Goal: Information Seeking & Learning: Compare options

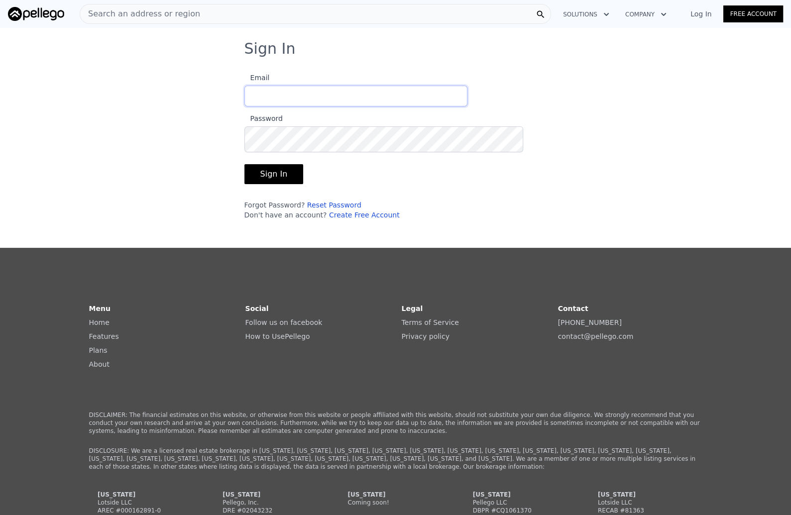
type input "[EMAIL_ADDRESS][DOMAIN_NAME]"
click at [244, 184] on button "Sign In" at bounding box center [273, 174] width 59 height 20
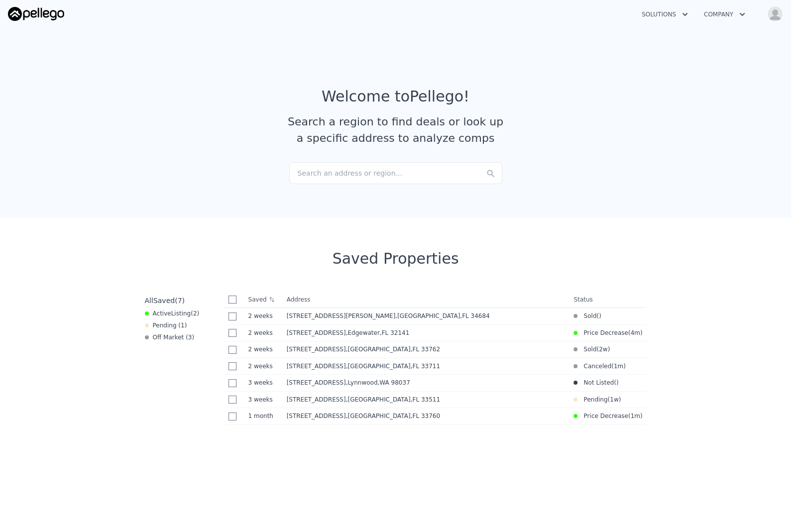
click at [323, 184] on div "Search an address or region..." at bounding box center [395, 173] width 213 height 22
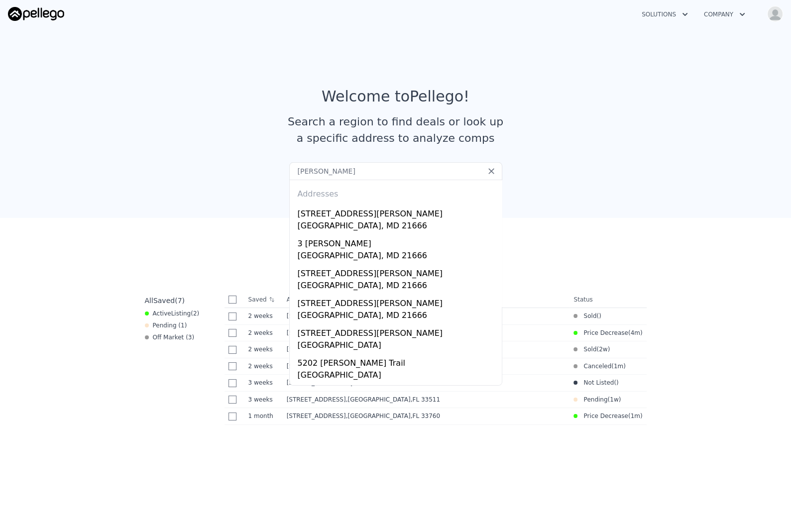
type input "Georgette E Whittaker"
click at [378, 180] on input "Georgette E Whittaker" at bounding box center [395, 171] width 213 height 18
click at [486, 176] on icon at bounding box center [491, 171] width 10 height 10
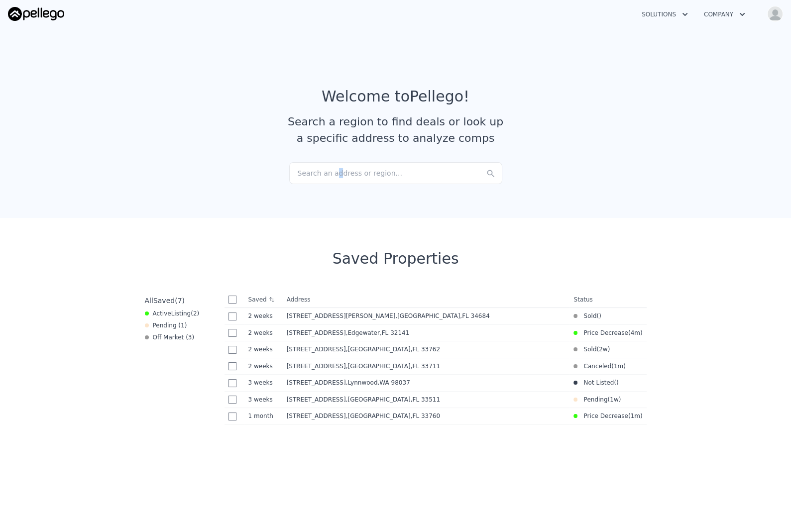
click at [346, 184] on div "Search an address or region..." at bounding box center [395, 173] width 213 height 22
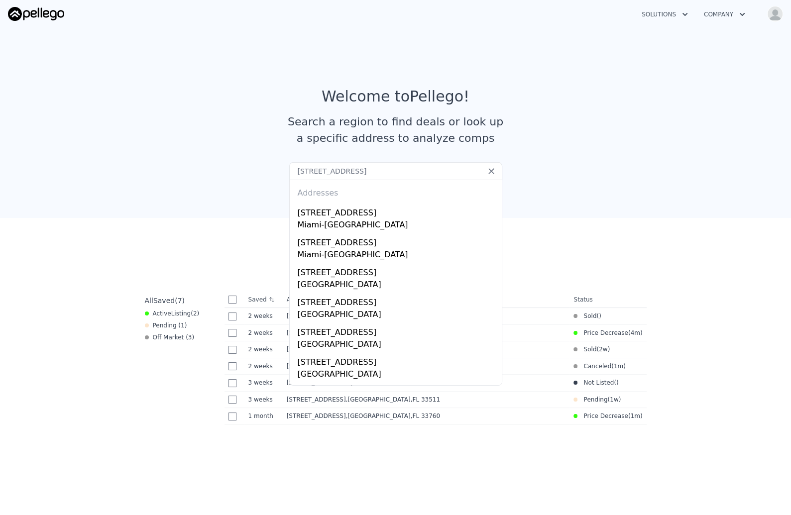
scroll to position [1, 0]
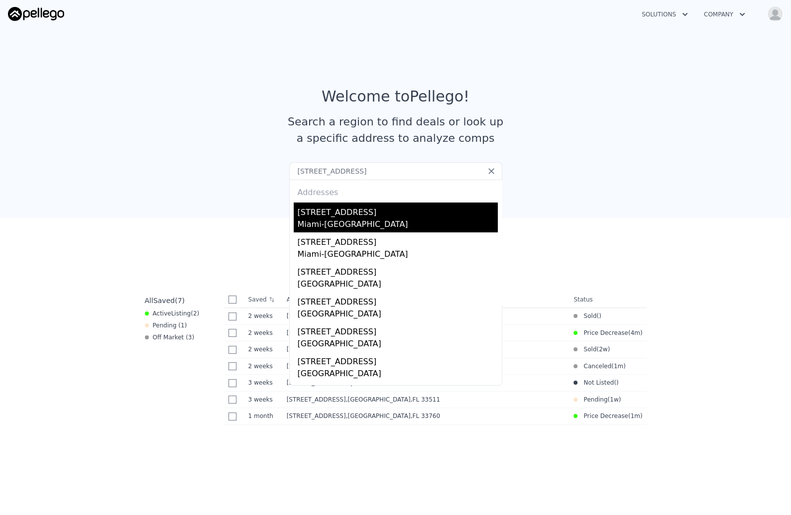
type input "1155 Ne 110th St Miami, FL 33161"
click at [371, 232] on div "Miami-dade County, FL 33161" at bounding box center [398, 225] width 200 height 14
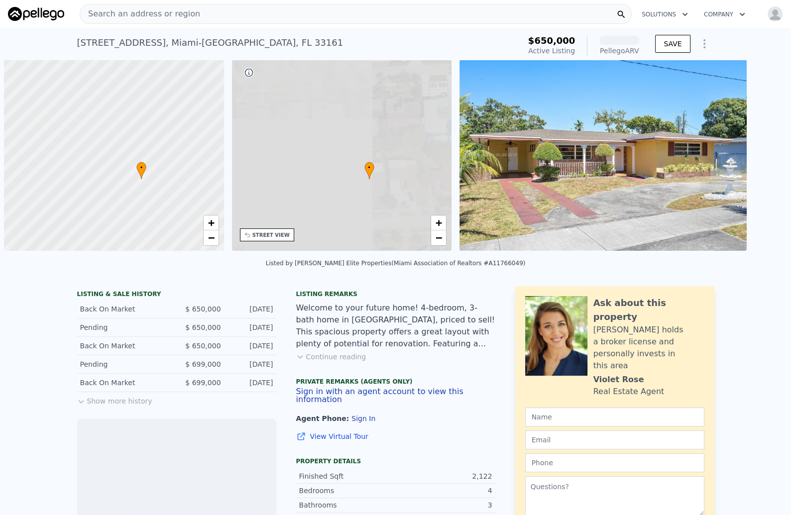
scroll to position [0, 5]
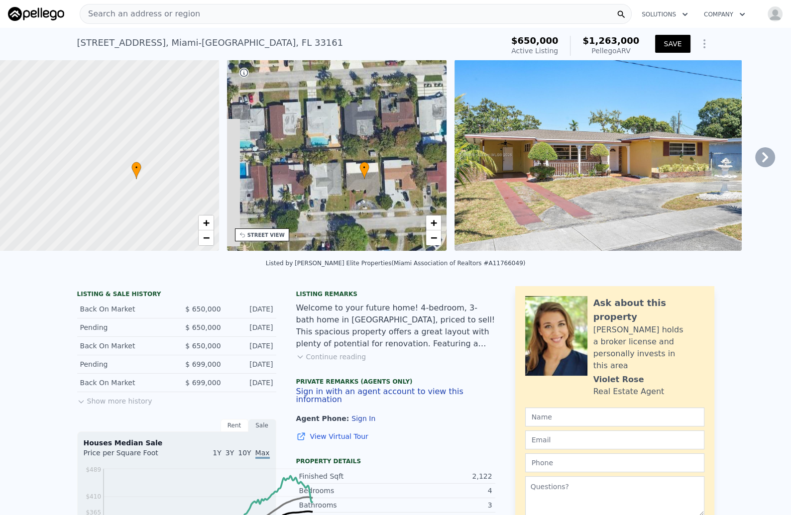
click at [690, 52] on button "SAVE" at bounding box center [672, 44] width 35 height 18
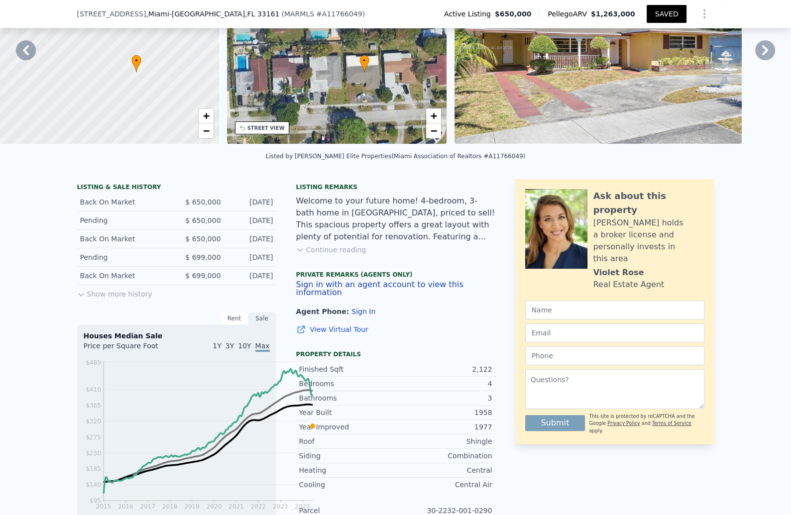
scroll to position [138, 0]
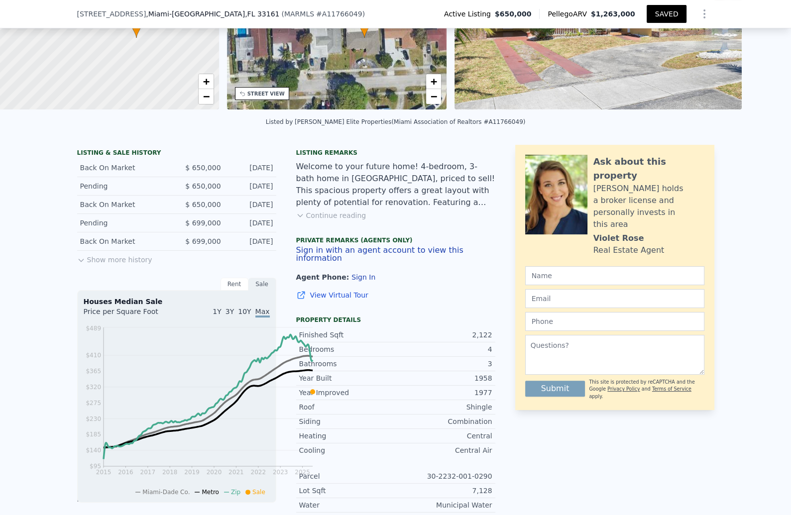
click at [328, 220] on button "Continue reading" at bounding box center [331, 215] width 70 height 10
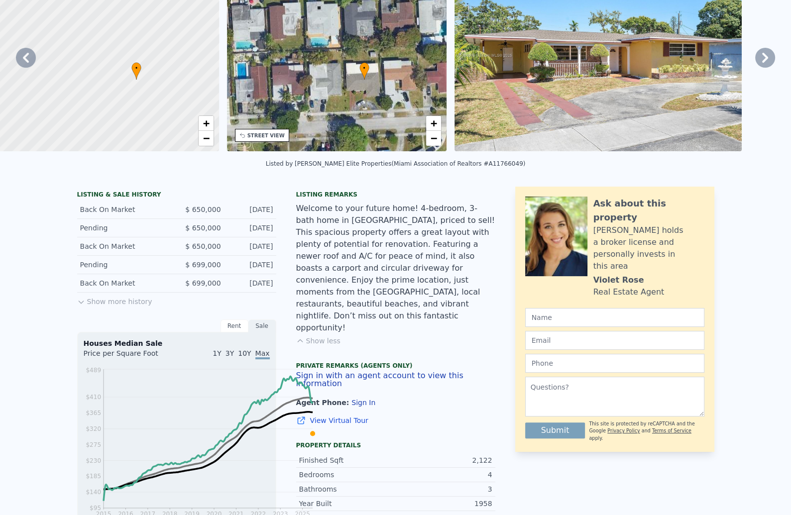
scroll to position [0, 0]
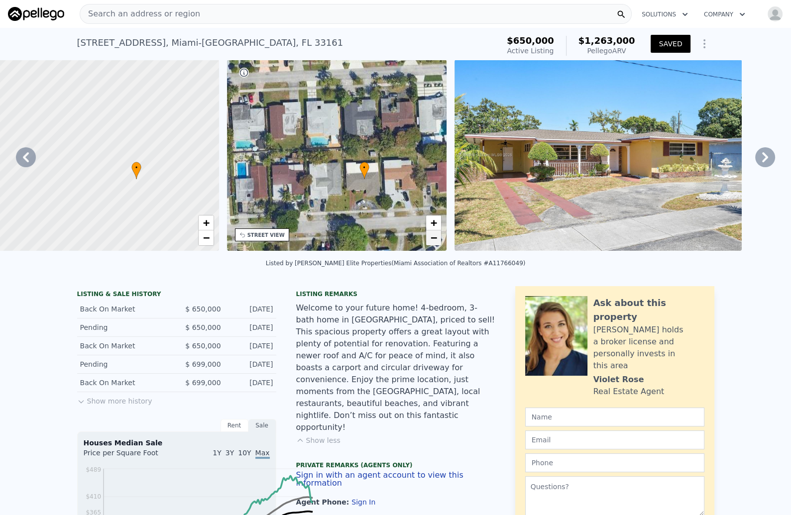
click at [437, 244] on span "−" at bounding box center [433, 237] width 6 height 12
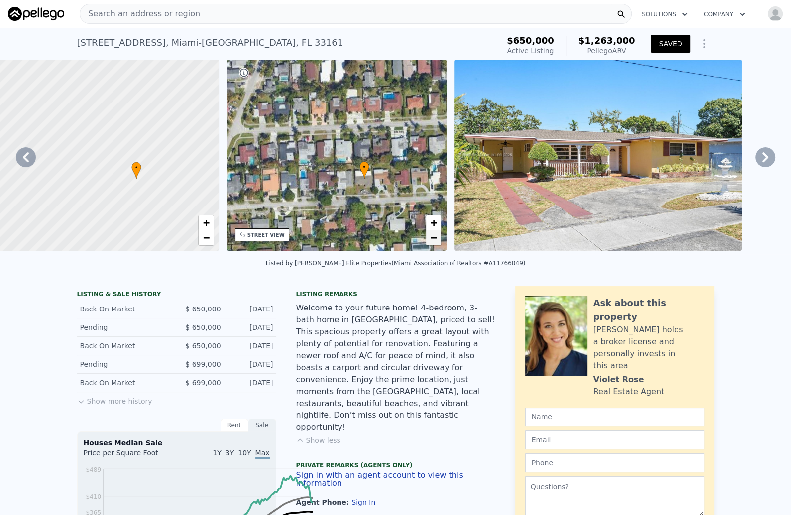
click at [437, 244] on span "−" at bounding box center [433, 237] width 6 height 12
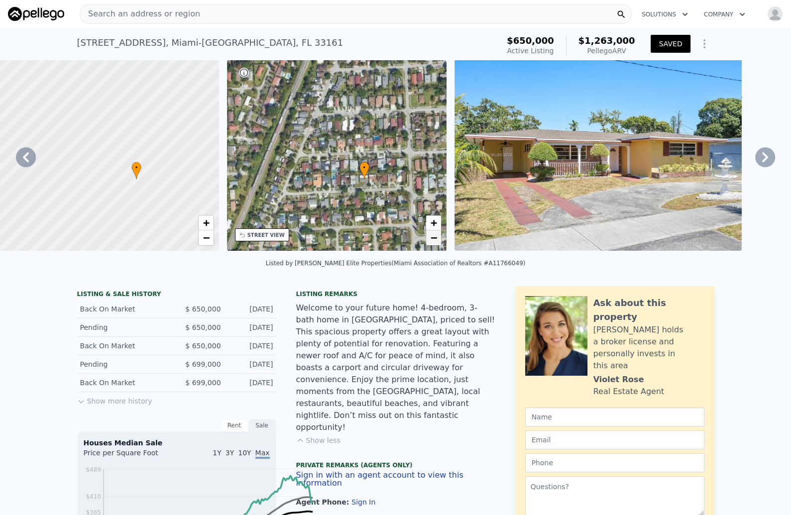
click at [437, 244] on span "−" at bounding box center [433, 237] width 6 height 12
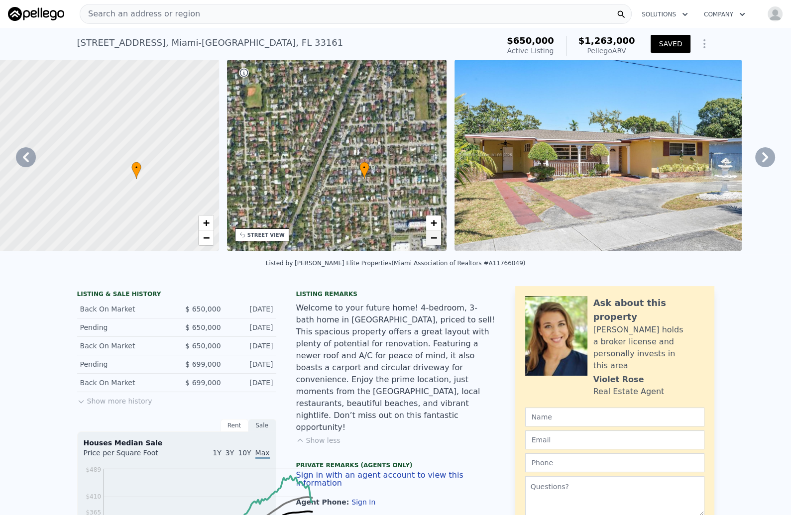
click at [437, 244] on span "−" at bounding box center [433, 237] width 6 height 12
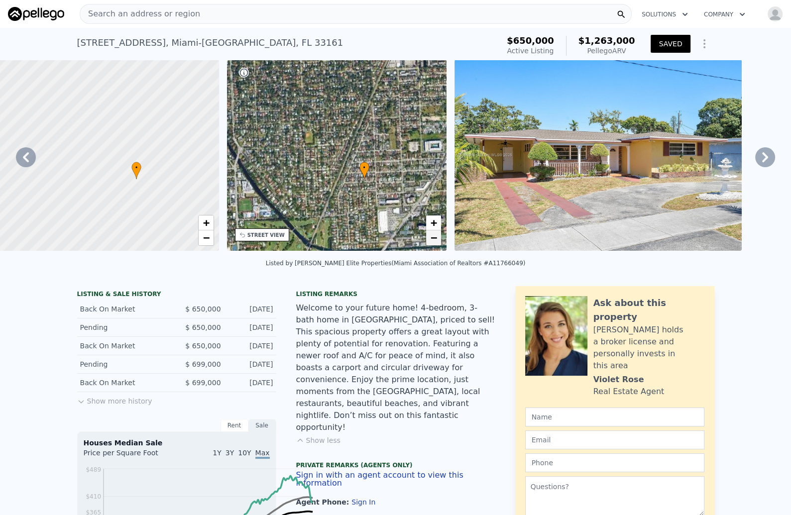
click at [437, 244] on span "−" at bounding box center [433, 237] width 6 height 12
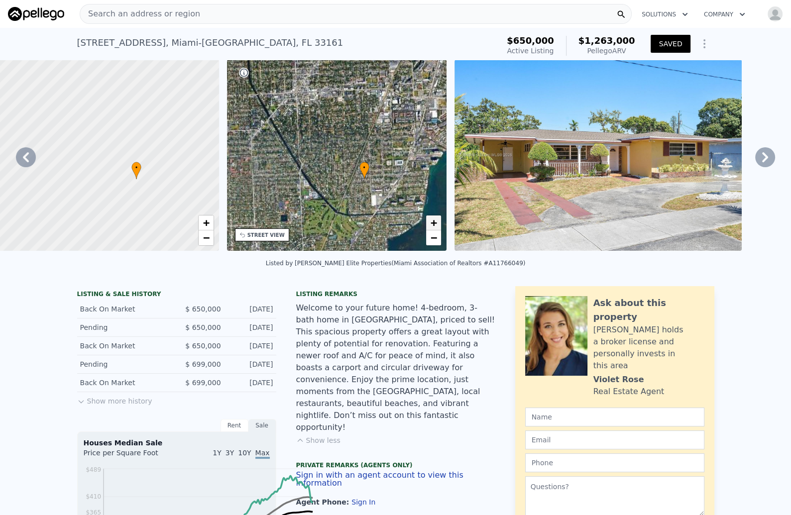
click at [437, 229] on span "+" at bounding box center [433, 222] width 6 height 12
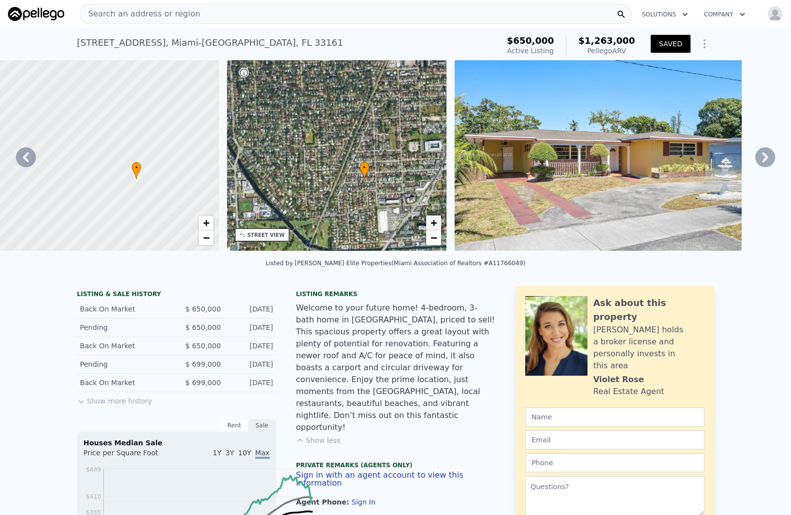
click at [437, 229] on span "+" at bounding box center [433, 222] width 6 height 12
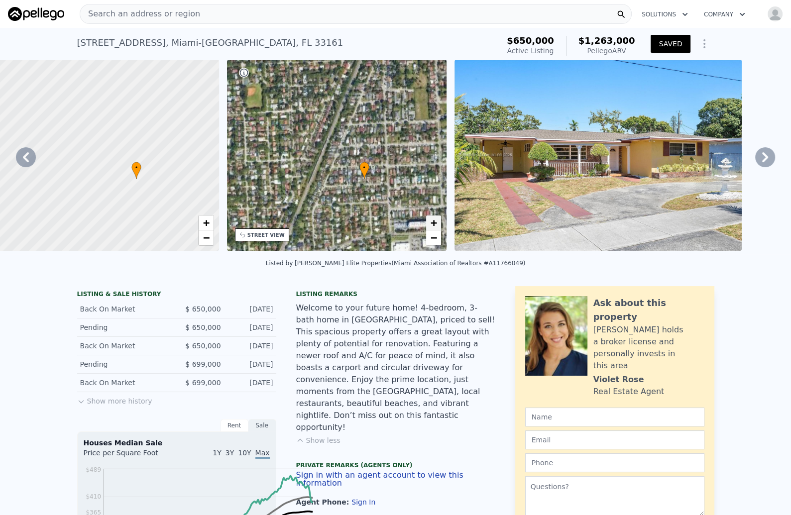
click at [437, 229] on span "+" at bounding box center [433, 222] width 6 height 12
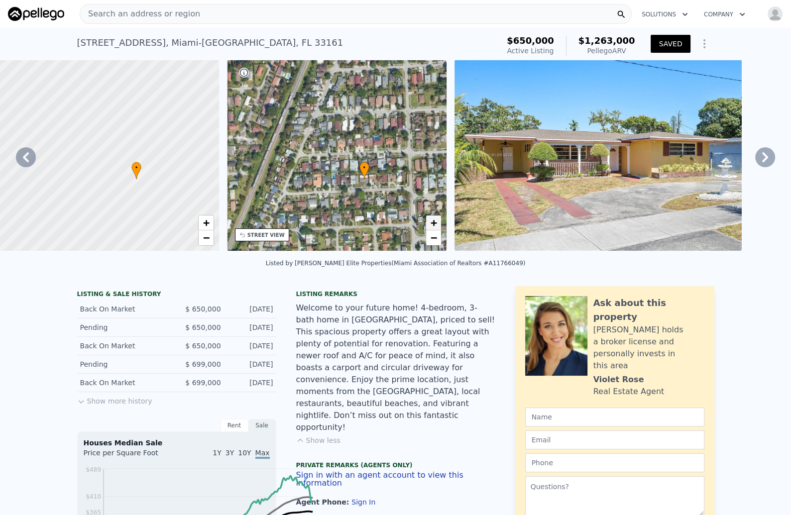
click at [437, 229] on span "+" at bounding box center [433, 222] width 6 height 12
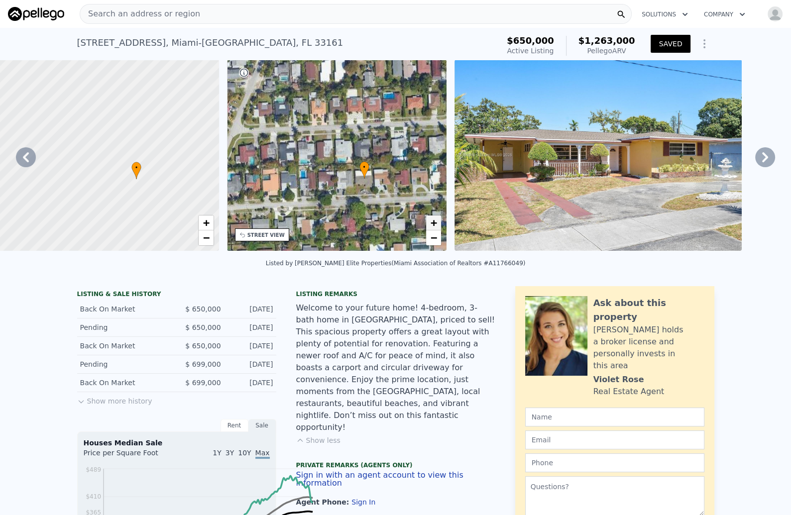
click at [437, 229] on span "+" at bounding box center [433, 222] width 6 height 12
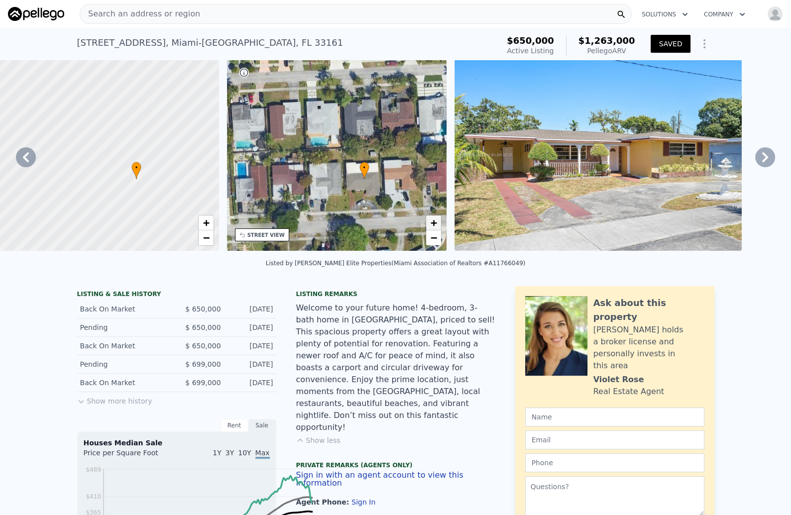
click at [437, 229] on span "+" at bounding box center [433, 222] width 6 height 12
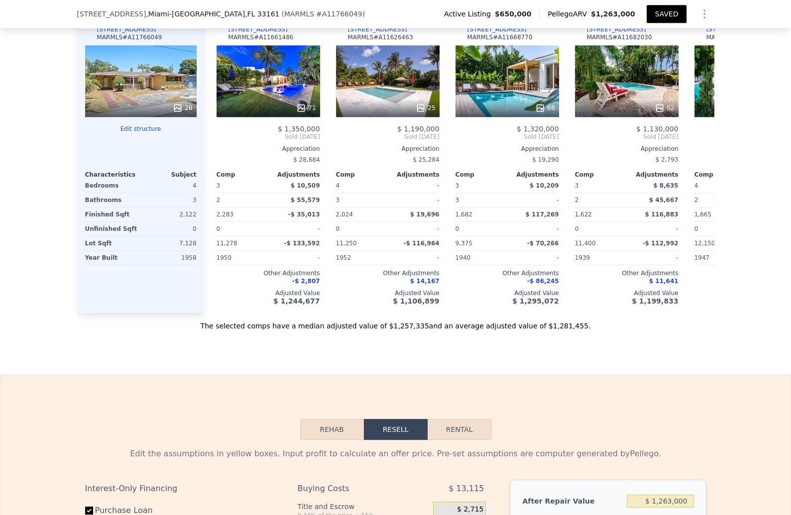
scroll to position [1161, 0]
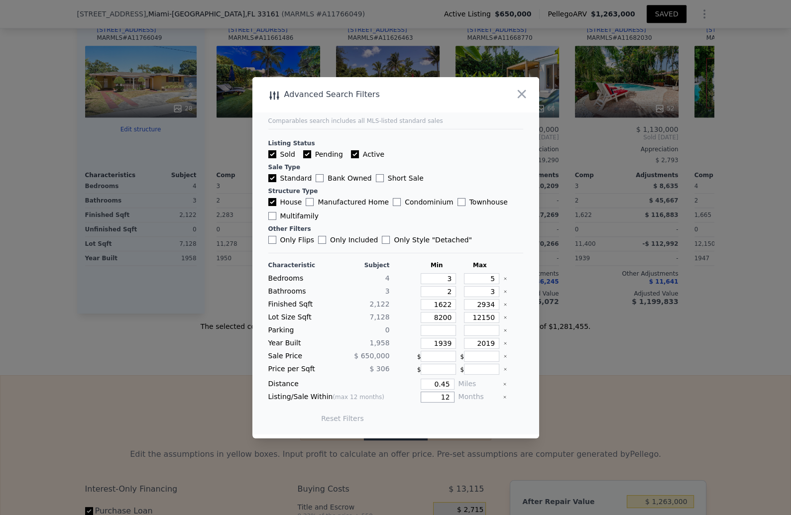
drag, startPoint x: 465, startPoint y: 432, endPoint x: 455, endPoint y: 432, distance: 10.0
click at [454, 403] on input "12" at bounding box center [436, 397] width 33 height 11
type input "6"
click at [459, 425] on button "Update Search" at bounding box center [450, 419] width 75 height 14
checkbox input "false"
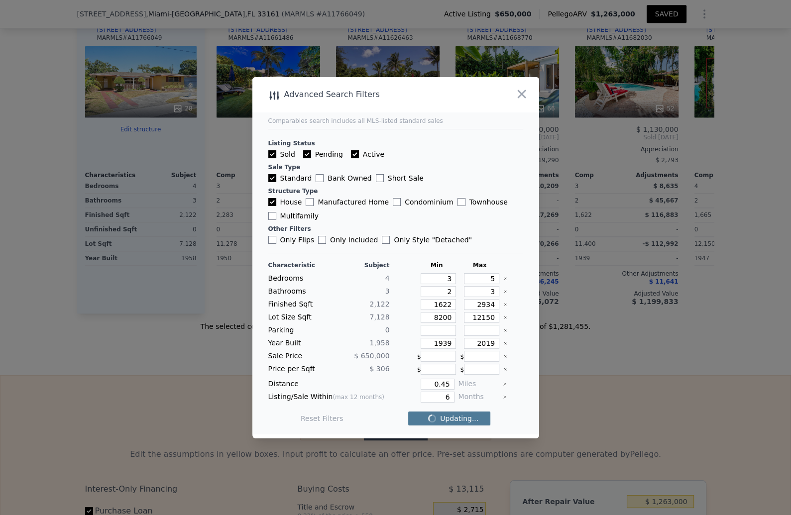
checkbox input "false"
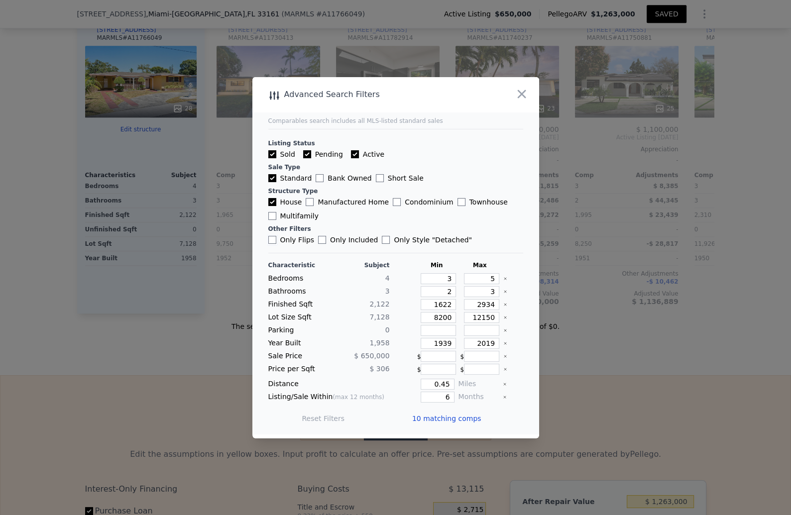
click at [268, 236] on input "Only Flips" at bounding box center [272, 240] width 8 height 8
click at [463, 425] on button "Update Search" at bounding box center [450, 419] width 75 height 14
click at [268, 238] on input "Only Flips" at bounding box center [272, 240] width 8 height 8
checkbox input "false"
click at [477, 425] on button "Update Search" at bounding box center [450, 419] width 75 height 14
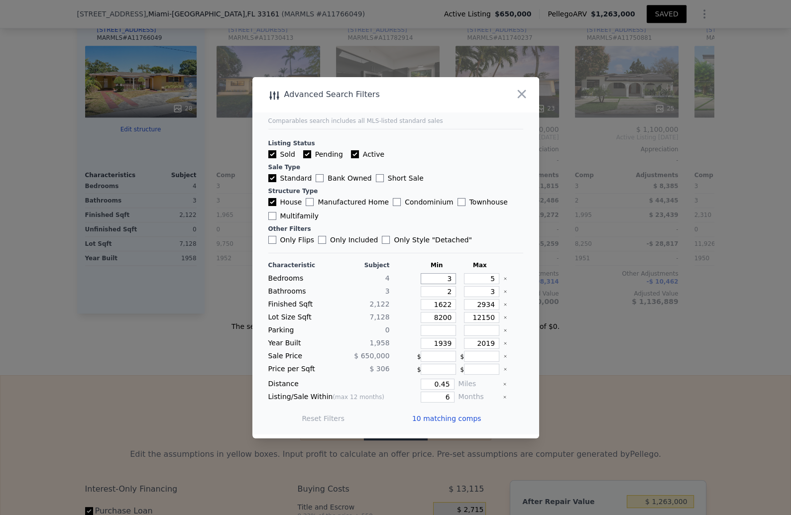
click at [456, 284] on input "3" at bounding box center [437, 278] width 35 height 11
drag, startPoint x: 464, startPoint y: 285, endPoint x: 456, endPoint y: 285, distance: 8.5
click at [456, 284] on input "3" at bounding box center [437, 278] width 35 height 11
type input "1"
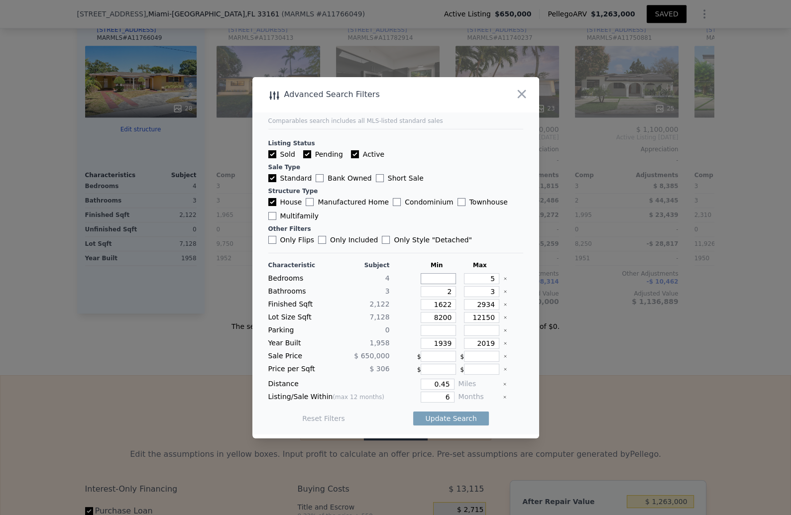
type input "3"
drag, startPoint x: 519, startPoint y: 286, endPoint x: 510, endPoint y: 286, distance: 9.0
click at [499, 284] on input "5" at bounding box center [481, 278] width 35 height 11
type input "3"
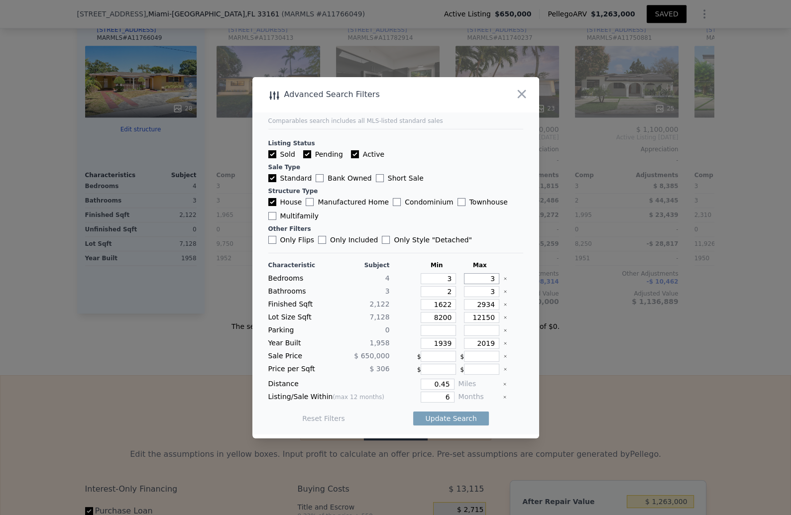
type input "3"
drag, startPoint x: 519, startPoint y: 304, endPoint x: 511, endPoint y: 304, distance: 8.5
click at [499, 297] on input "3" at bounding box center [481, 291] width 35 height 11
type input "2"
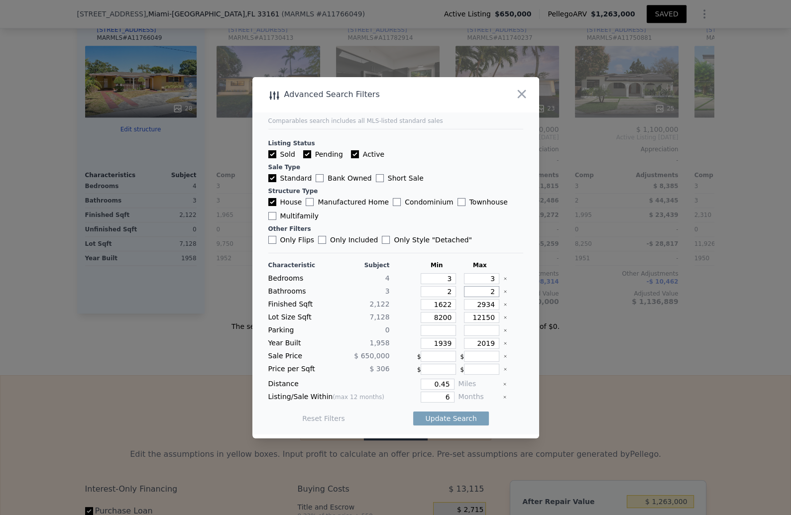
type input "2"
drag, startPoint x: 520, startPoint y: 317, endPoint x: 496, endPoint y: 317, distance: 24.4
click at [495, 310] on input "2934" at bounding box center [481, 304] width 35 height 11
type input "2"
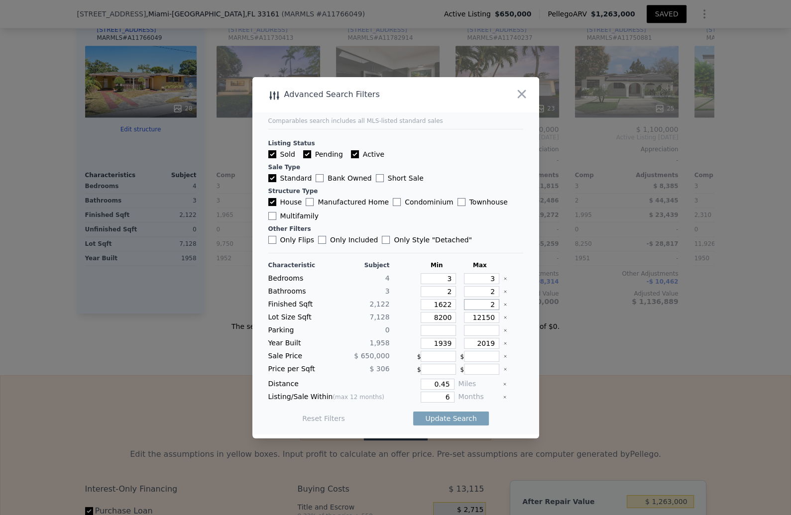
type input "2"
type input "22"
type input "225"
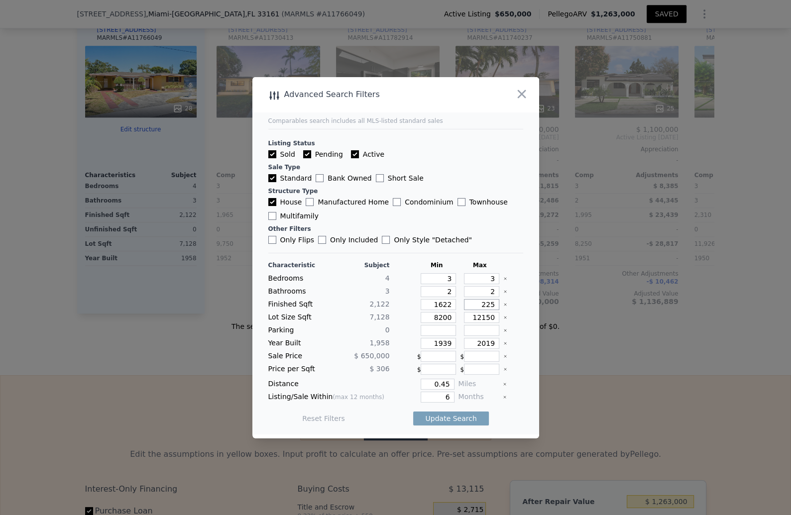
type input "2250"
drag, startPoint x: 463, startPoint y: 316, endPoint x: 444, endPoint y: 316, distance: 18.9
click at [444, 310] on input "1622" at bounding box center [437, 304] width 35 height 11
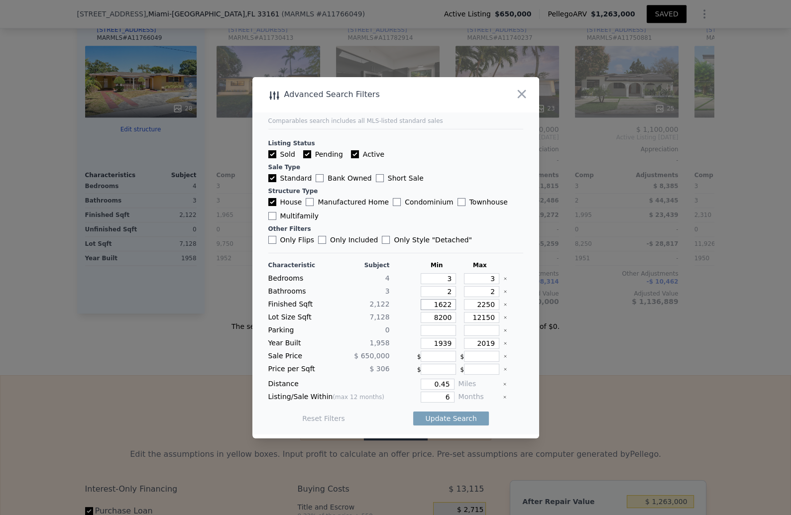
type input "1"
type input "19"
type input "190"
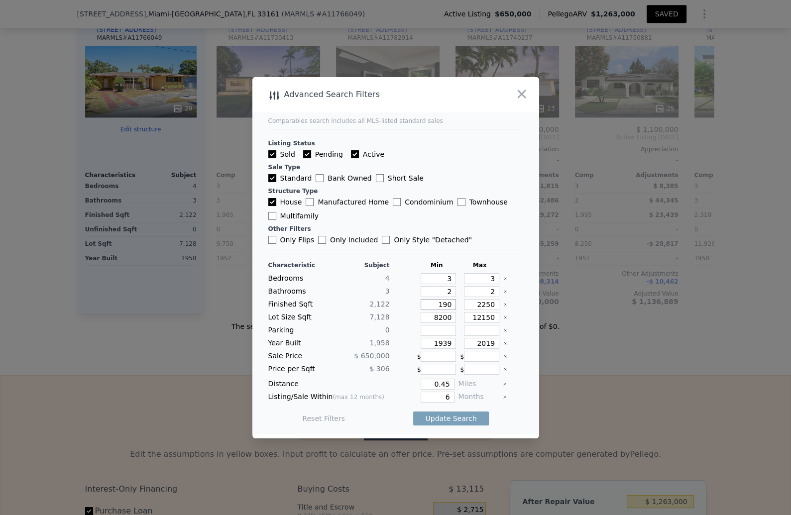
type input "190"
type input "1900"
click at [402, 403] on div "6" at bounding box center [424, 397] width 61 height 11
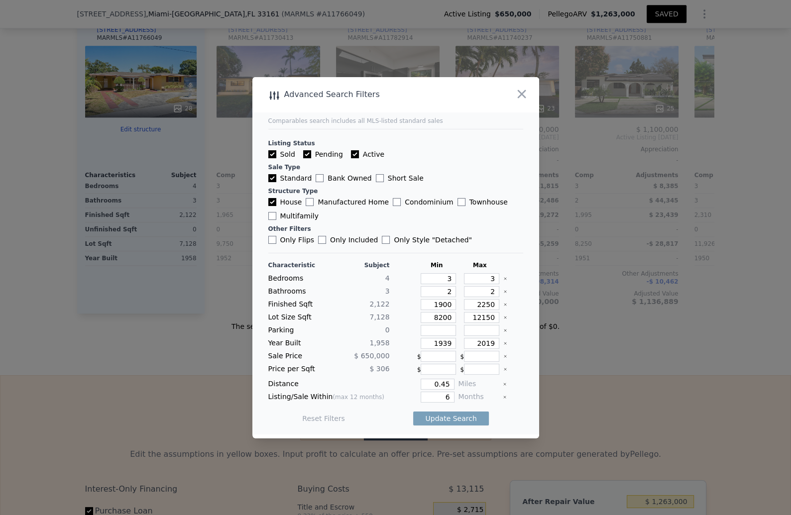
click at [469, 432] on div "Update Search" at bounding box center [450, 419] width 75 height 28
click at [472, 425] on button "Update Search" at bounding box center [450, 419] width 75 height 14
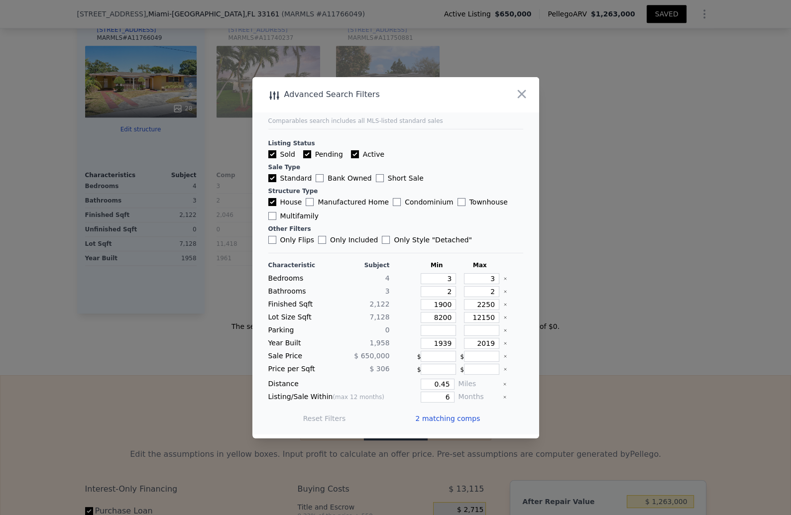
click at [471, 423] on span "2 matching comps" at bounding box center [447, 419] width 65 height 10
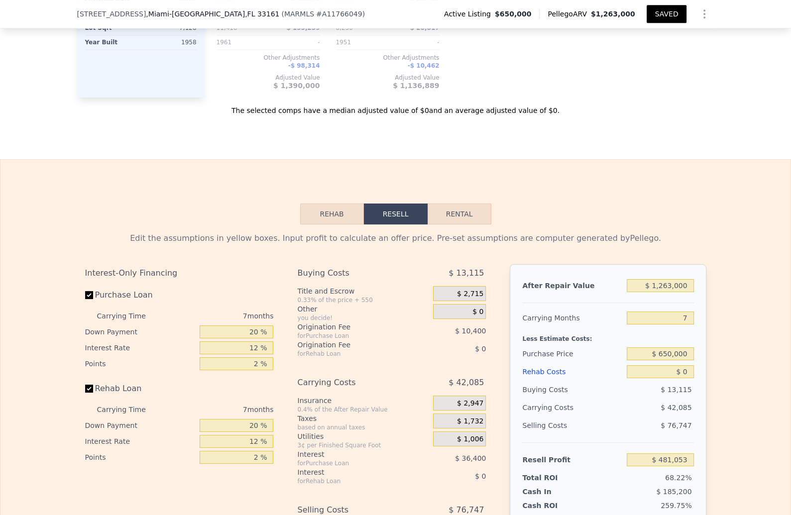
scroll to position [1377, 0]
type input "5"
type input "3"
type input "1622"
type input "2934"
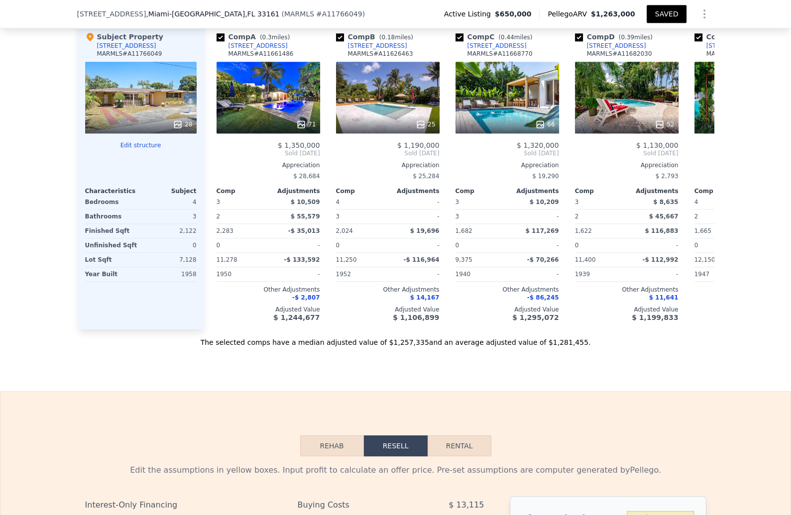
scroll to position [1144, 0]
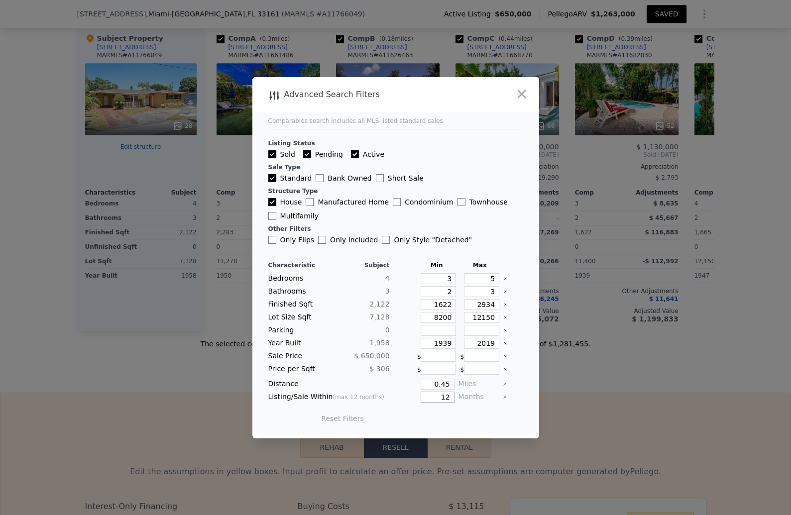
drag, startPoint x: 463, startPoint y: 431, endPoint x: 451, endPoint y: 431, distance: 11.9
click at [451, 403] on input "12" at bounding box center [436, 397] width 33 height 11
type input "6"
click at [499, 284] on input "5" at bounding box center [481, 278] width 35 height 11
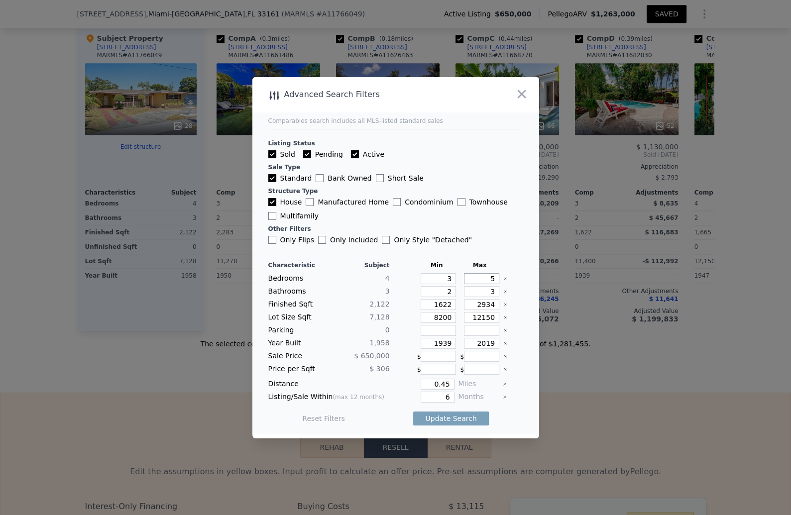
click at [499, 284] on input "5" at bounding box center [481, 278] width 35 height 11
type input "3"
click at [499, 297] on input "3" at bounding box center [481, 291] width 35 height 11
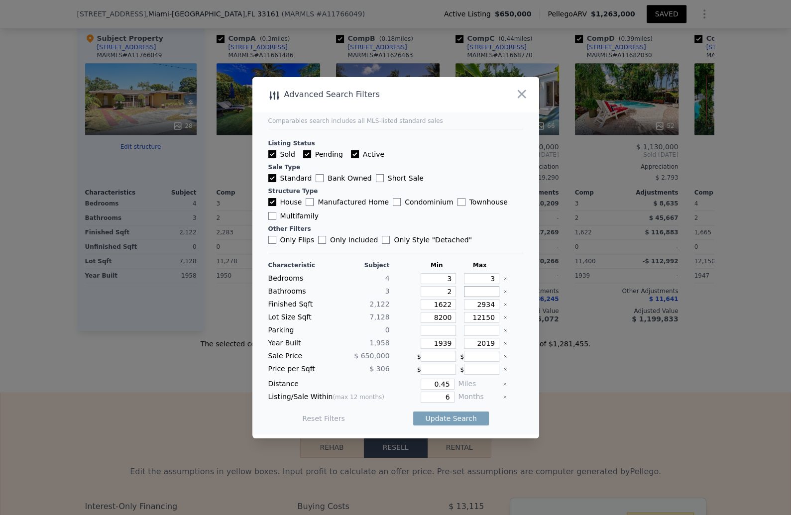
type input "2"
click at [499, 310] on input "2934" at bounding box center [481, 304] width 35 height 11
type input "234"
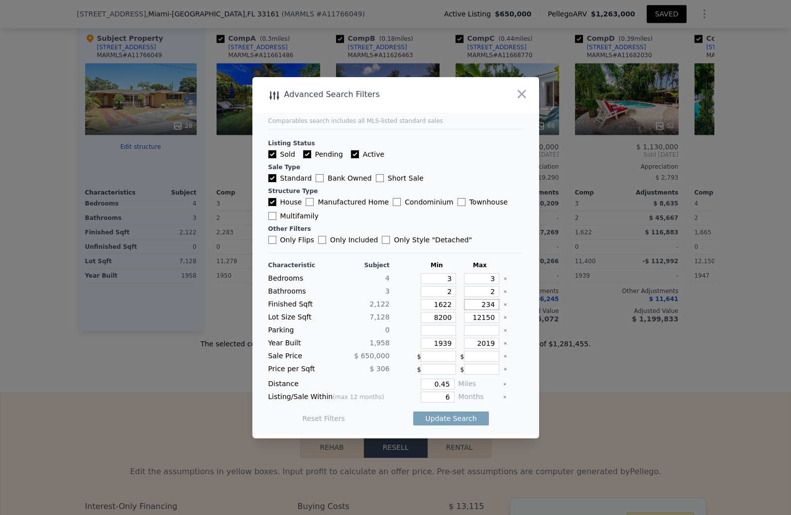
type input "234"
type input "2834"
drag, startPoint x: 455, startPoint y: 318, endPoint x: 449, endPoint y: 318, distance: 6.5
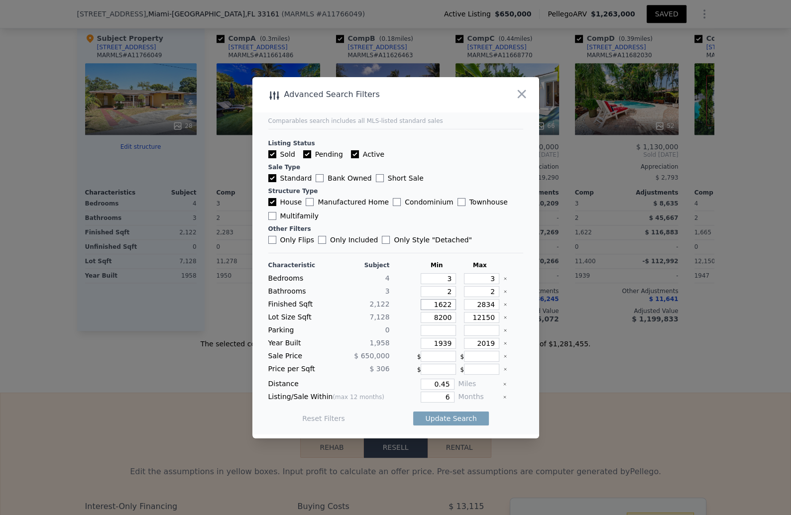
click at [449, 310] on input "1622" at bounding box center [437, 304] width 35 height 11
type input "1222"
type input "122"
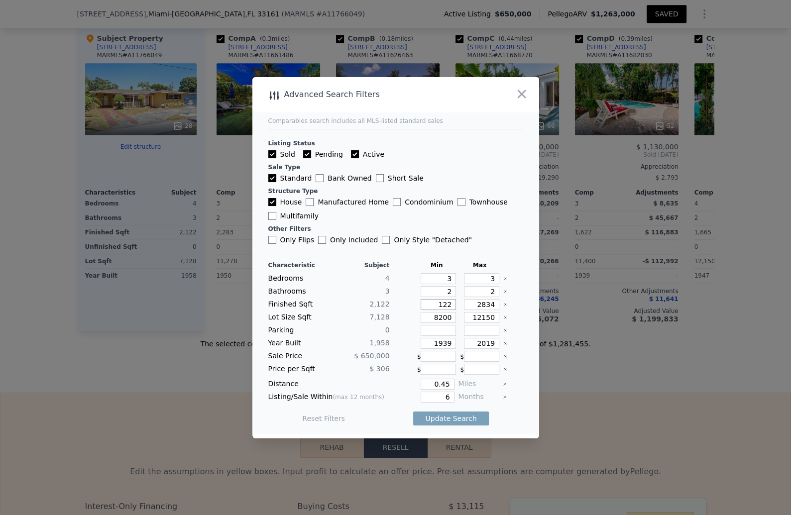
type input "22"
type input "222"
type input "2222"
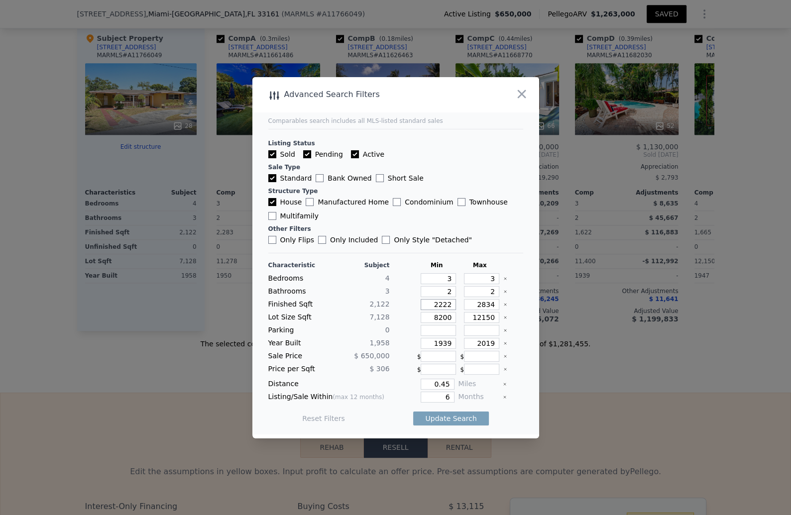
type input "2222"
click at [453, 425] on button "Update Search" at bounding box center [450, 419] width 75 height 14
click at [506, 306] on icon "Clear" at bounding box center [505, 305] width 2 height 2
click at [472, 425] on button "Update Search" at bounding box center [450, 419] width 75 height 14
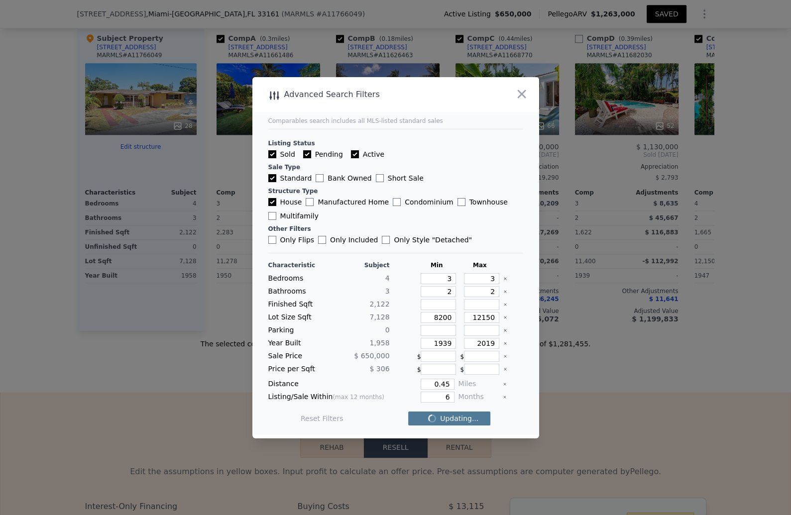
checkbox input "false"
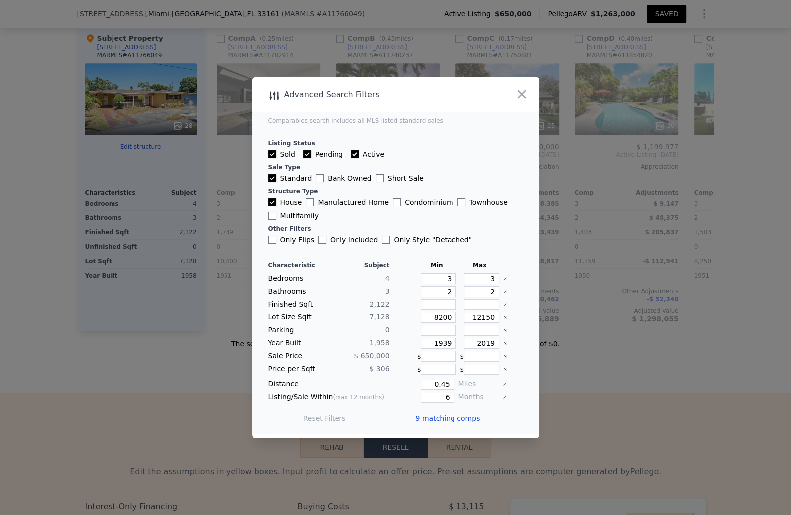
click at [471, 423] on span "9 matching comps" at bounding box center [447, 419] width 65 height 10
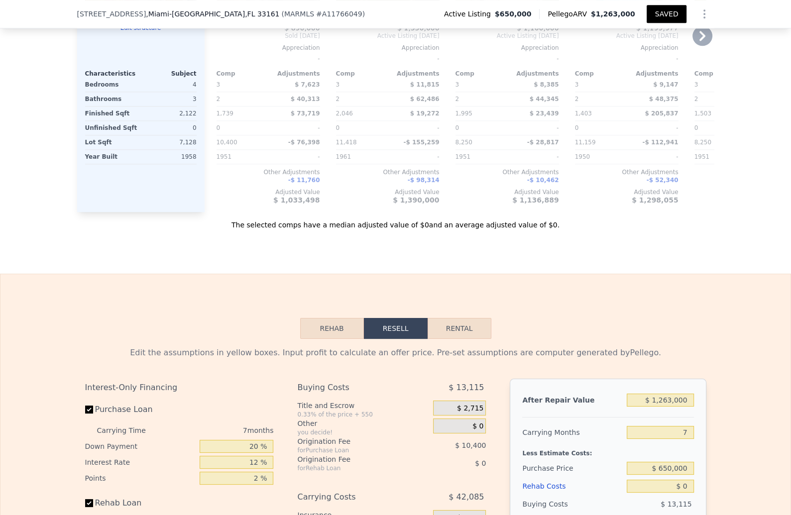
scroll to position [1263, 0]
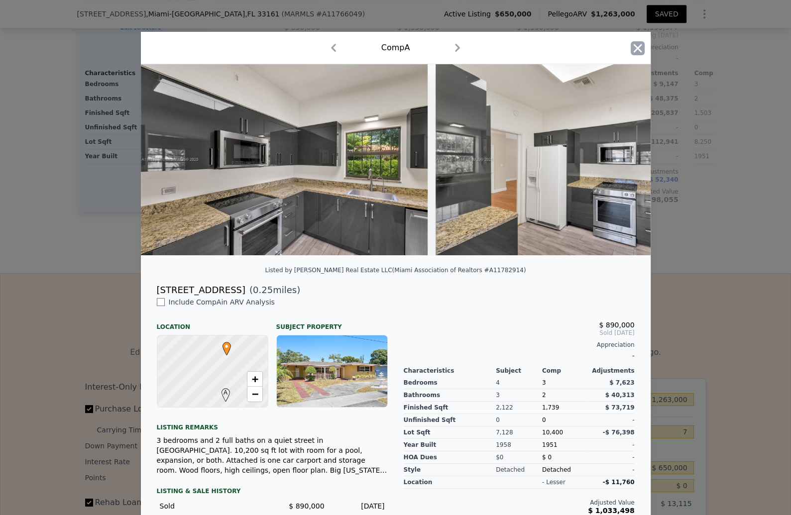
click at [644, 55] on icon "button" at bounding box center [637, 48] width 14 height 14
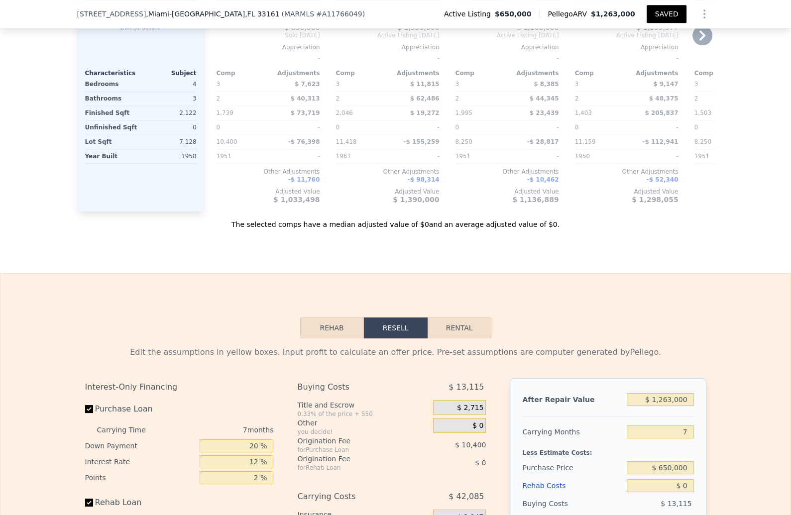
checkbox input "true"
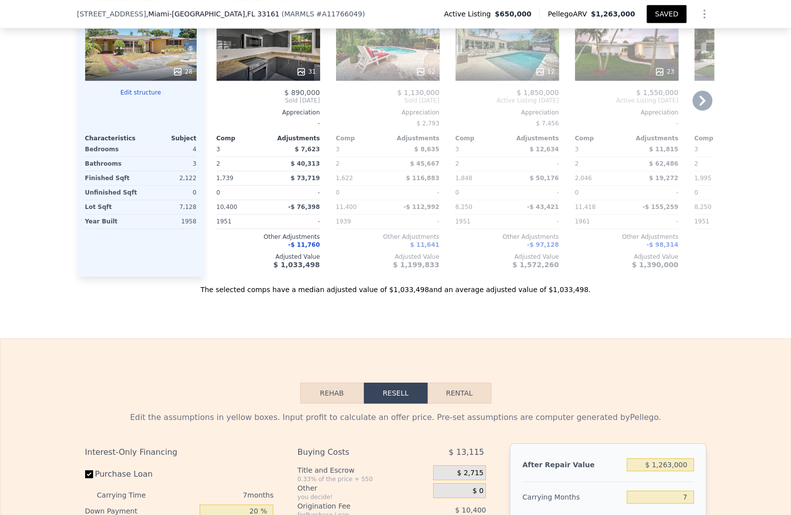
scroll to position [1200, 0]
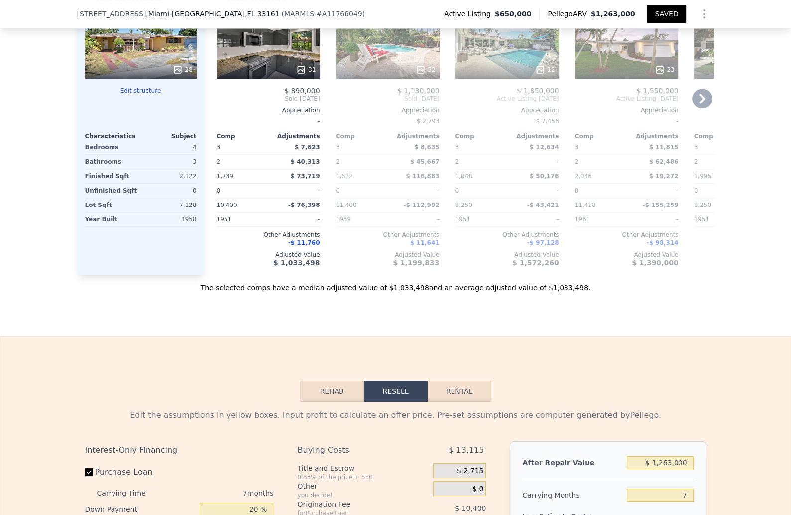
click at [712, 108] on icon at bounding box center [702, 99] width 20 height 20
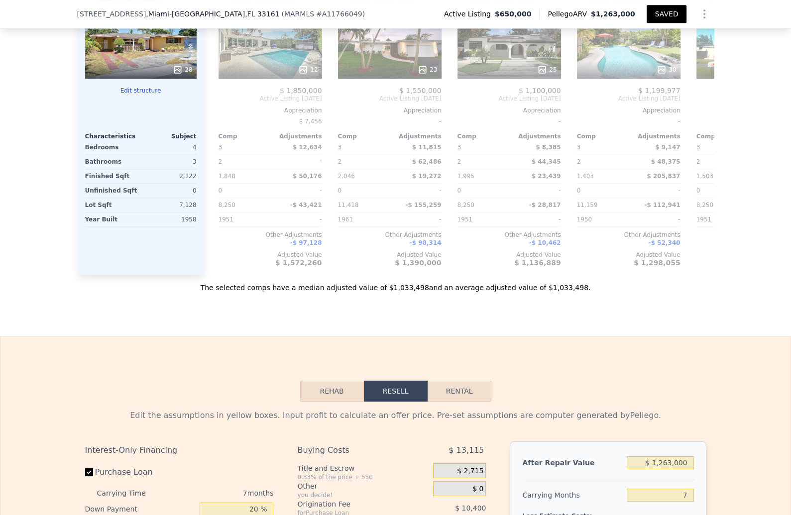
scroll to position [0, 239]
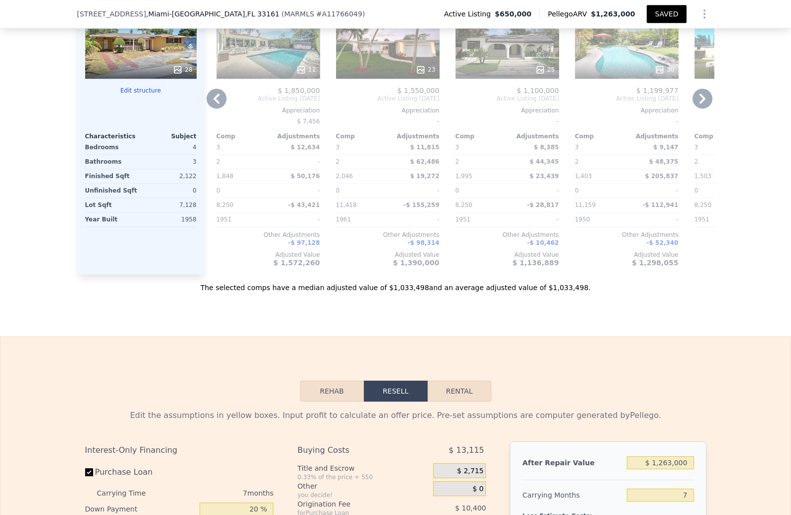
click at [712, 108] on icon at bounding box center [702, 99] width 20 height 20
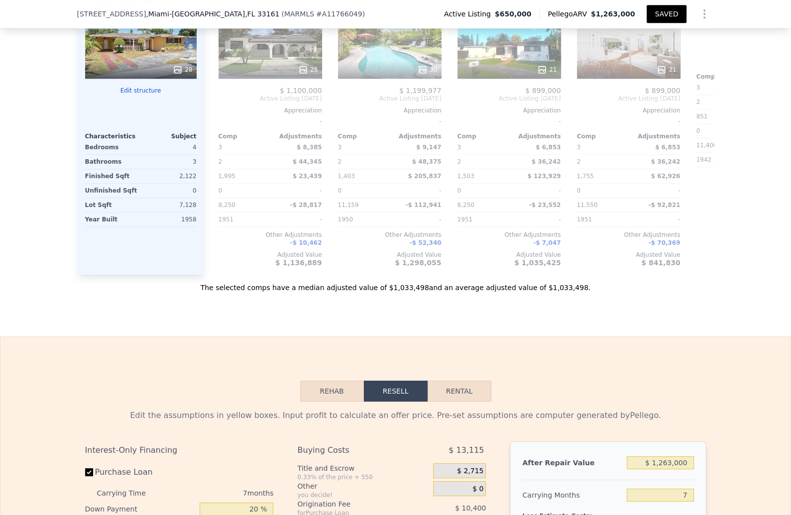
scroll to position [0, 478]
click at [559, 79] on div "21" at bounding box center [506, 43] width 103 height 72
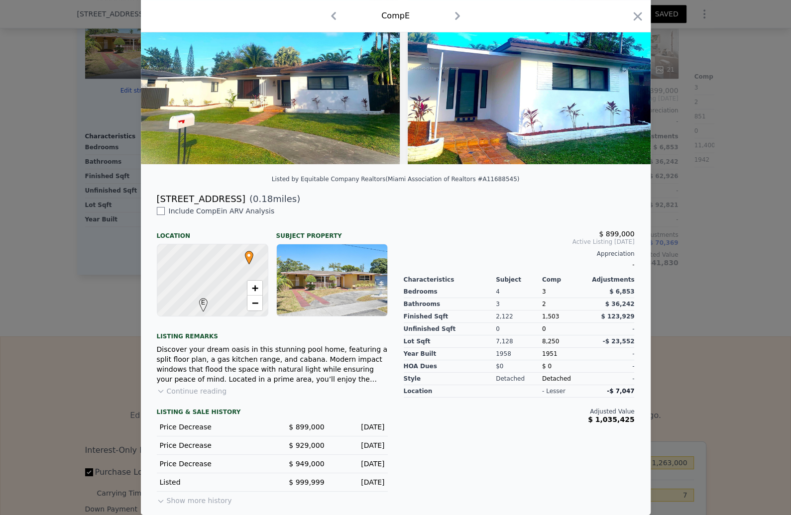
scroll to position [117, 0]
click at [157, 215] on input "checkbox" at bounding box center [161, 211] width 8 height 8
checkbox input "true"
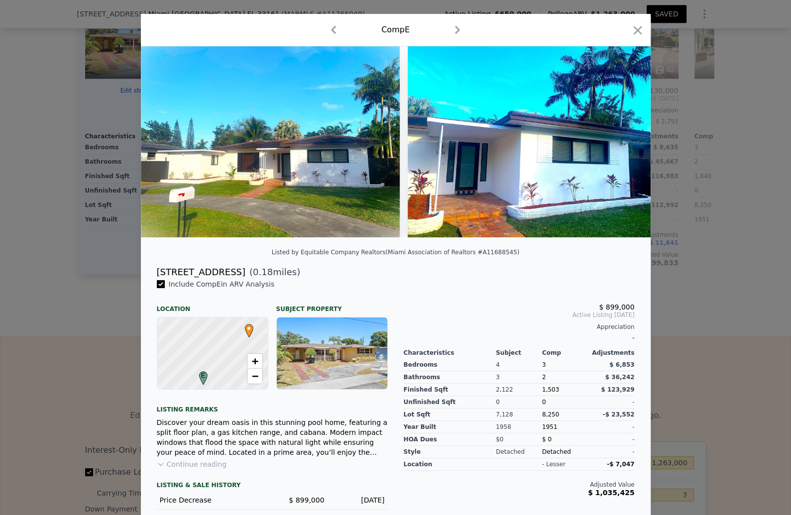
scroll to position [18, 0]
click at [634, 152] on icon at bounding box center [625, 142] width 20 height 20
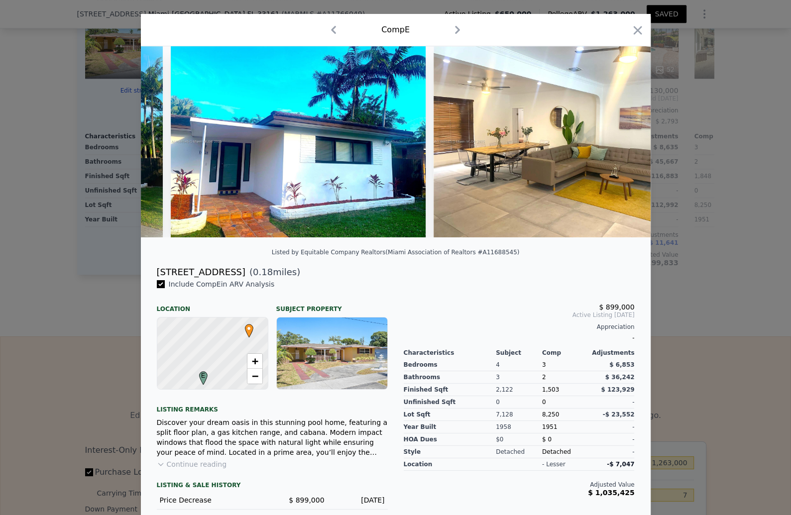
scroll to position [0, 239]
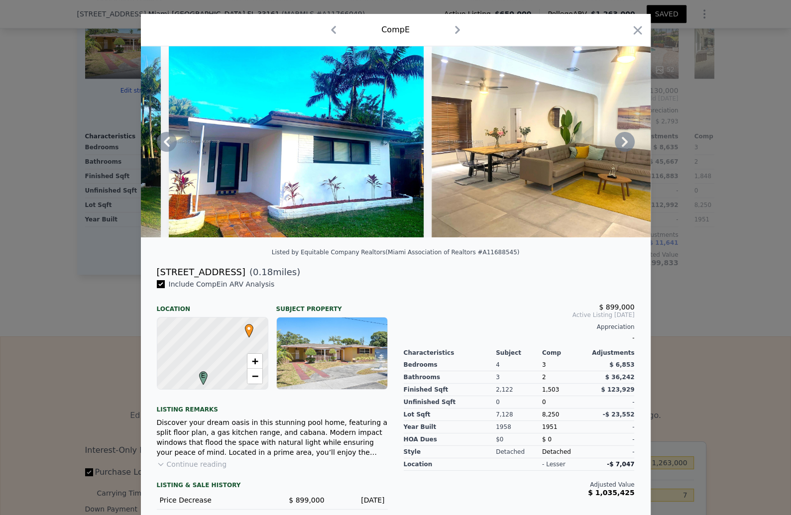
click at [650, 185] on div at bounding box center [396, 141] width 510 height 191
click at [627, 147] on icon at bounding box center [624, 142] width 6 height 10
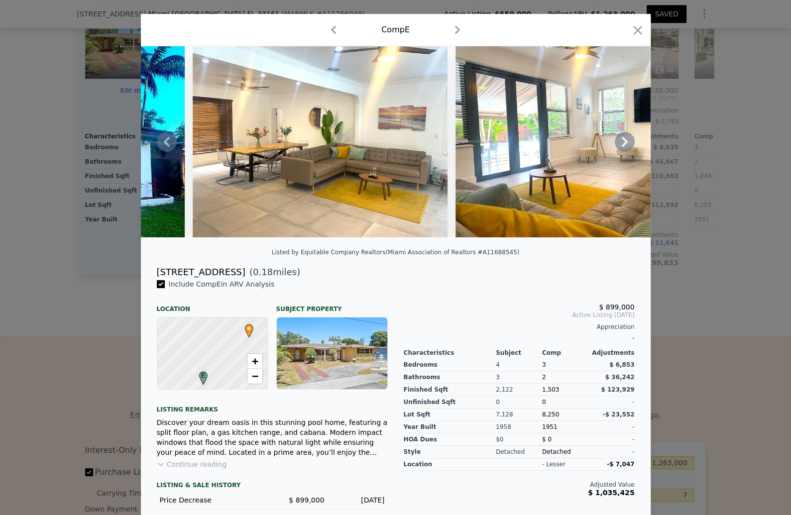
click at [627, 147] on icon at bounding box center [624, 142] width 6 height 10
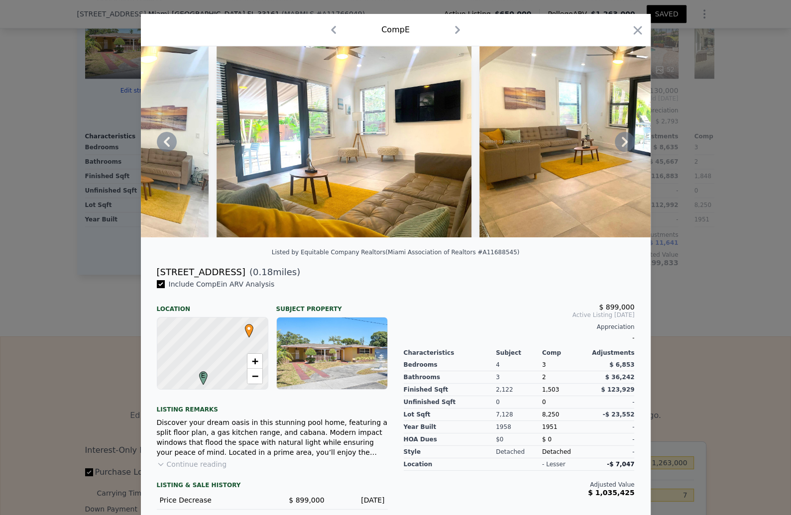
click at [627, 147] on icon at bounding box center [624, 142] width 6 height 10
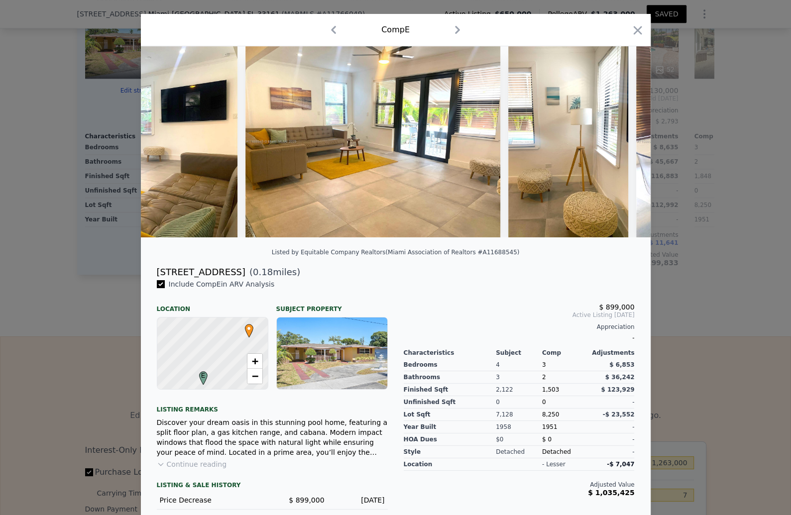
scroll to position [0, 955]
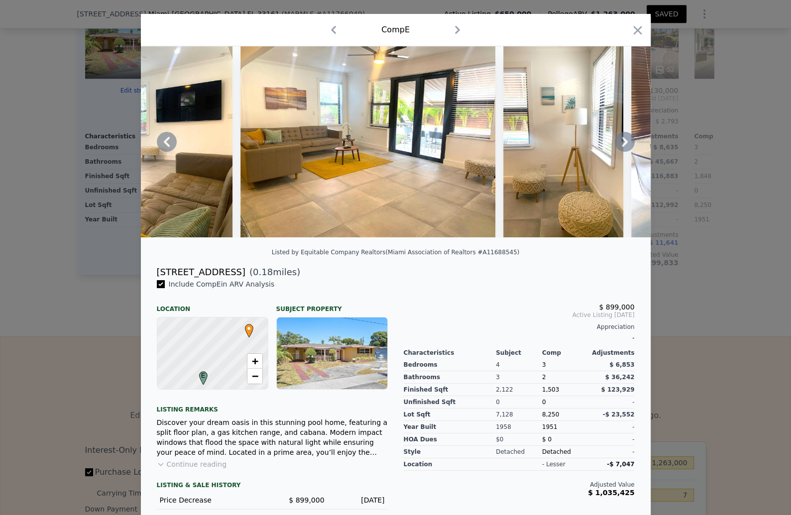
click at [627, 147] on icon at bounding box center [624, 142] width 6 height 10
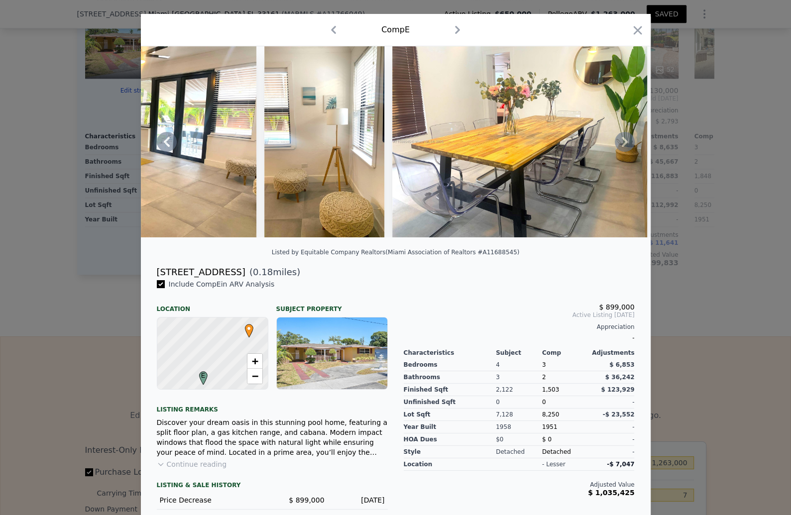
click at [627, 147] on icon at bounding box center [624, 142] width 6 height 10
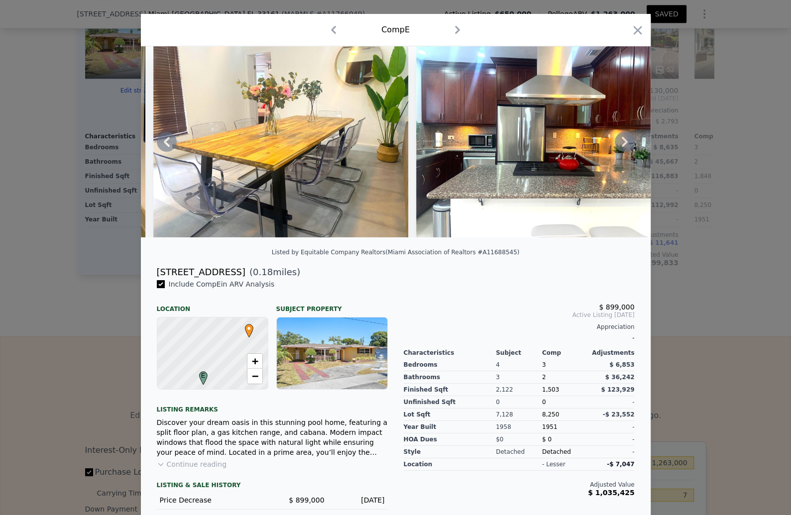
click at [627, 147] on icon at bounding box center [624, 142] width 6 height 10
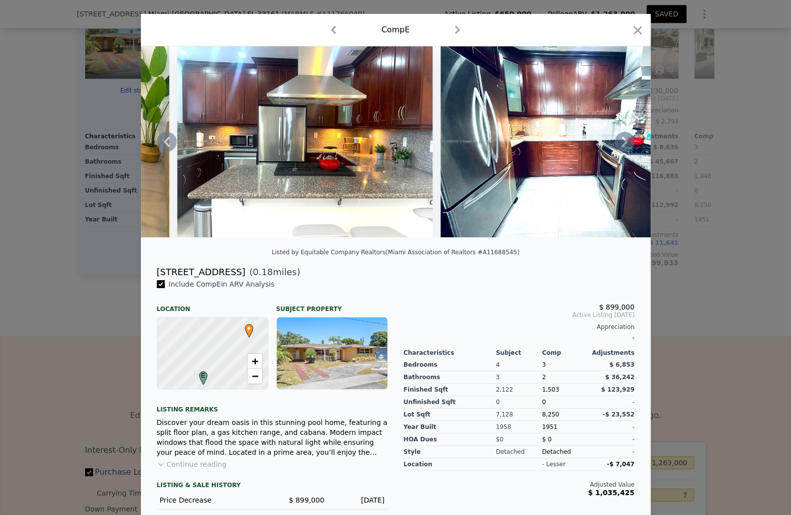
click at [627, 147] on icon at bounding box center [624, 142] width 6 height 10
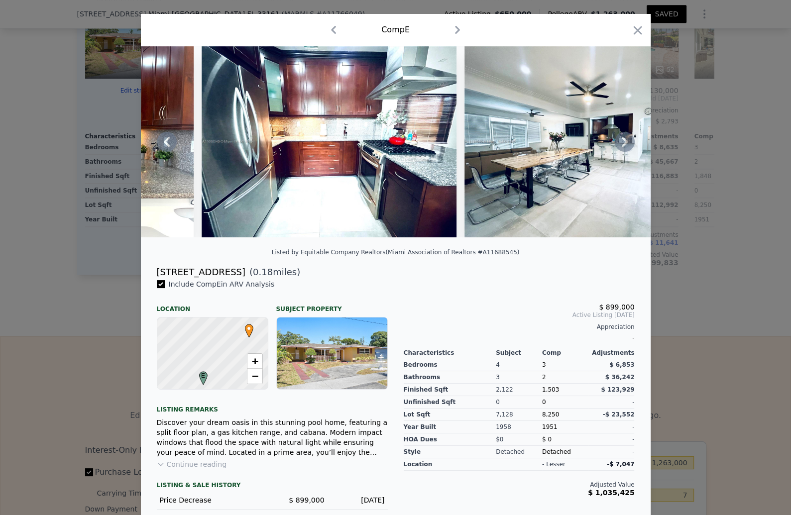
click at [627, 147] on icon at bounding box center [624, 142] width 6 height 10
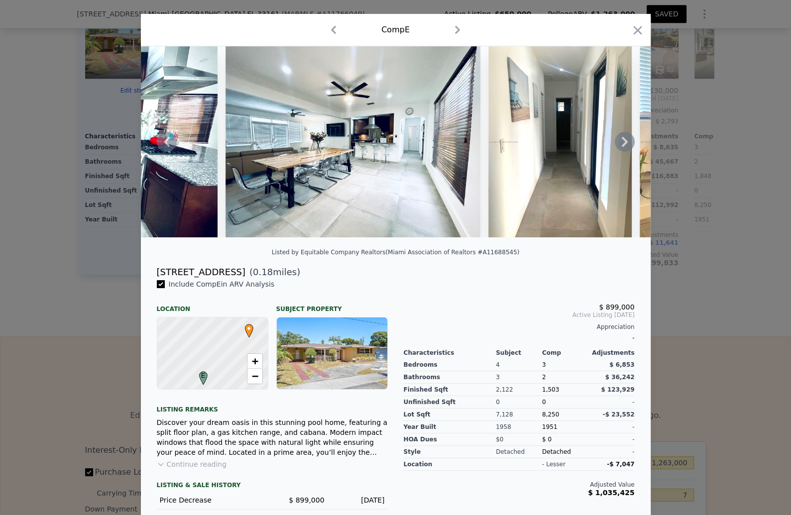
click at [627, 147] on icon at bounding box center [624, 142] width 6 height 10
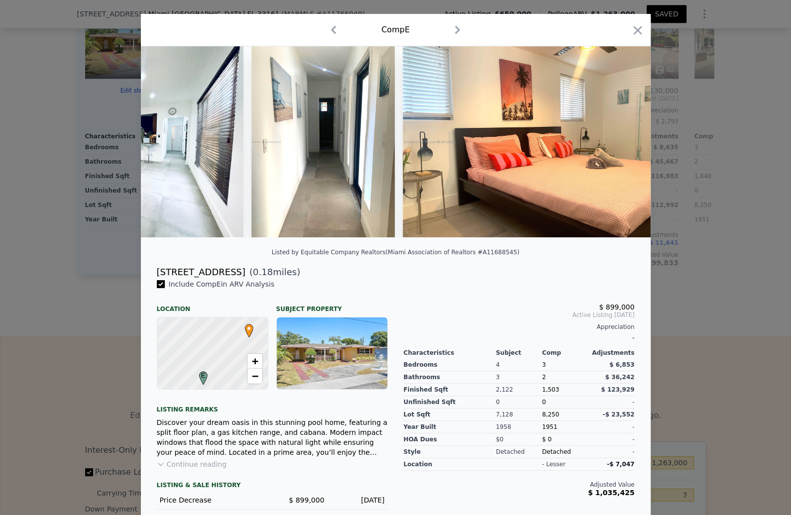
scroll to position [0, 2388]
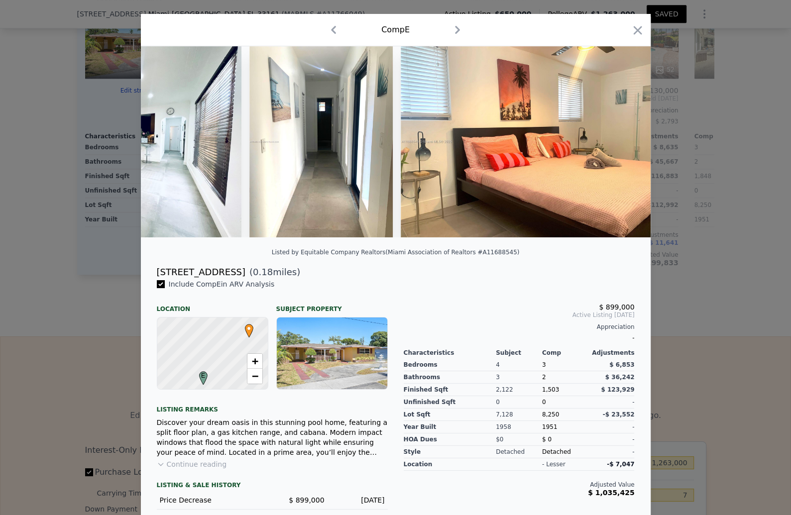
click at [650, 186] on div at bounding box center [396, 141] width 510 height 191
click at [634, 152] on icon at bounding box center [625, 142] width 20 height 20
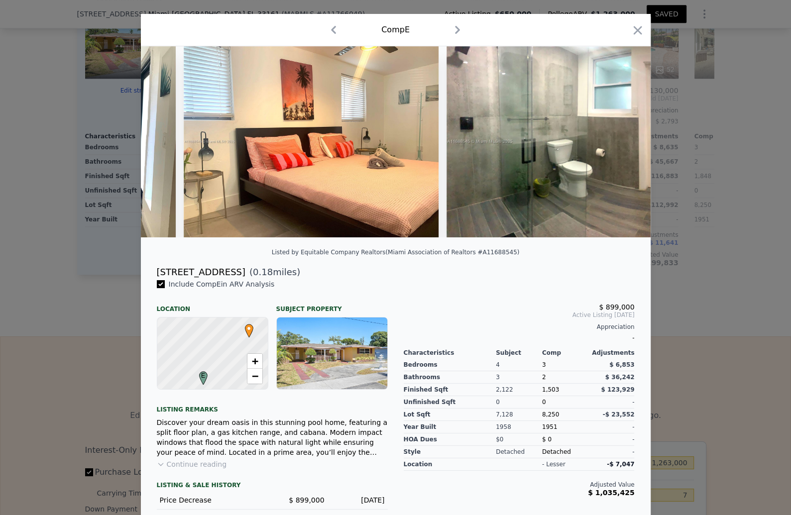
scroll to position [0, 2627]
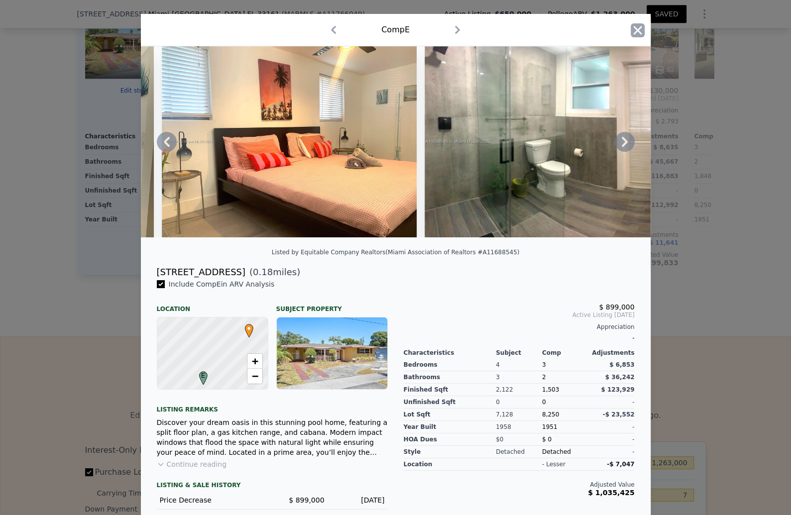
click at [644, 37] on icon "button" at bounding box center [637, 30] width 14 height 14
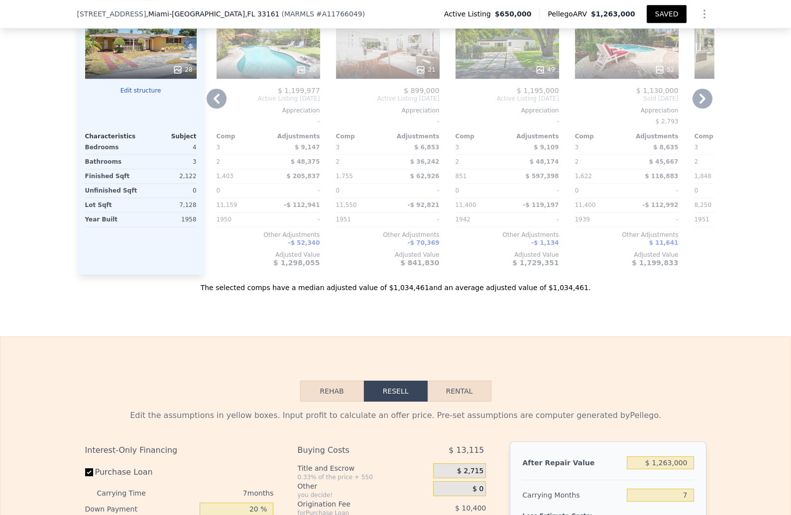
click at [712, 108] on icon at bounding box center [702, 99] width 20 height 20
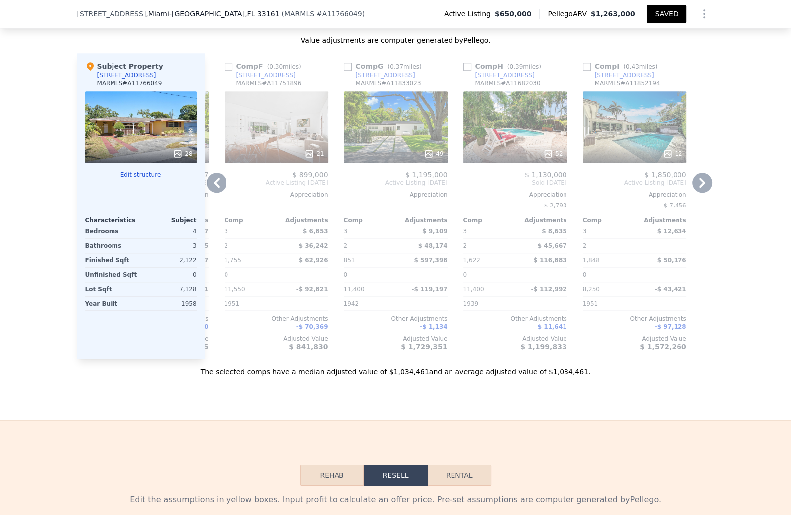
scroll to position [1105, 0]
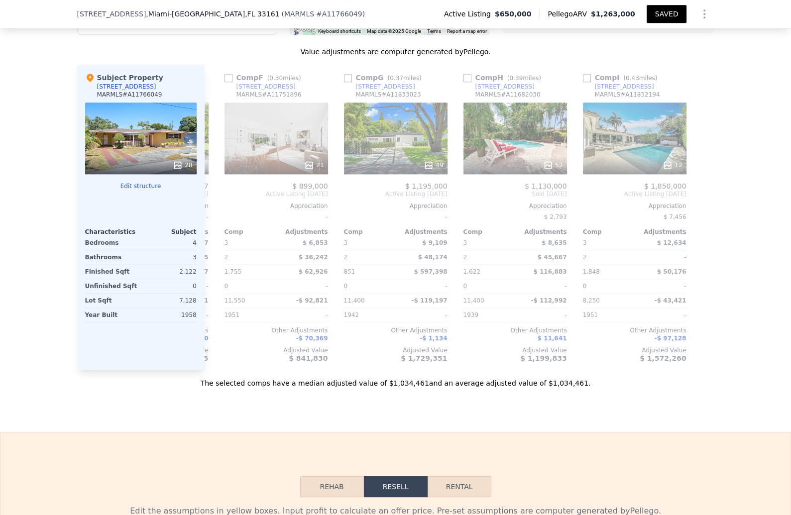
click at [712, 204] on icon at bounding box center [702, 194] width 20 height 20
click at [224, 83] on div "Comp F ( 0.30 miles)" at bounding box center [264, 78] width 81 height 10
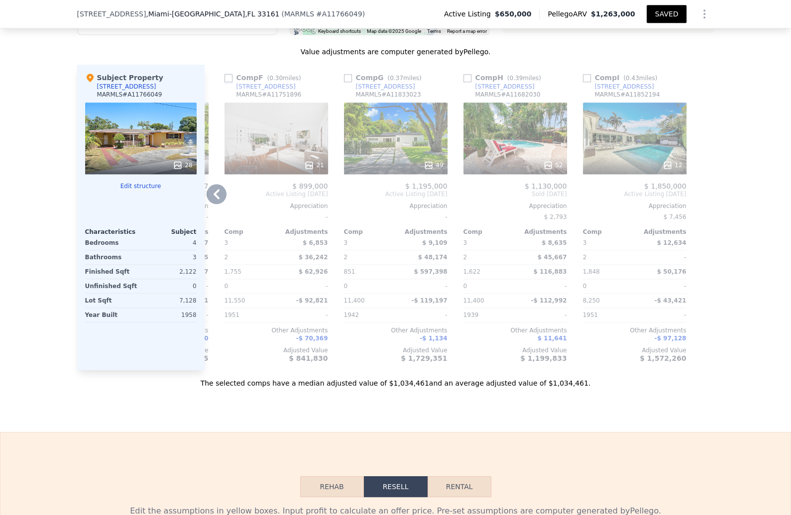
click at [224, 82] on input "checkbox" at bounding box center [228, 78] width 8 height 8
checkbox input "true"
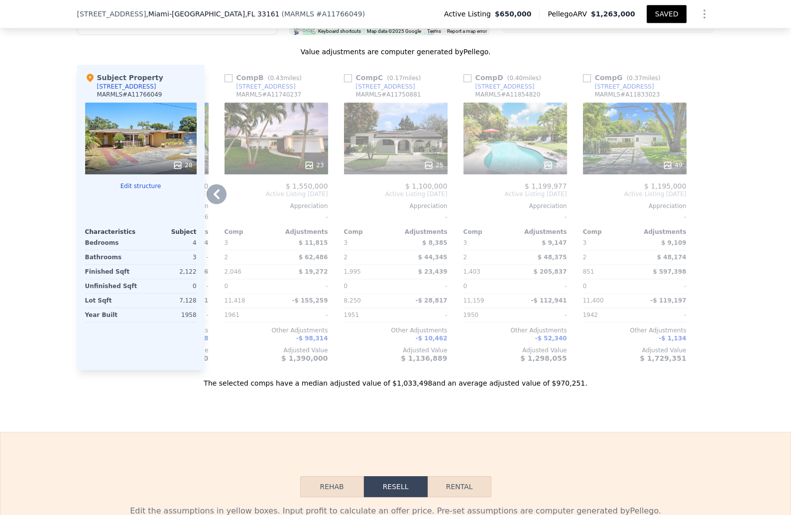
click at [207, 204] on icon at bounding box center [217, 194] width 20 height 20
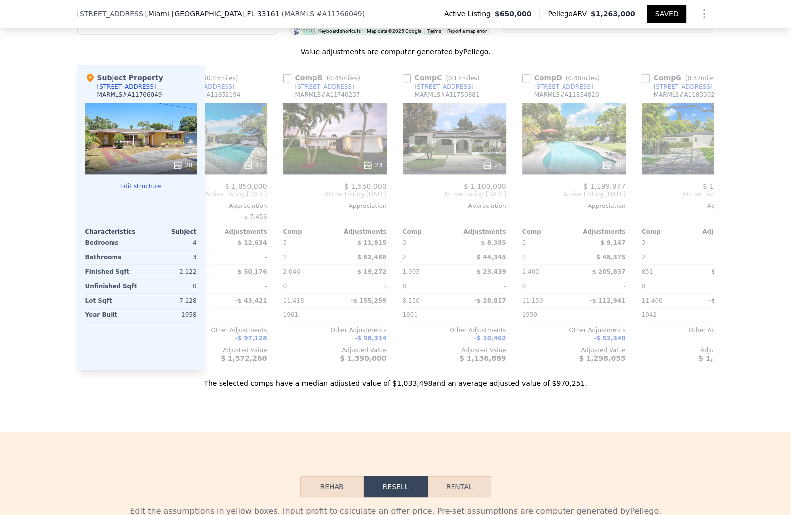
scroll to position [0, 503]
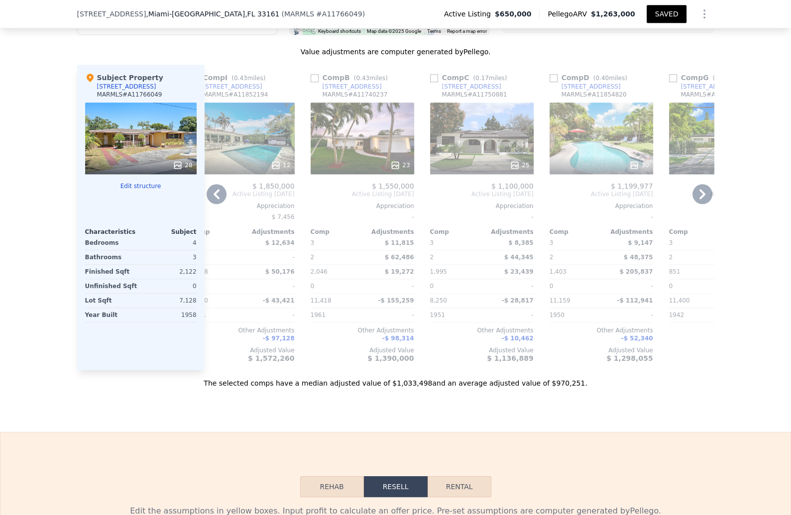
click at [207, 204] on icon at bounding box center [217, 194] width 20 height 20
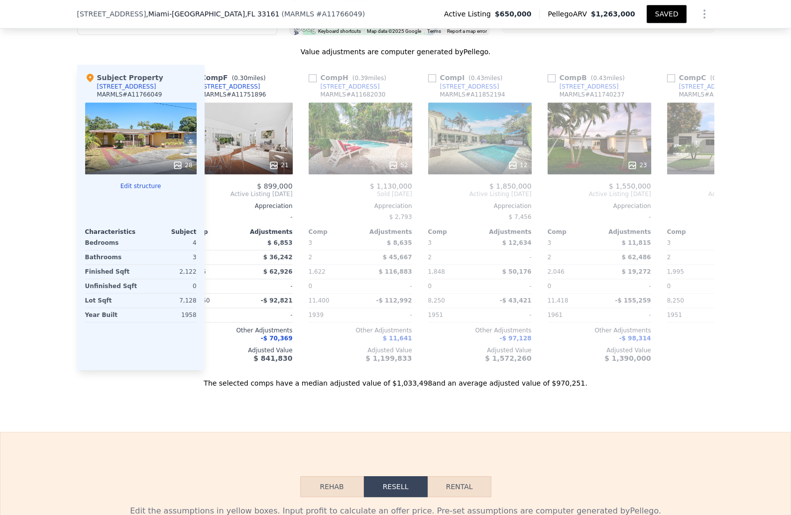
scroll to position [0, 264]
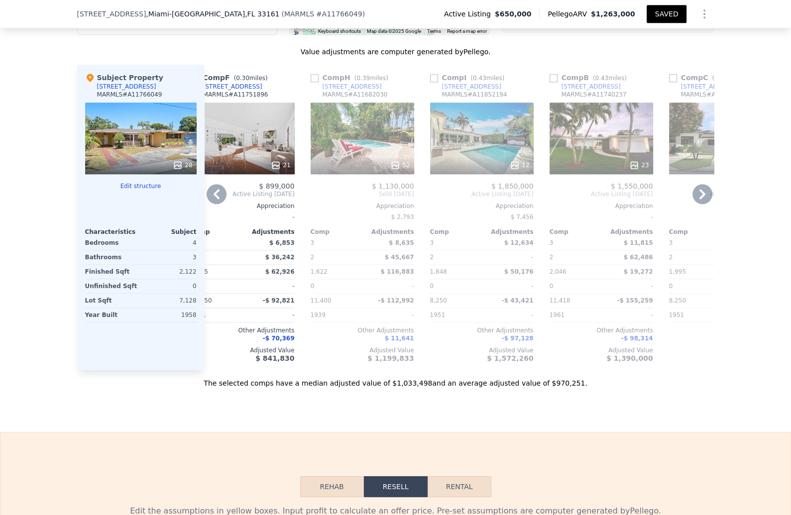
click at [291, 170] on div "21" at bounding box center [243, 165] width 95 height 10
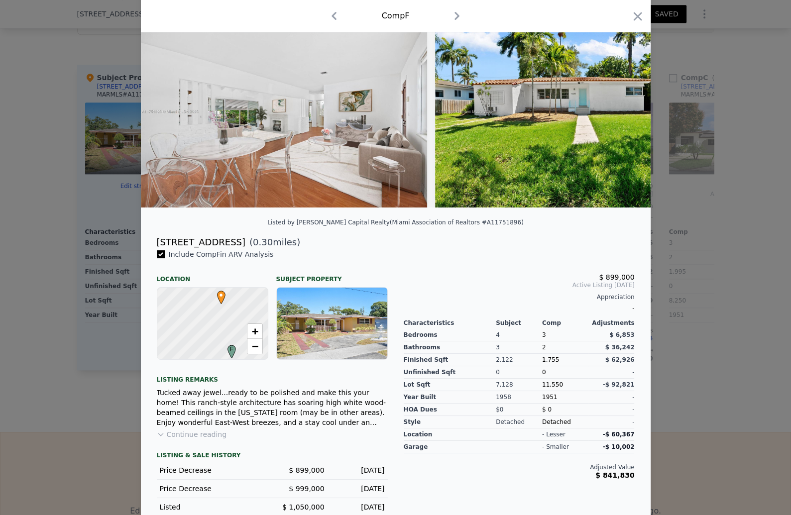
scroll to position [63, 0]
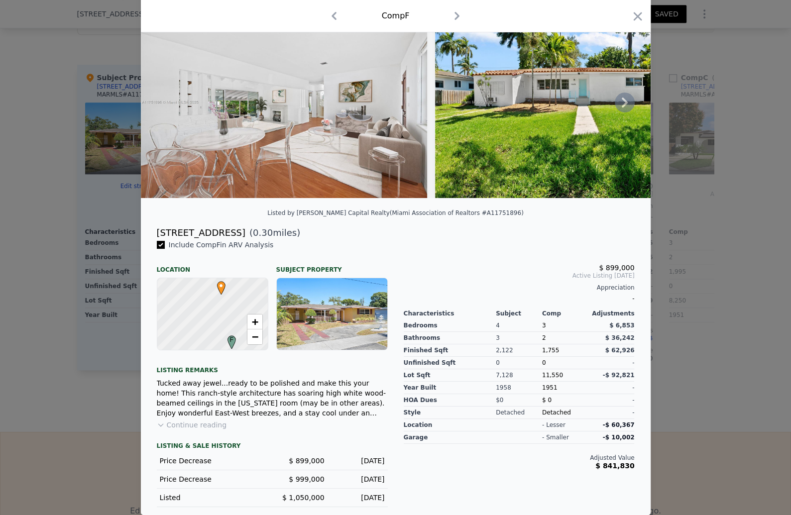
click at [634, 112] on icon at bounding box center [625, 103] width 20 height 20
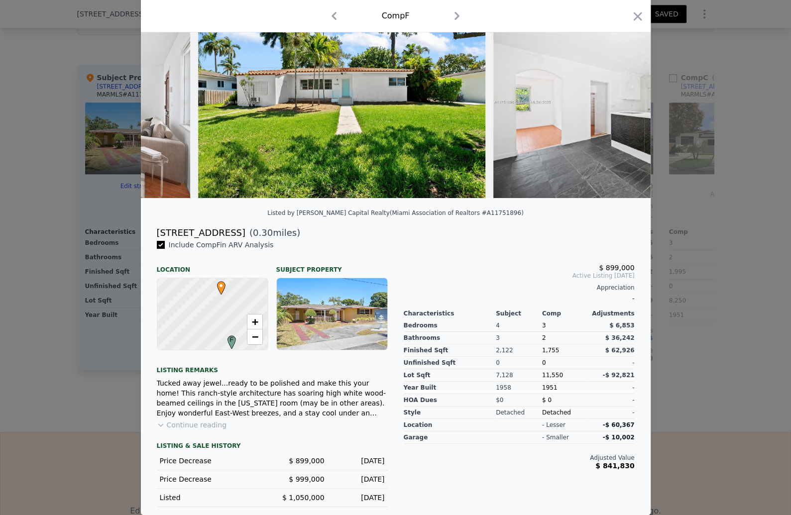
scroll to position [0, 239]
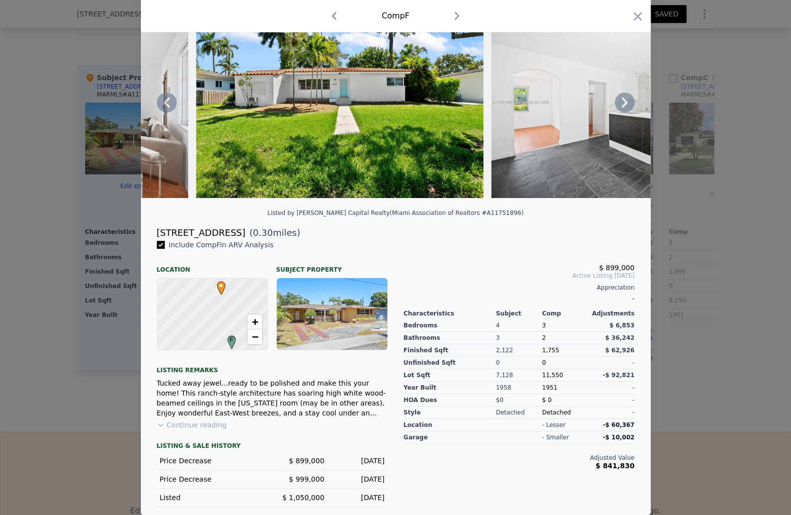
click at [634, 112] on icon at bounding box center [625, 103] width 20 height 20
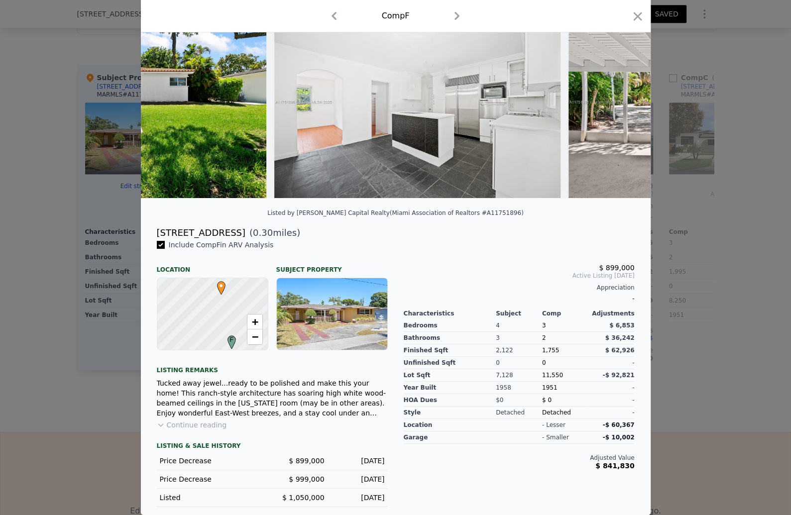
scroll to position [0, 478]
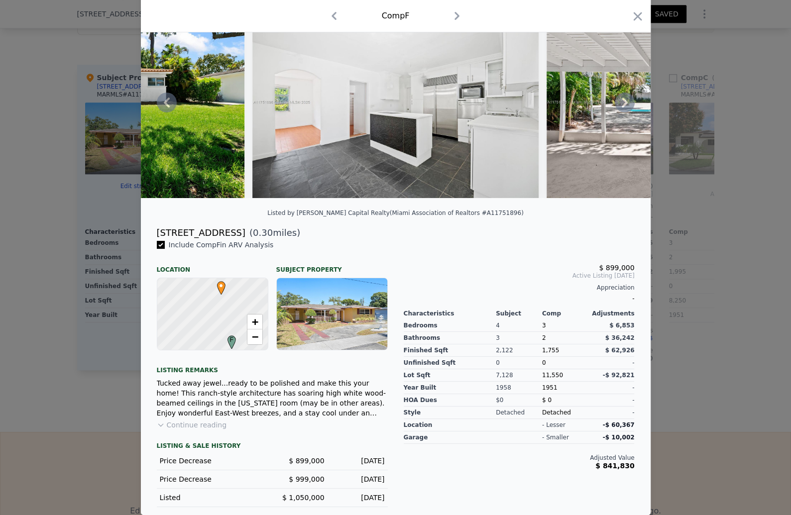
click at [634, 112] on icon at bounding box center [625, 103] width 20 height 20
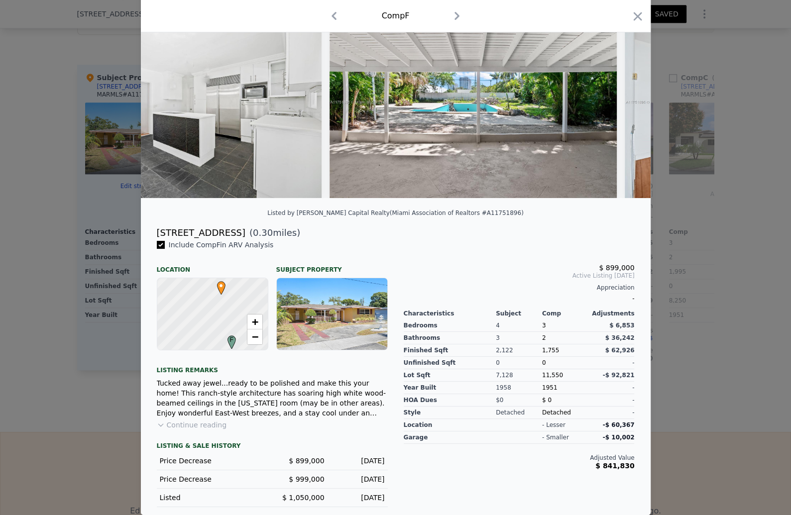
scroll to position [0, 717]
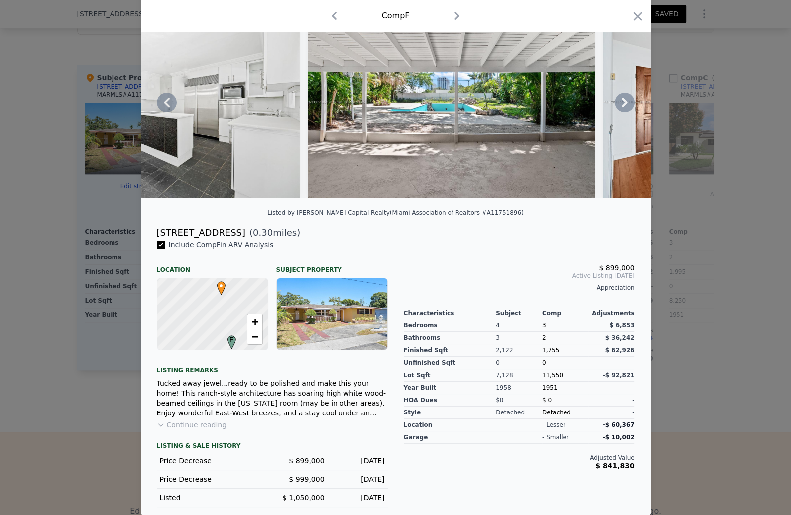
click at [634, 112] on icon at bounding box center [625, 103] width 20 height 20
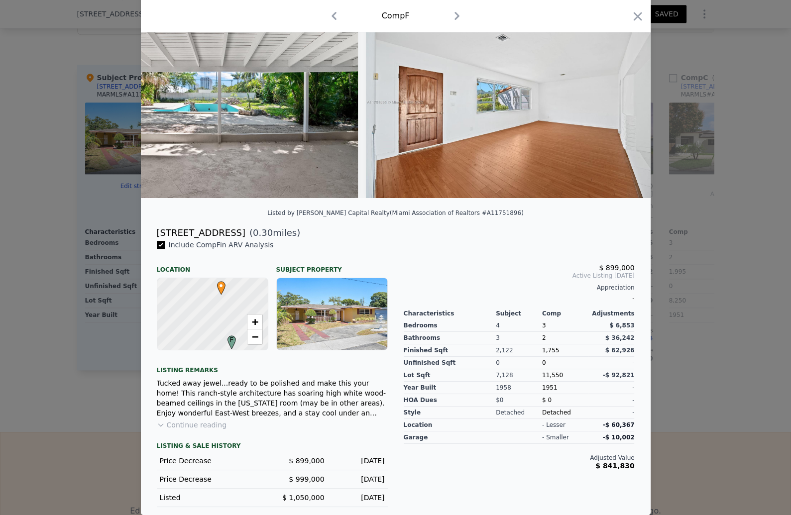
scroll to position [0, 955]
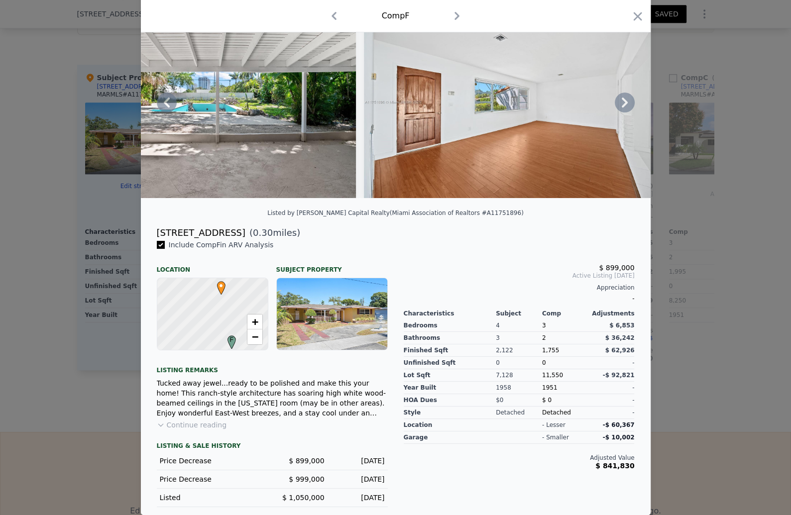
click at [634, 112] on icon at bounding box center [625, 103] width 20 height 20
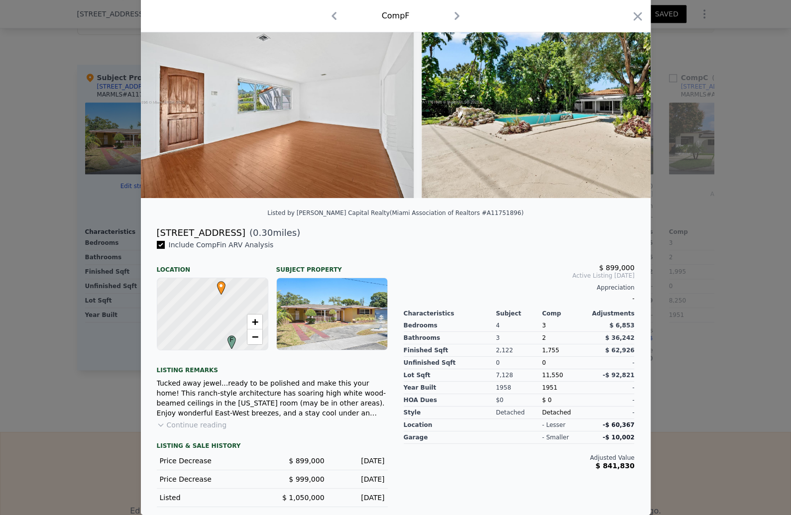
scroll to position [0, 1194]
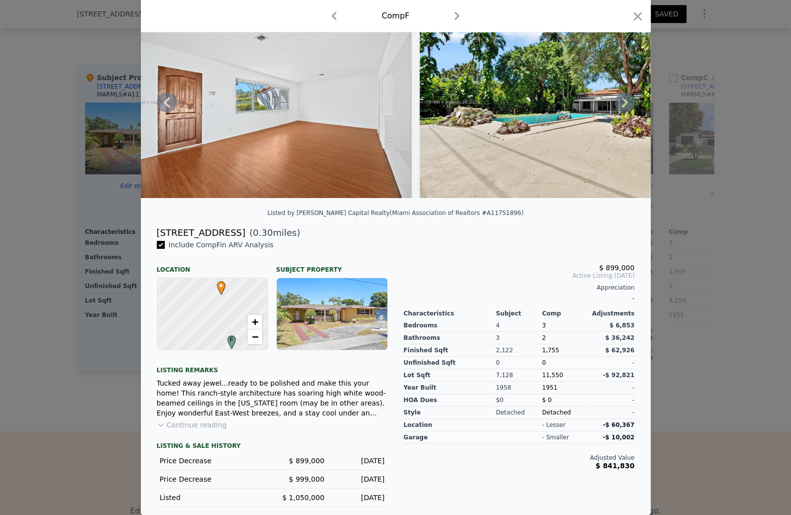
click at [634, 112] on icon at bounding box center [625, 103] width 20 height 20
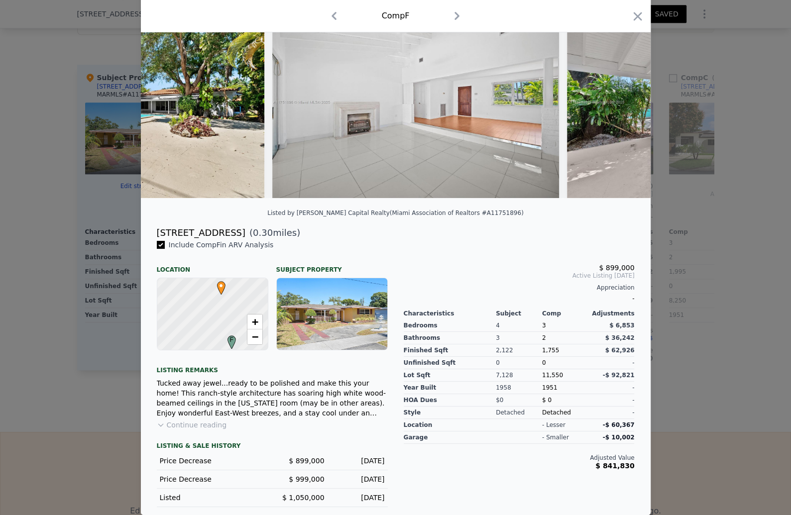
scroll to position [0, 1672]
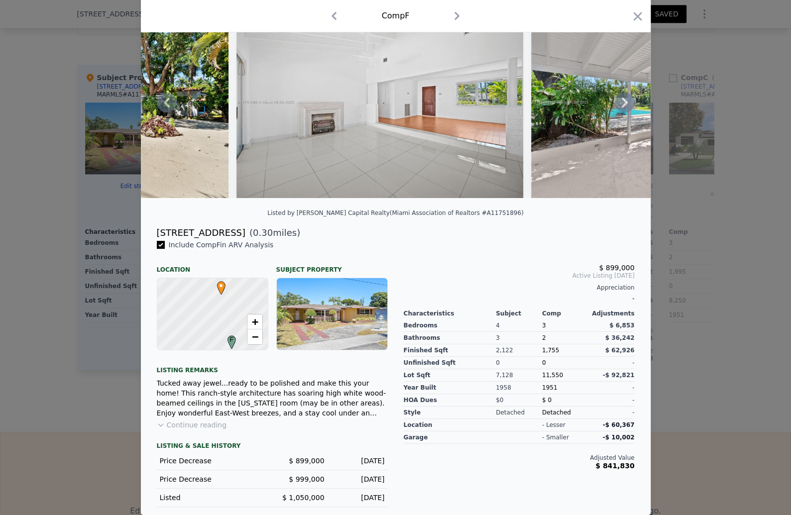
click at [634, 112] on icon at bounding box center [625, 103] width 20 height 20
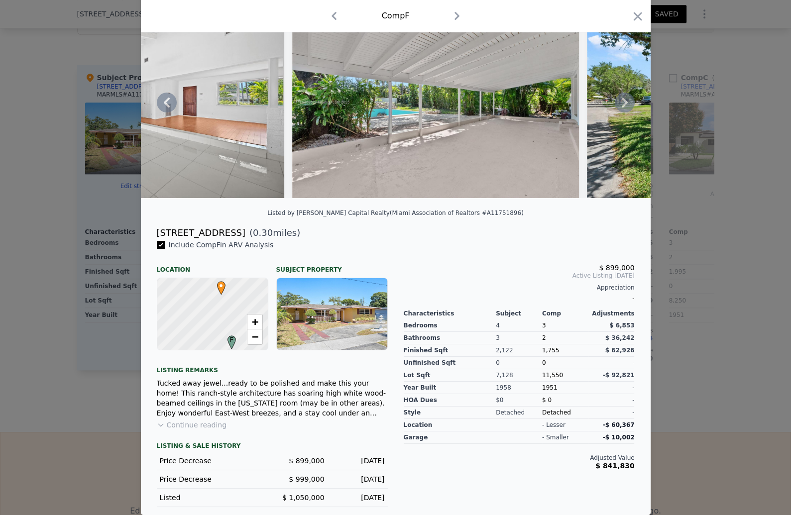
click at [634, 112] on icon at bounding box center [625, 103] width 20 height 20
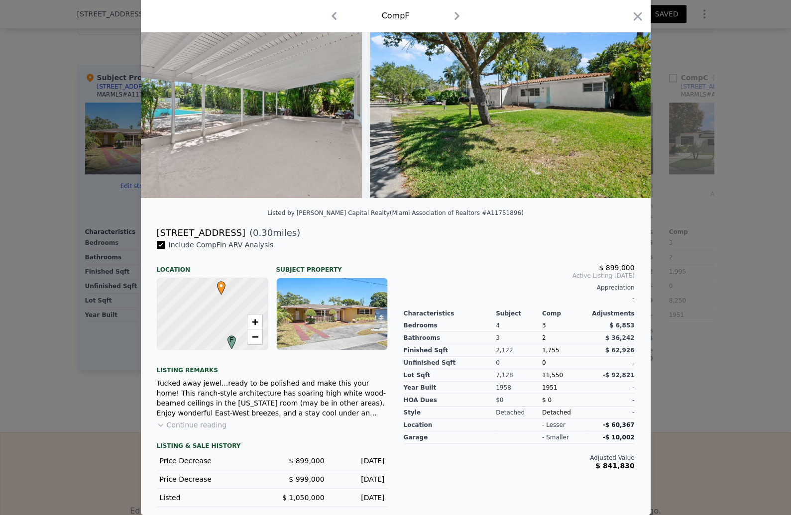
scroll to position [0, 2150]
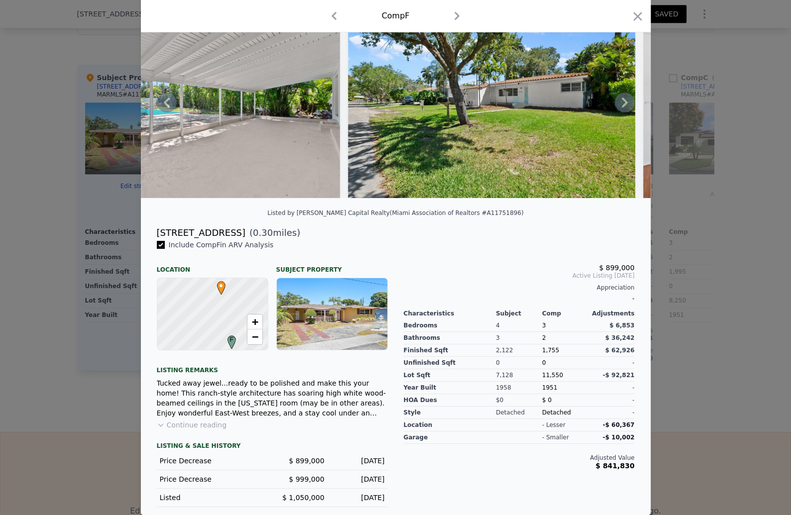
click at [634, 112] on icon at bounding box center [625, 103] width 20 height 20
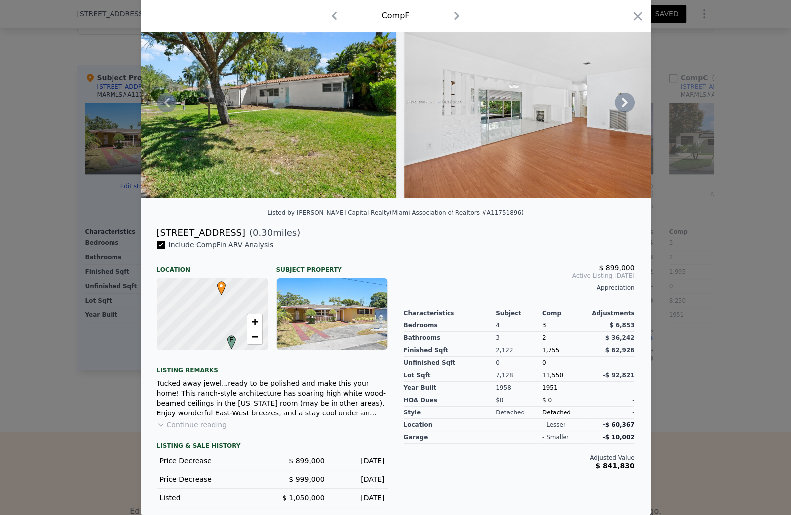
click at [634, 112] on icon at bounding box center [625, 103] width 20 height 20
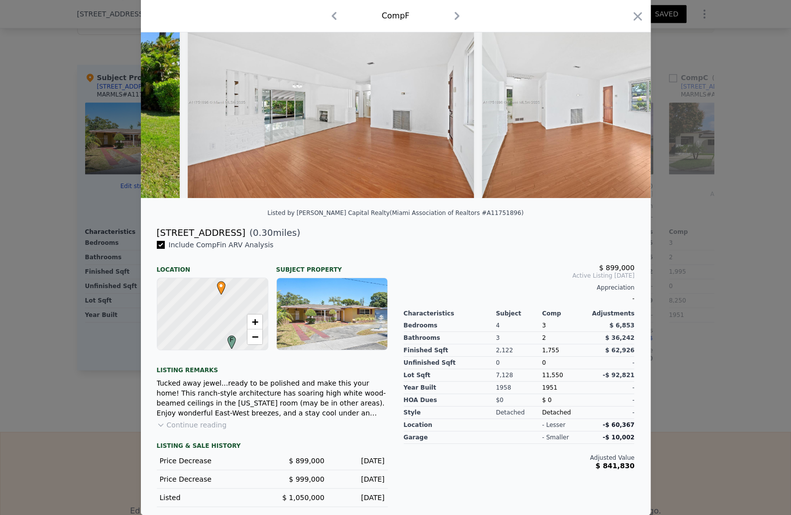
scroll to position [0, 2627]
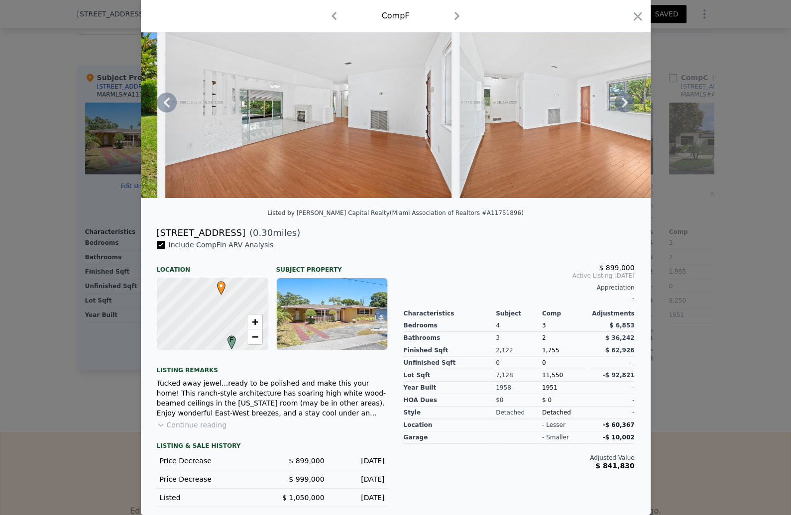
click at [650, 137] on div at bounding box center [396, 102] width 510 height 191
click at [644, 14] on icon "button" at bounding box center [637, 16] width 14 height 14
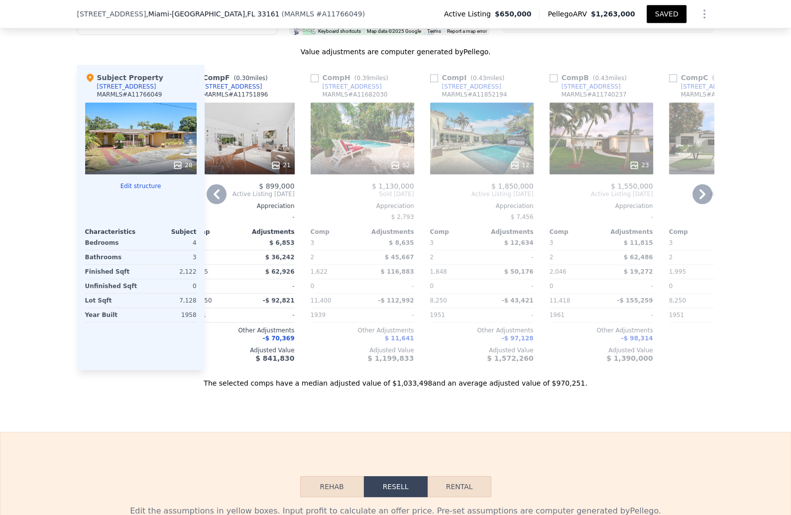
click at [213, 199] on icon at bounding box center [216, 194] width 6 height 10
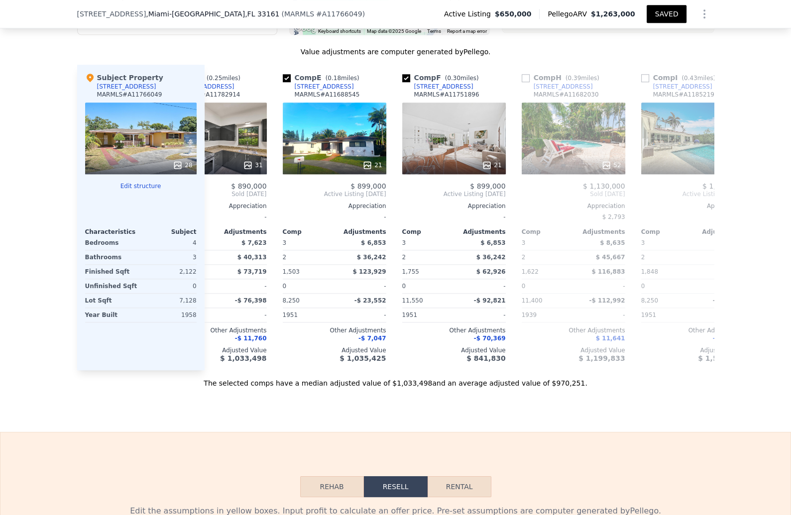
scroll to position [0, 25]
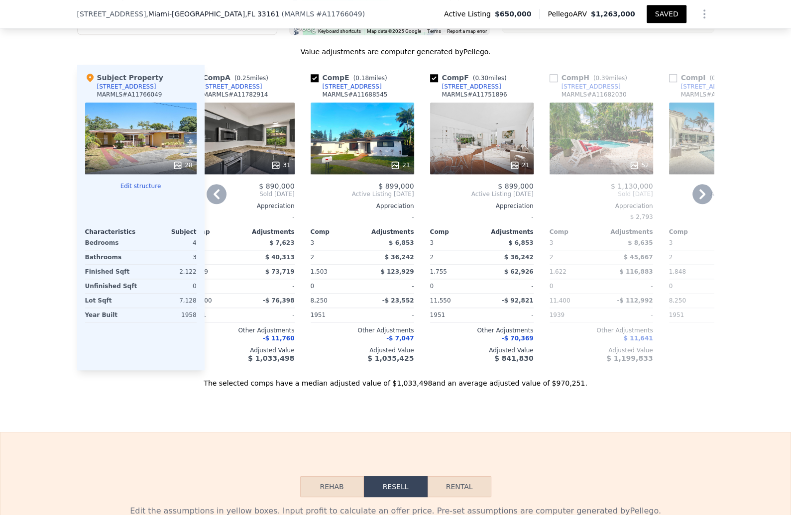
click at [712, 204] on icon at bounding box center [702, 194] width 20 height 20
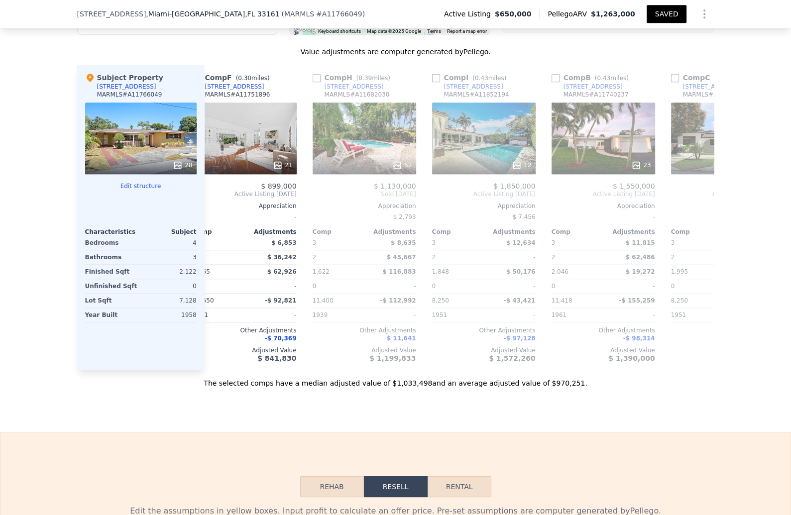
scroll to position [0, 264]
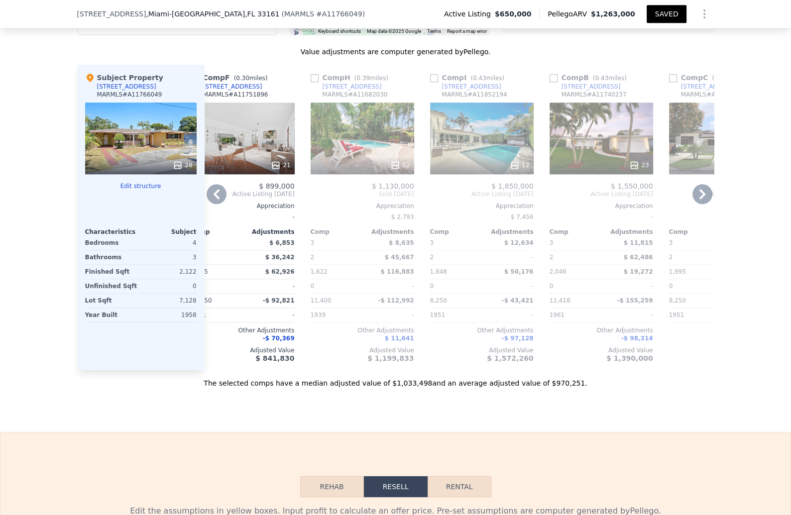
click at [705, 199] on icon at bounding box center [702, 194] width 6 height 10
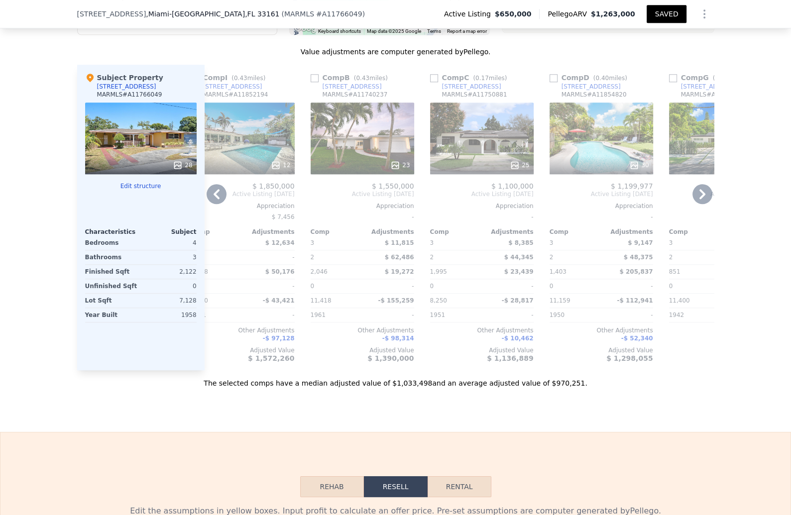
click at [705, 199] on icon at bounding box center [702, 194] width 6 height 10
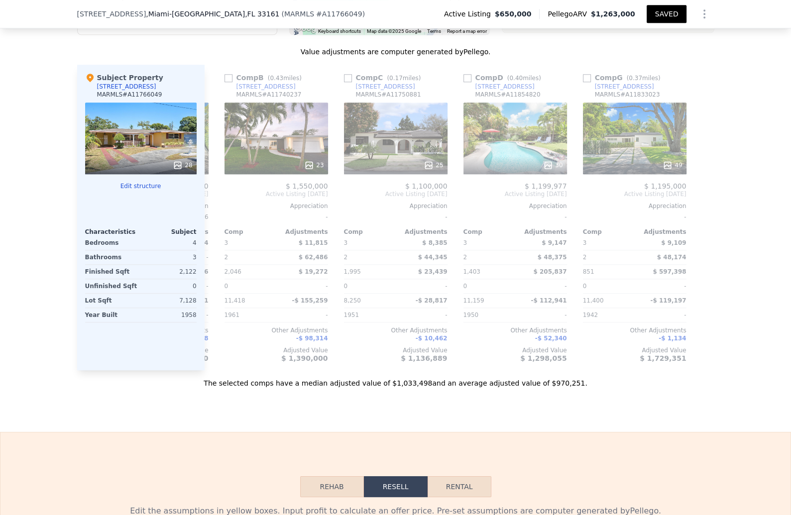
scroll to position [0, 742]
click at [591, 82] on input "checkbox" at bounding box center [587, 78] width 8 height 8
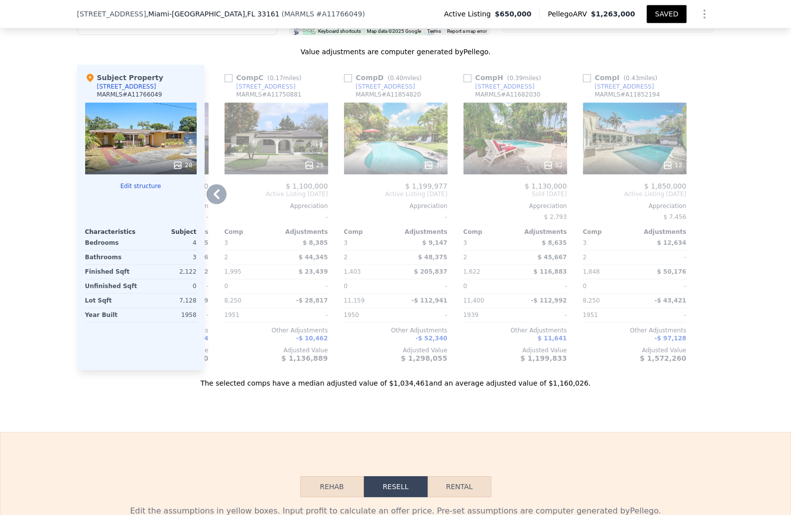
click at [682, 170] on div "12" at bounding box center [634, 165] width 95 height 10
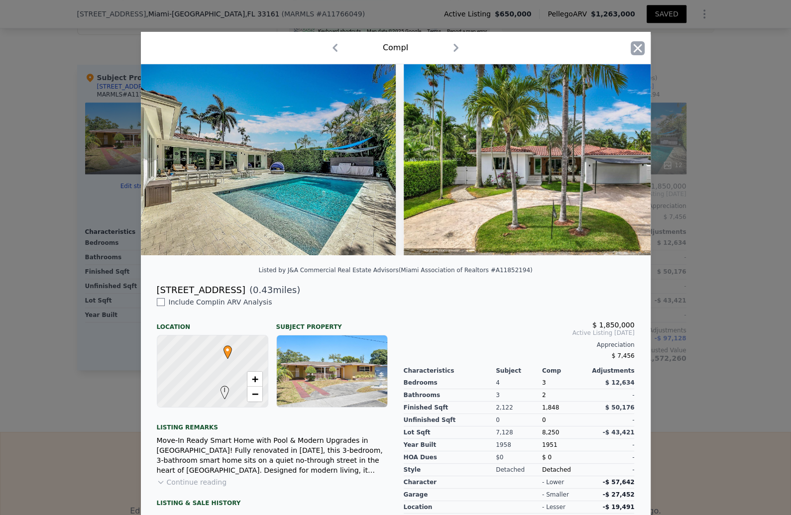
click at [641, 52] on icon "button" at bounding box center [637, 48] width 8 height 8
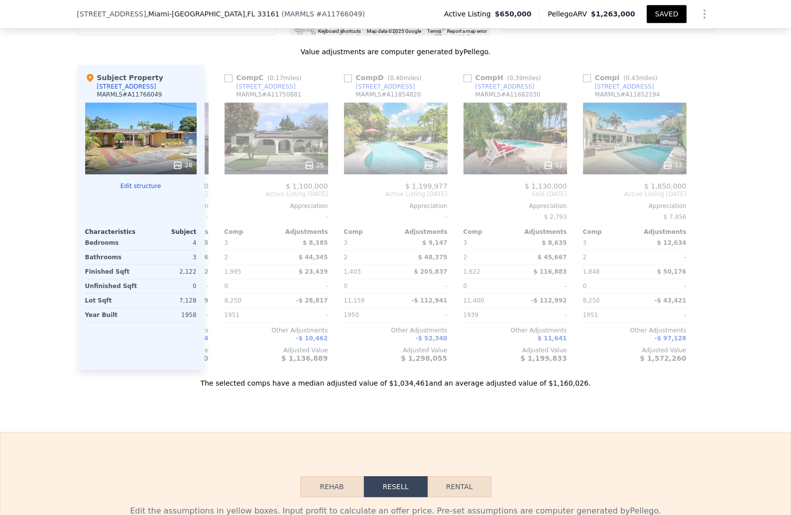
drag, startPoint x: 465, startPoint y: 203, endPoint x: 402, endPoint y: 266, distance: 89.4
drag, startPoint x: 403, startPoint y: 194, endPoint x: 445, endPoint y: 142, distance: 66.8
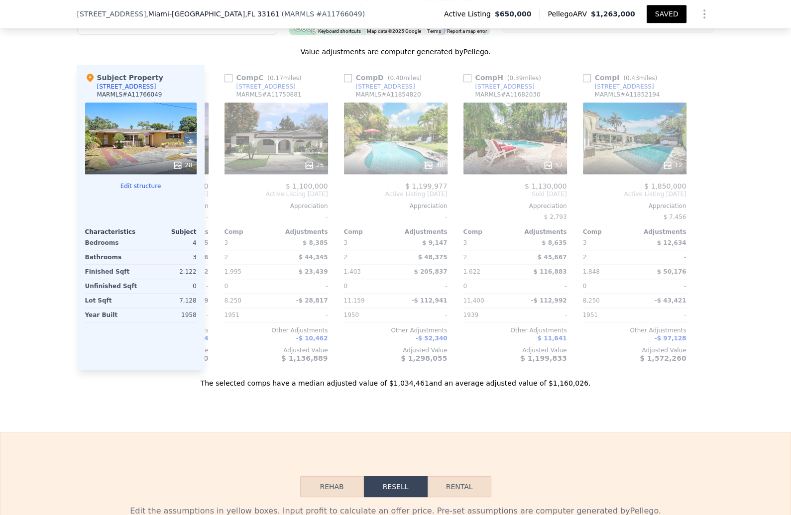
drag, startPoint x: 445, startPoint y: 142, endPoint x: 446, endPoint y: 172, distance: 29.4
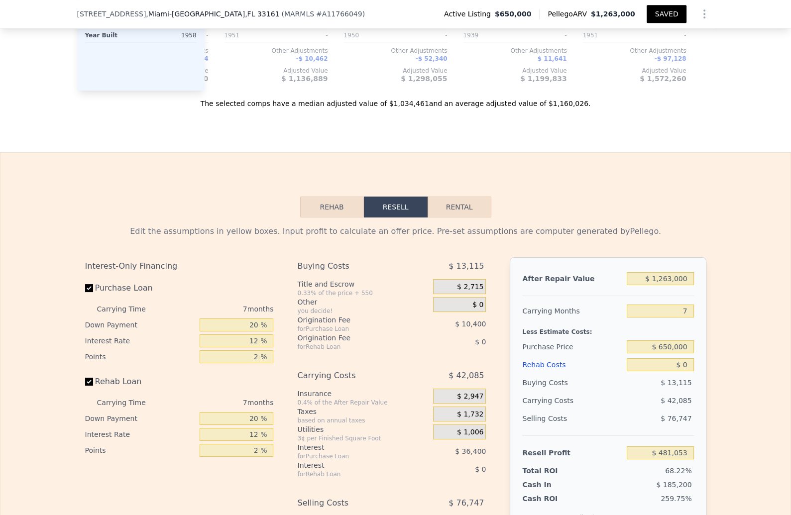
scroll to position [1278, 0]
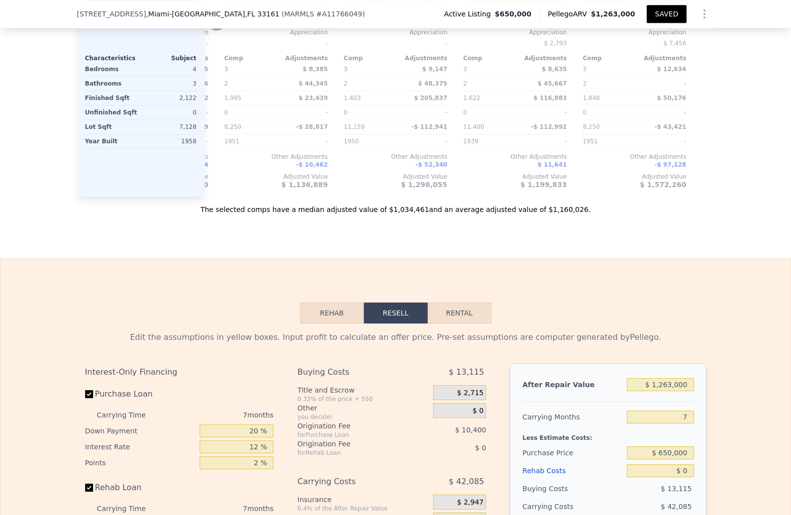
click at [207, 30] on icon at bounding box center [217, 20] width 20 height 20
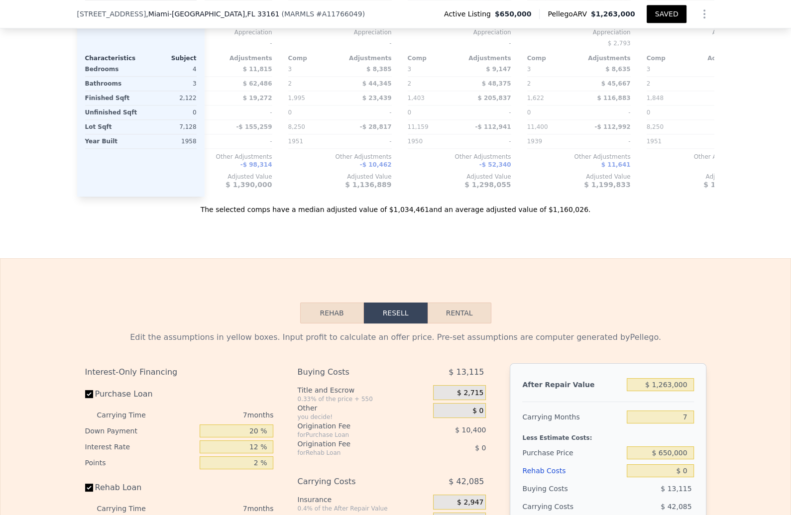
scroll to position [0, 503]
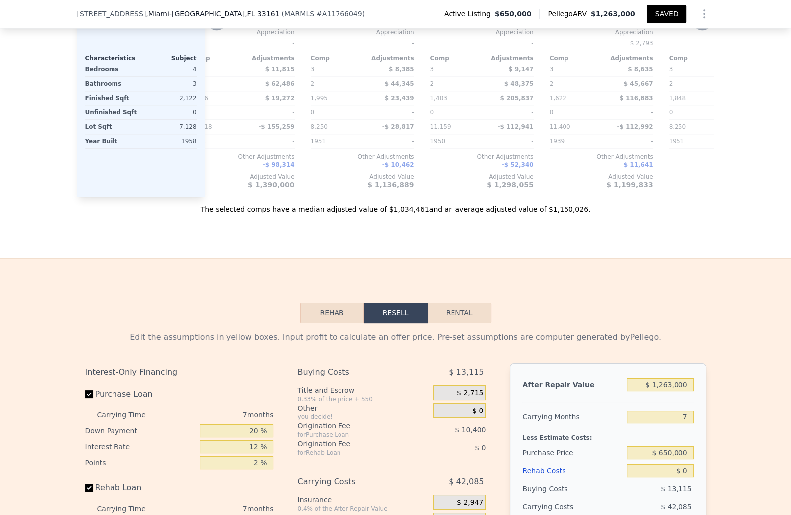
click at [207, 30] on icon at bounding box center [217, 20] width 20 height 20
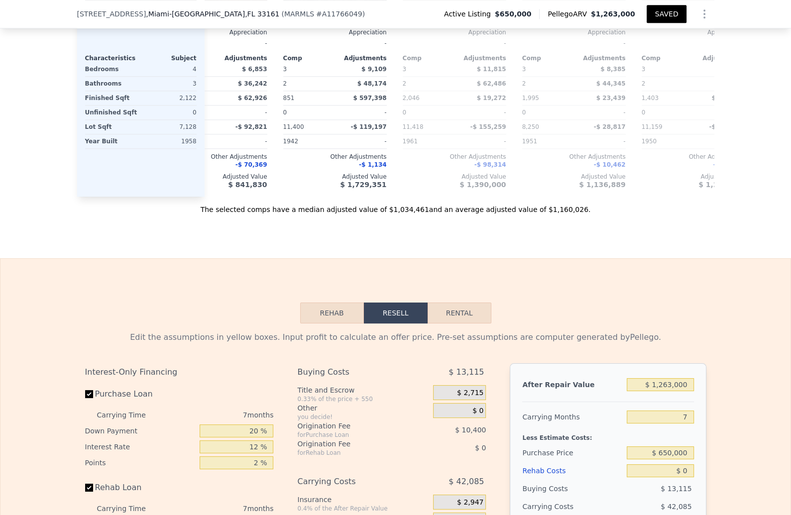
scroll to position [0, 264]
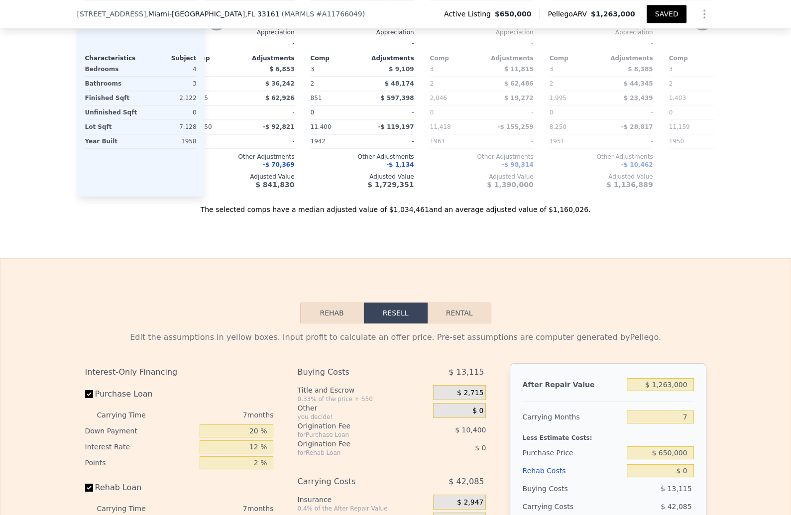
click at [207, 30] on icon at bounding box center [217, 20] width 20 height 20
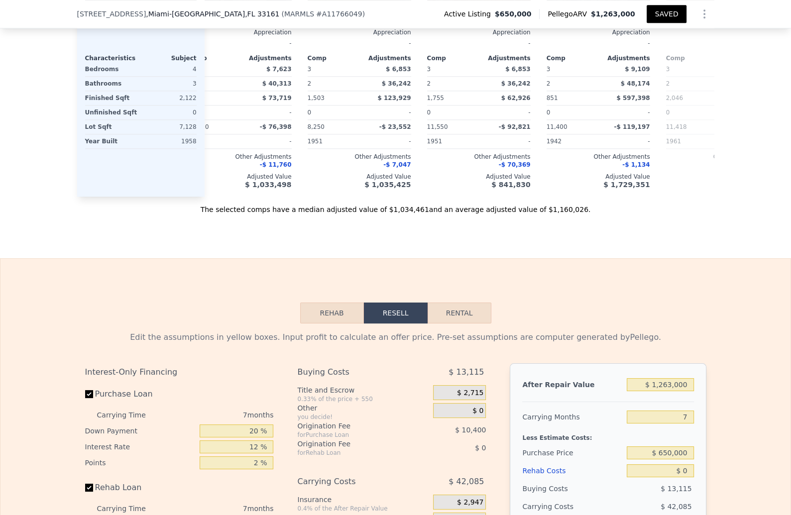
scroll to position [0, 25]
checkbox input "false"
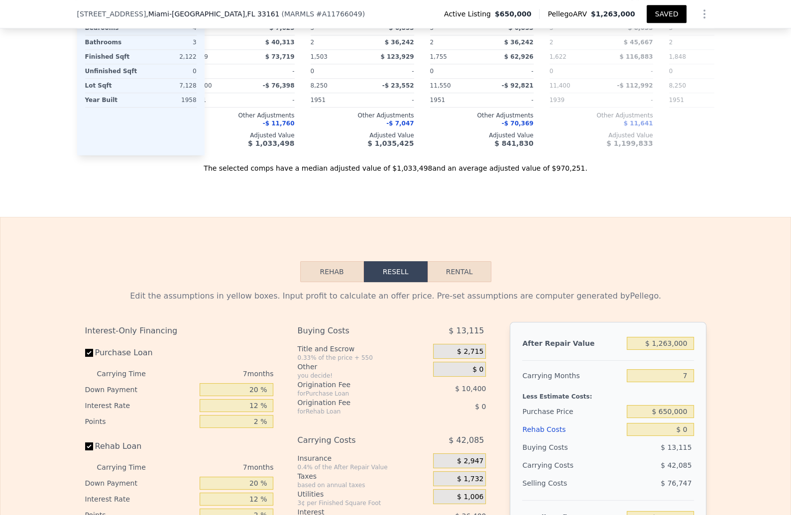
scroll to position [1321, 0]
click at [710, 16] on icon "Show Options" at bounding box center [704, 14] width 12 height 12
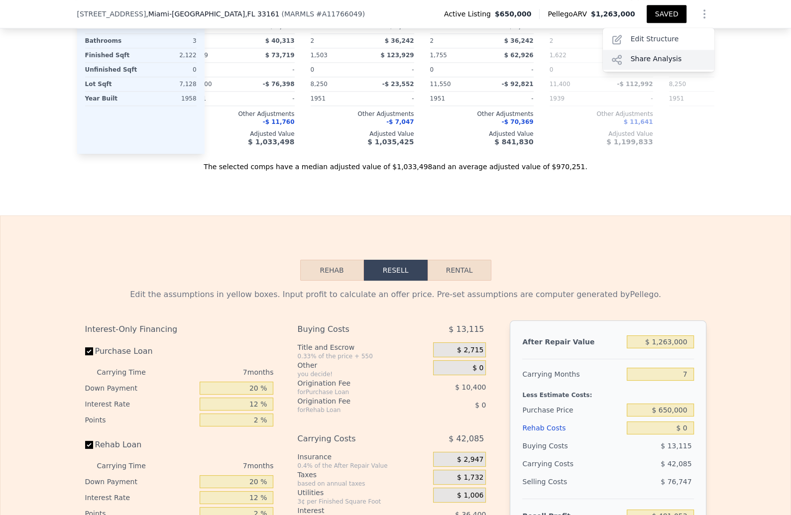
click at [692, 70] on div "Share Analysis" at bounding box center [658, 60] width 111 height 20
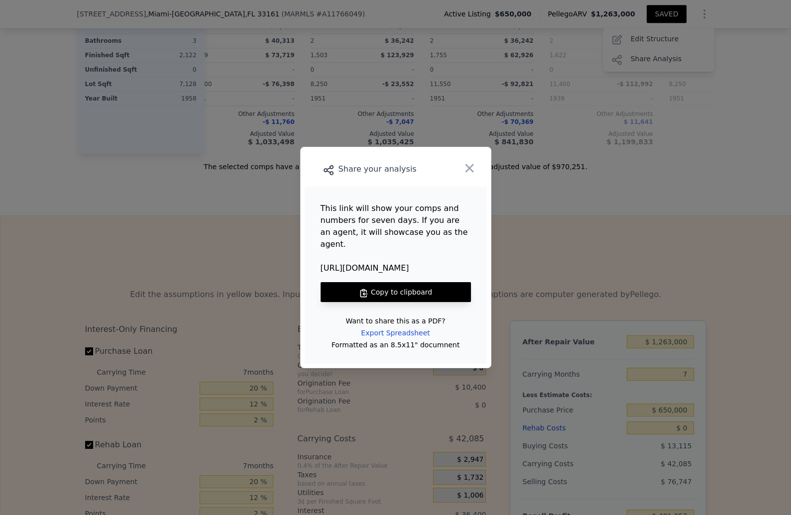
click at [384, 299] on button "Copy to clipboard" at bounding box center [395, 292] width 150 height 20
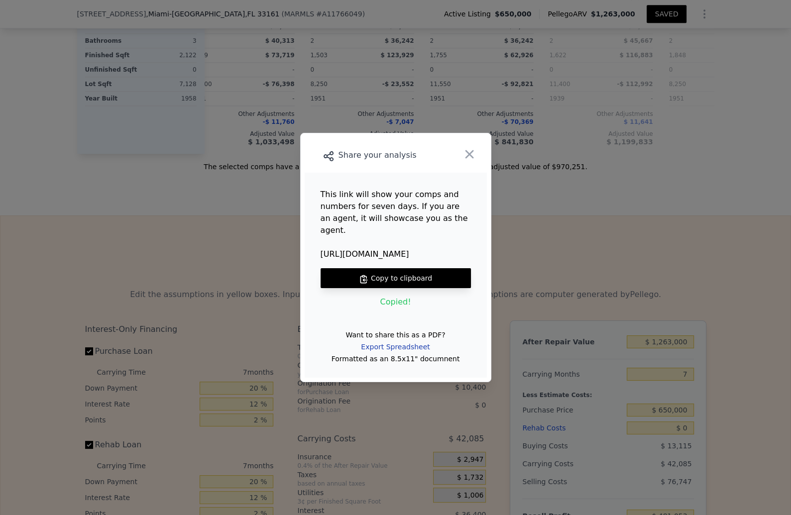
type input "5"
type input "3"
type input "1622"
type input "2934"
checkbox input "false"
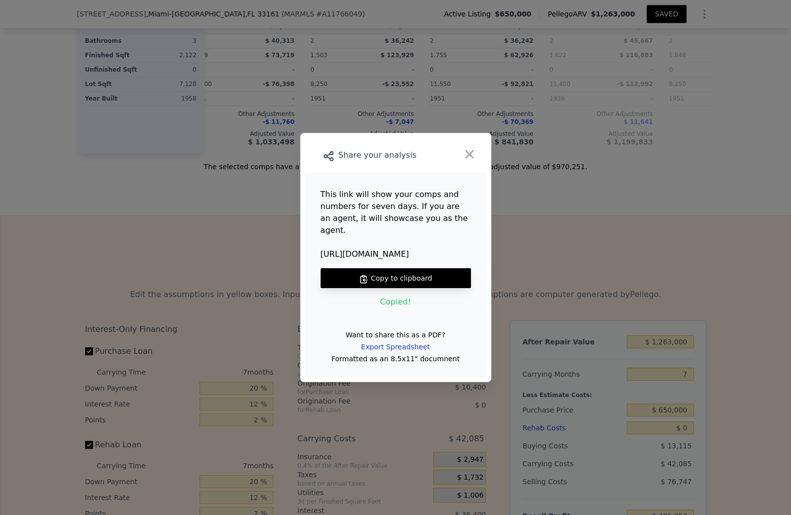
checkbox input "true"
click at [420, 356] on div "Export Spreadsheet" at bounding box center [395, 347] width 85 height 18
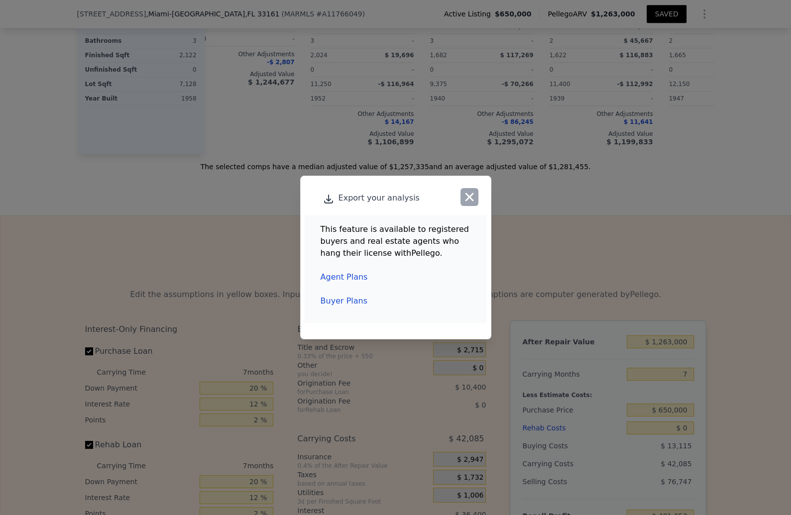
click at [476, 190] on icon "button" at bounding box center [469, 197] width 14 height 14
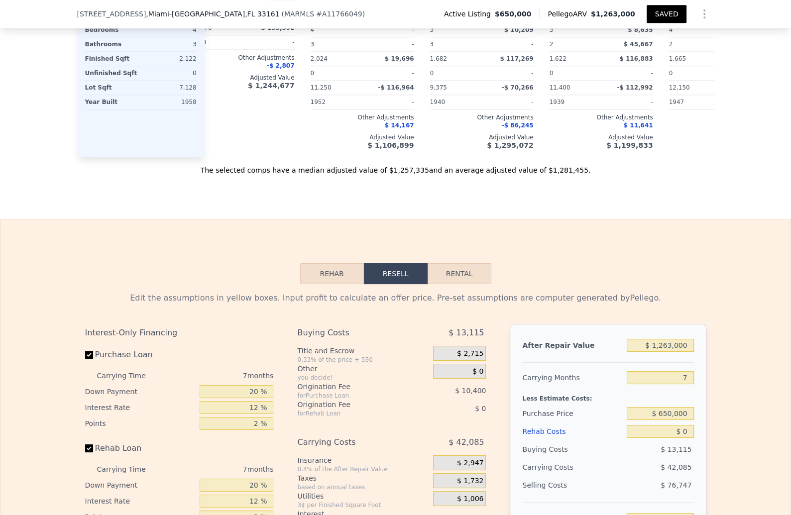
scroll to position [1316, 0]
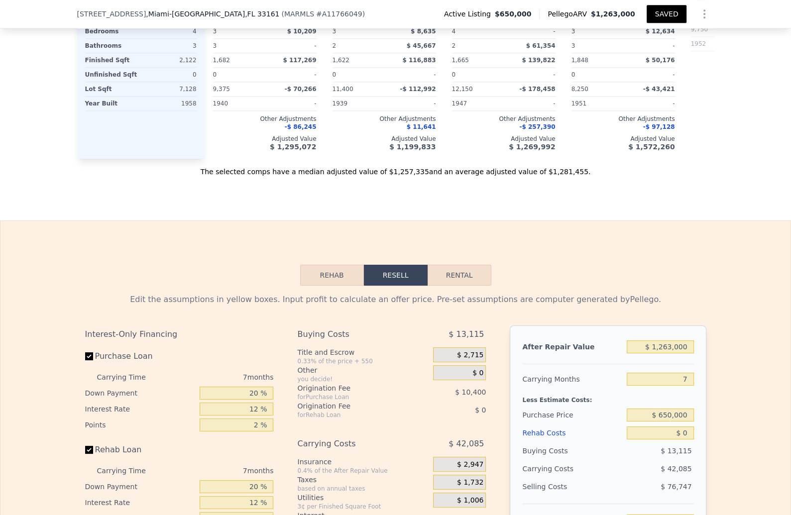
scroll to position [0, 264]
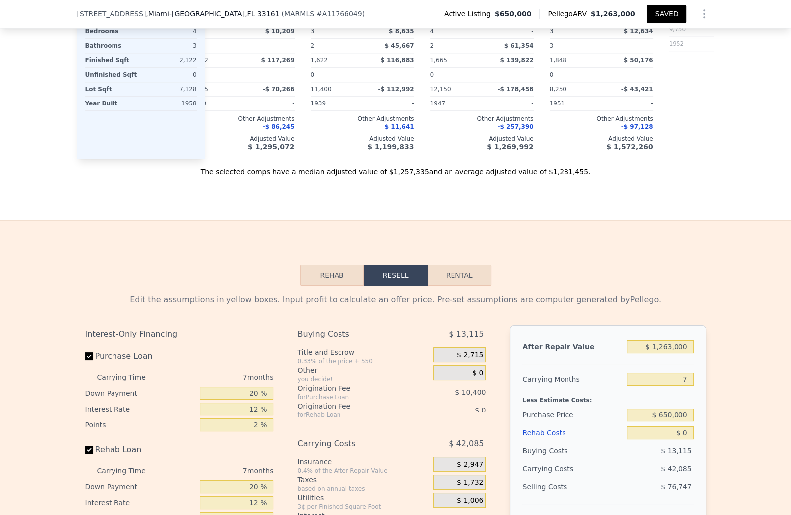
checkbox input "false"
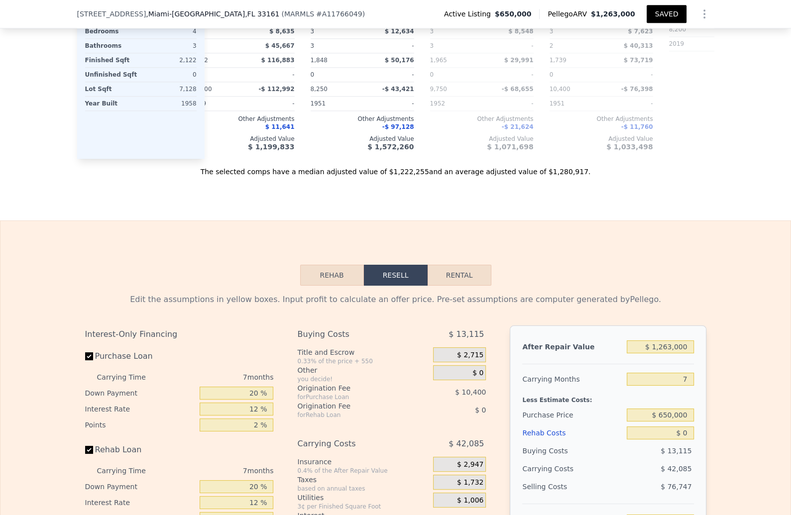
checkbox input "false"
drag, startPoint x: 511, startPoint y: 123, endPoint x: 438, endPoint y: 130, distance: 72.9
checkbox input "true"
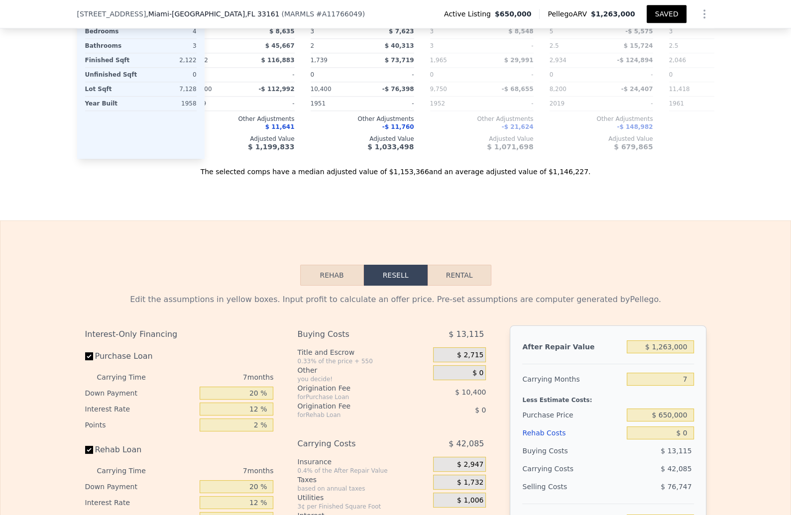
checkbox input "false"
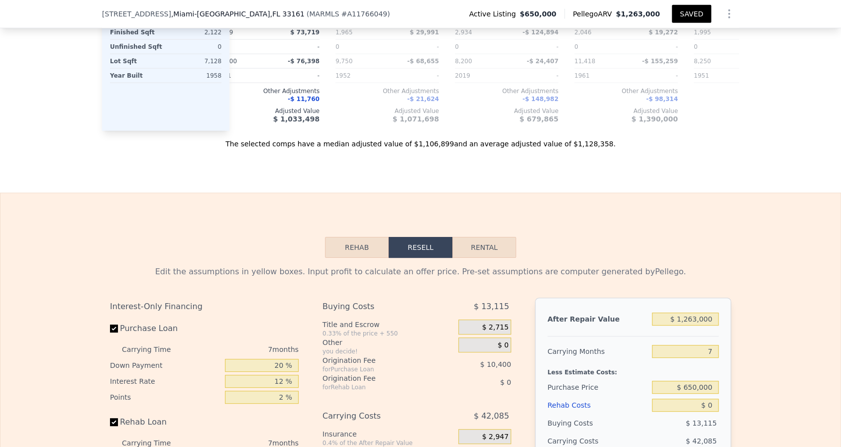
scroll to position [1321, 0]
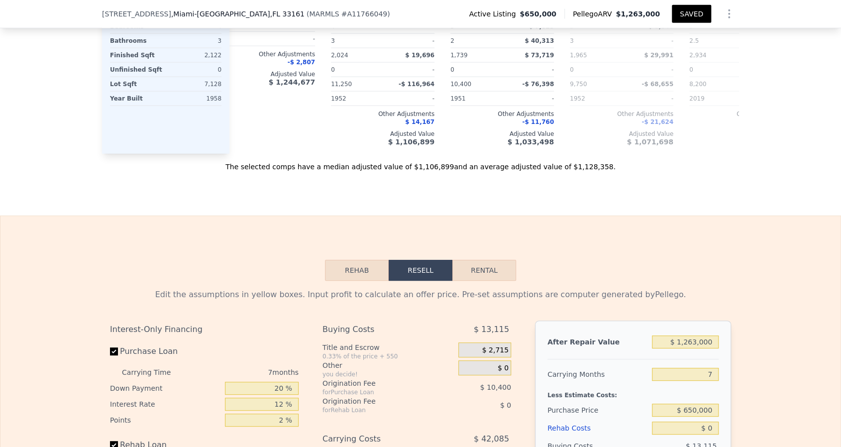
scroll to position [0, 25]
checkbox input "false"
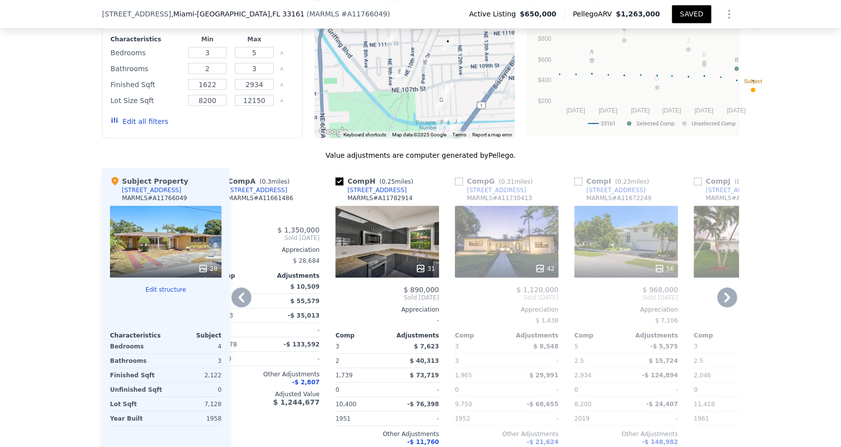
scroll to position [1001, 0]
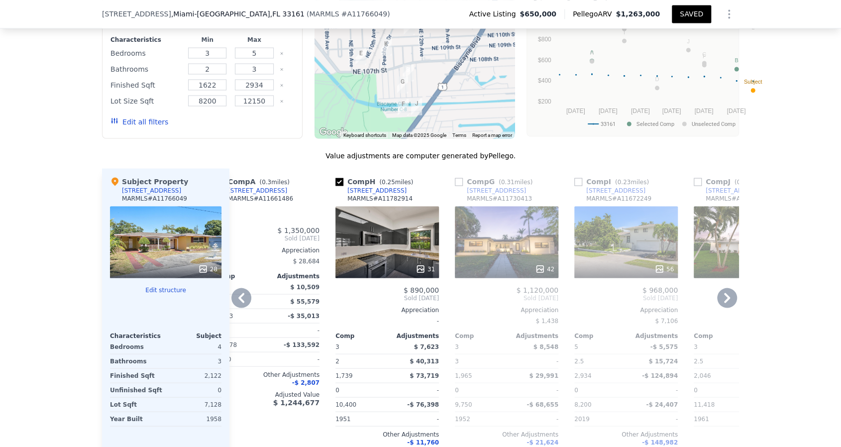
drag, startPoint x: 475, startPoint y: 293, endPoint x: 434, endPoint y: 273, distance: 45.0
click at [434, 138] on div at bounding box center [414, 58] width 201 height 159
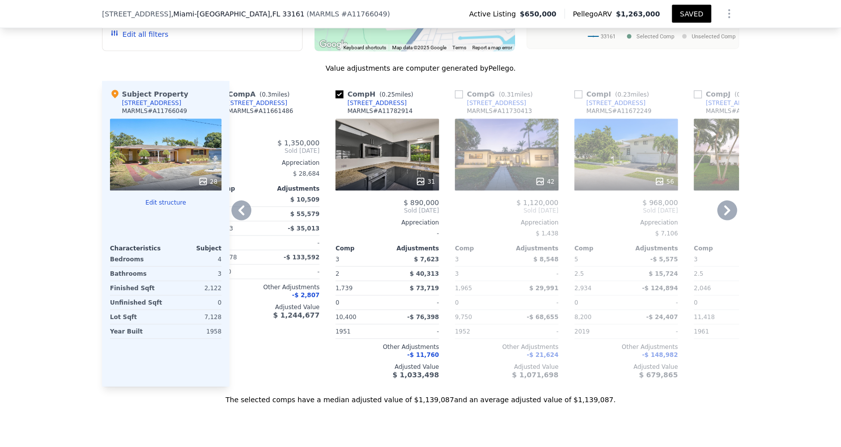
scroll to position [1117, 0]
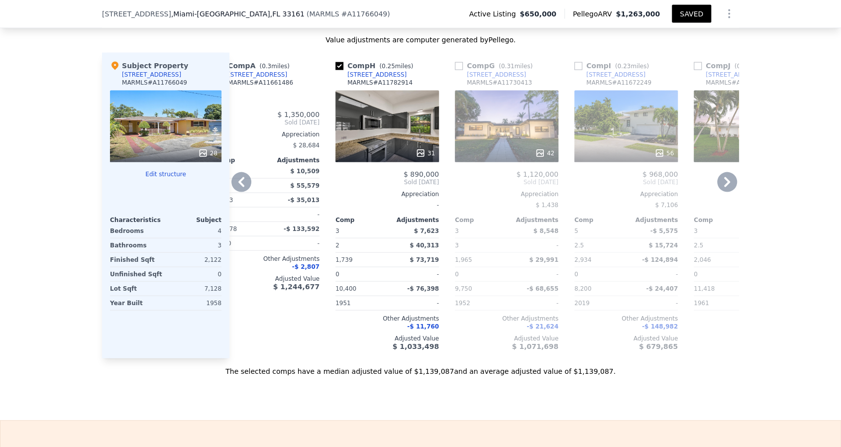
click at [110, 11] on button "Edit all filters" at bounding box center [139, 6] width 58 height 10
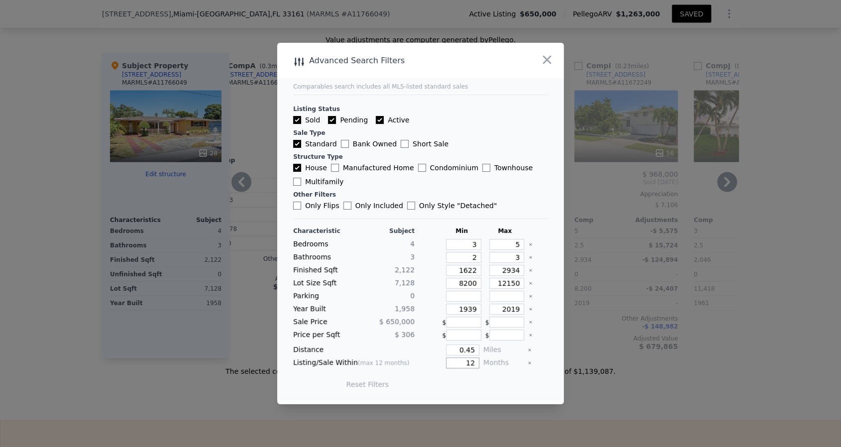
click at [479, 368] on input "12" at bounding box center [462, 362] width 33 height 11
type input "6"
click at [479, 276] on input "1622" at bounding box center [463, 270] width 35 height 11
type input "122"
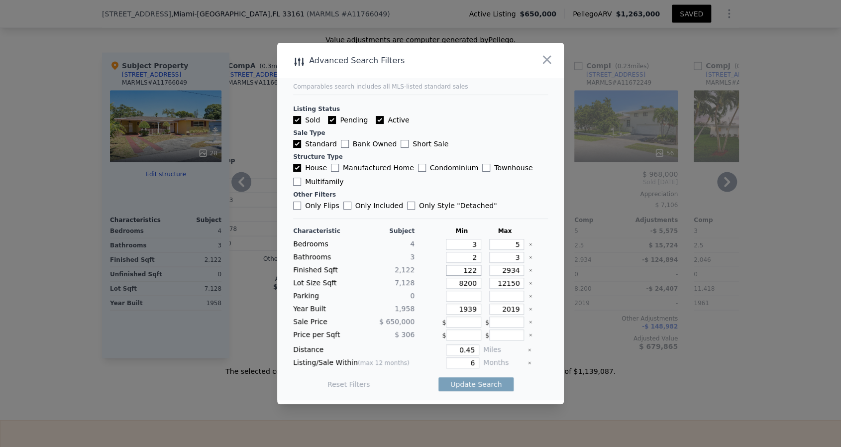
type input "1522"
drag, startPoint x: 535, startPoint y: 283, endPoint x: 527, endPoint y: 283, distance: 8.0
click at [524, 276] on input "2934" at bounding box center [506, 270] width 35 height 11
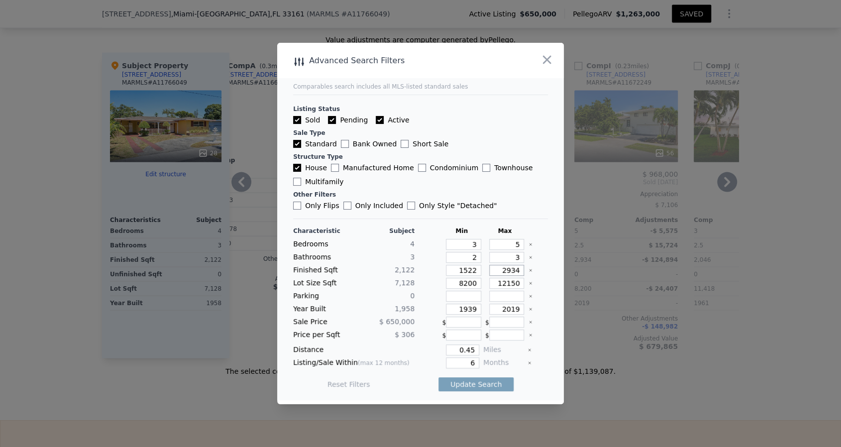
type input "234"
type input "34"
type input "234"
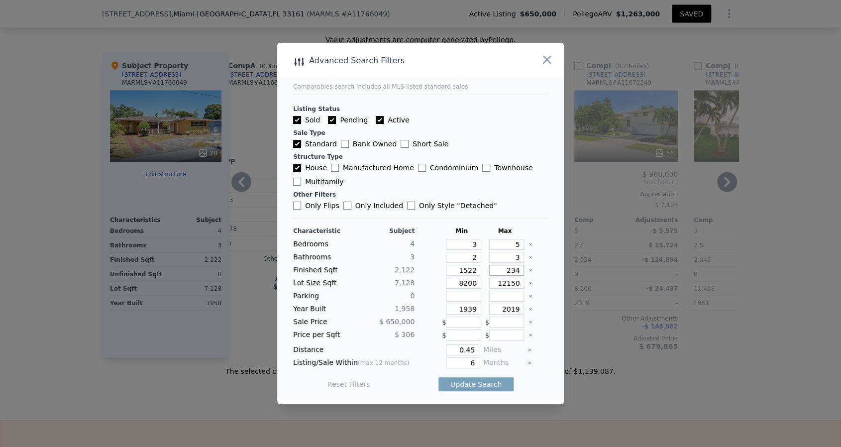
type input "234"
type input "2434"
click at [476, 391] on button "Update Search" at bounding box center [475, 384] width 75 height 14
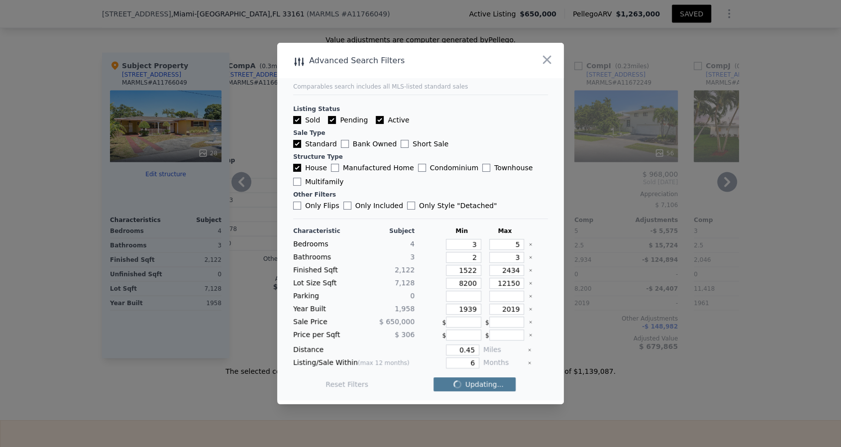
checkbox input "false"
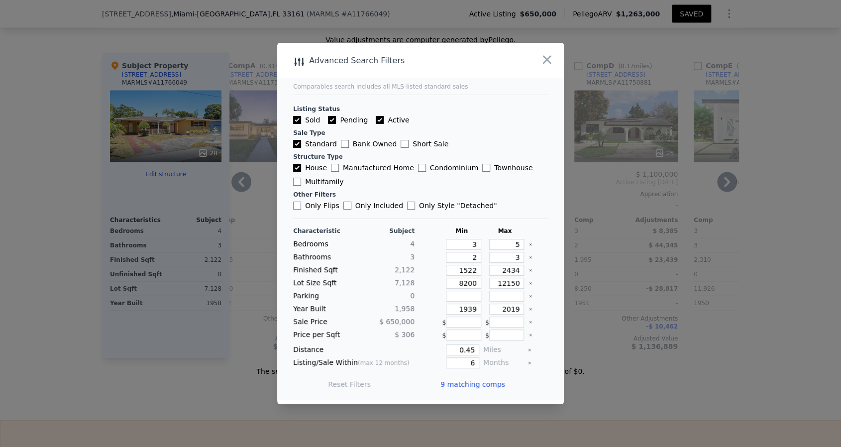
click at [683, 275] on div at bounding box center [420, 223] width 841 height 447
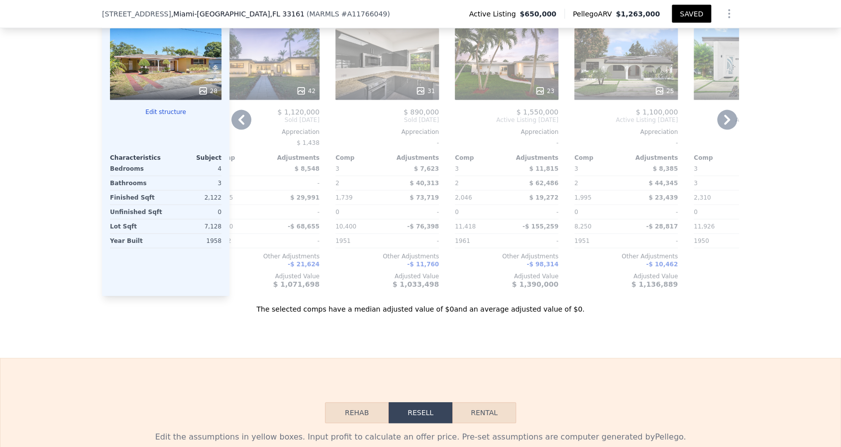
scroll to position [1180, 0]
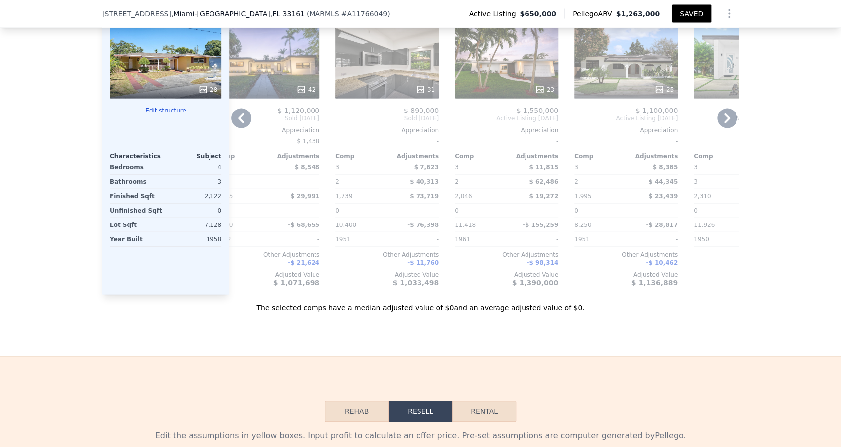
click at [335, 6] on input "checkbox" at bounding box center [339, 3] width 8 height 8
checkbox input "true"
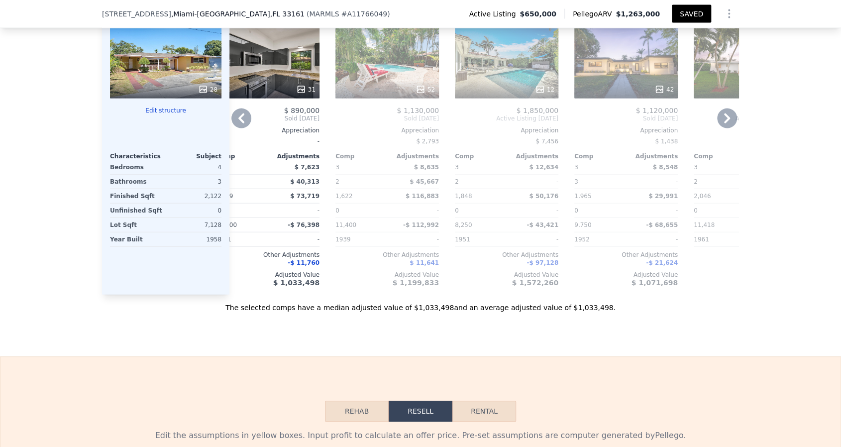
click at [730, 123] on icon at bounding box center [727, 118] width 6 height 10
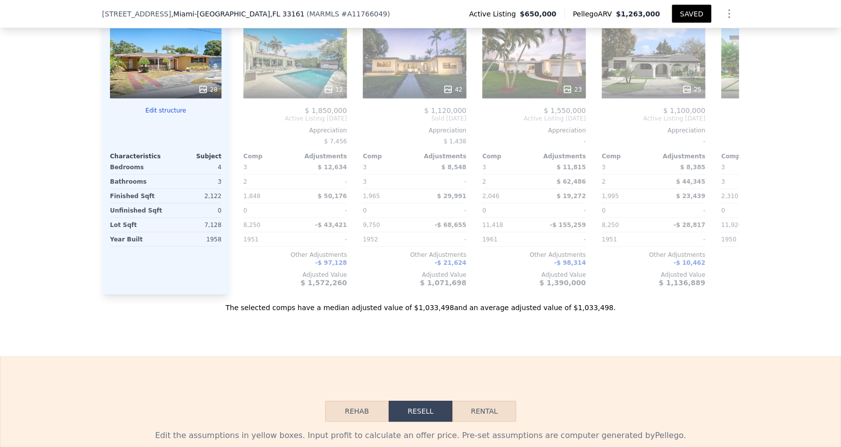
scroll to position [0, 264]
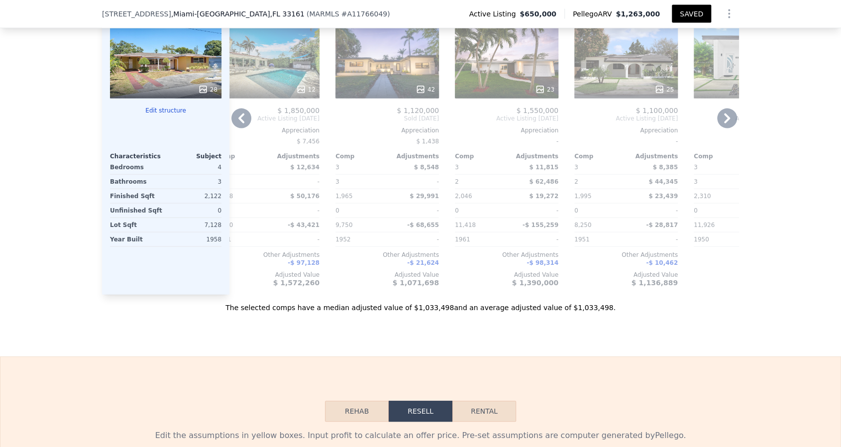
click at [730, 123] on icon at bounding box center [727, 118] width 6 height 10
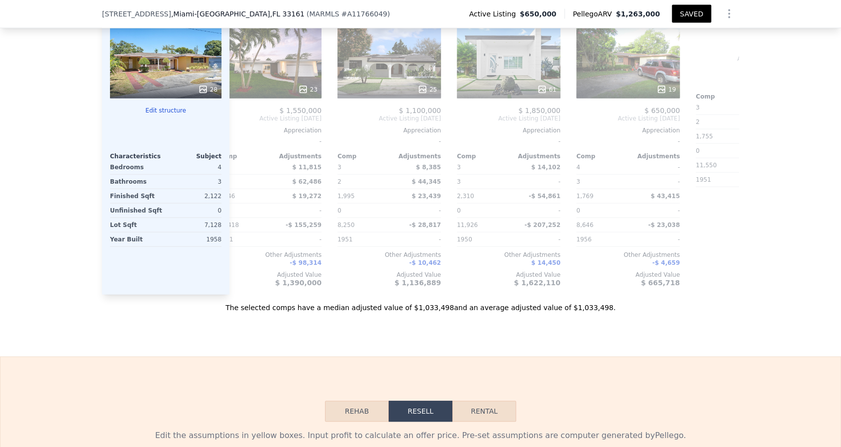
scroll to position [0, 503]
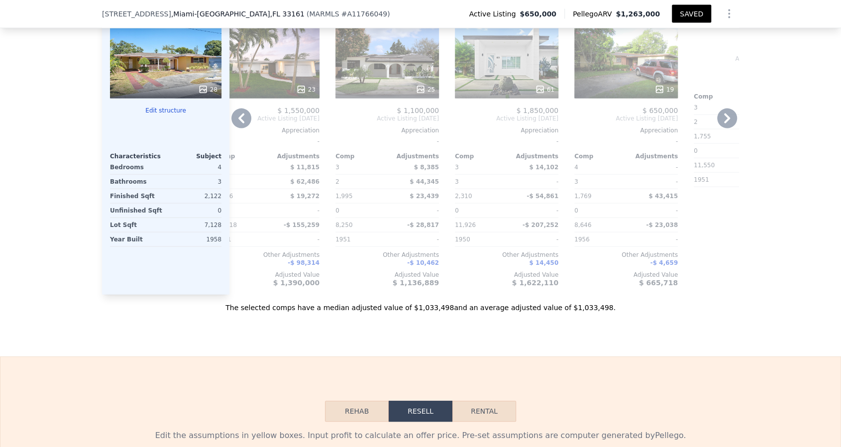
click at [730, 123] on icon at bounding box center [727, 118] width 6 height 10
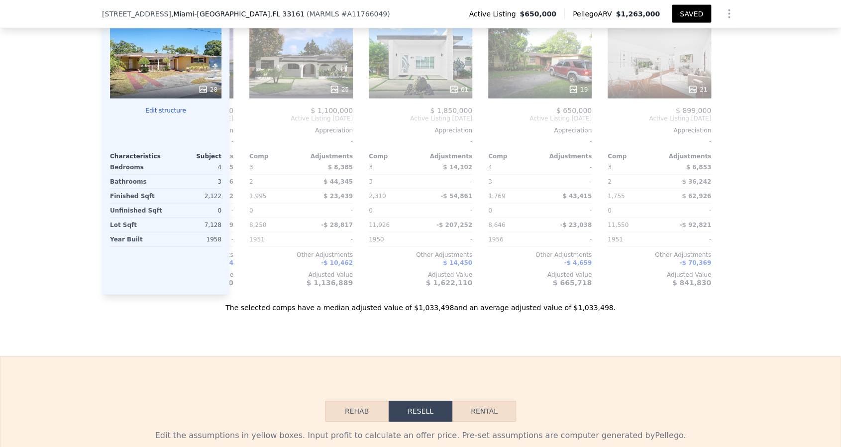
scroll to position [0, 736]
click at [739, 295] on div at bounding box center [731, 142] width 16 height 306
click at [616, 6] on input "checkbox" at bounding box center [612, 3] width 8 height 8
checkbox input "true"
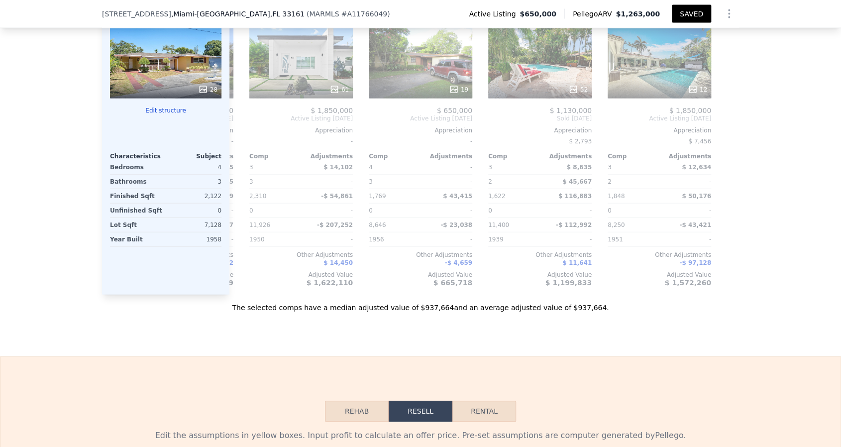
click at [735, 20] on icon "Show Options" at bounding box center [729, 14] width 12 height 12
click at [739, 50] on div "Edit Structure" at bounding box center [682, 40] width 111 height 20
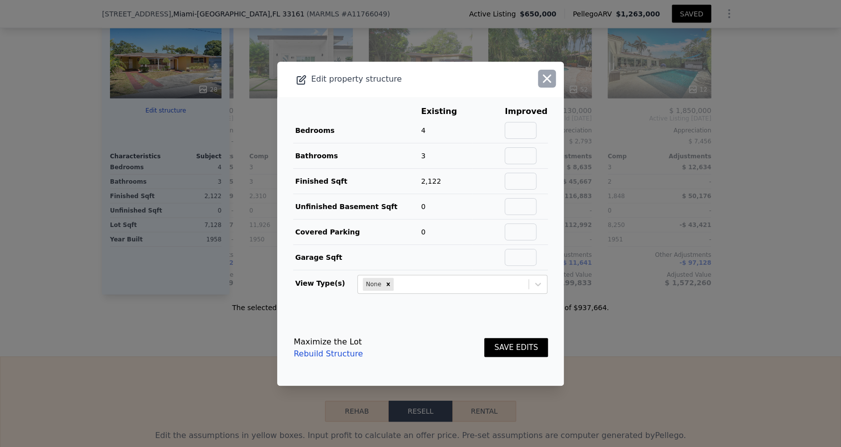
click at [554, 72] on icon "button" at bounding box center [547, 79] width 14 height 14
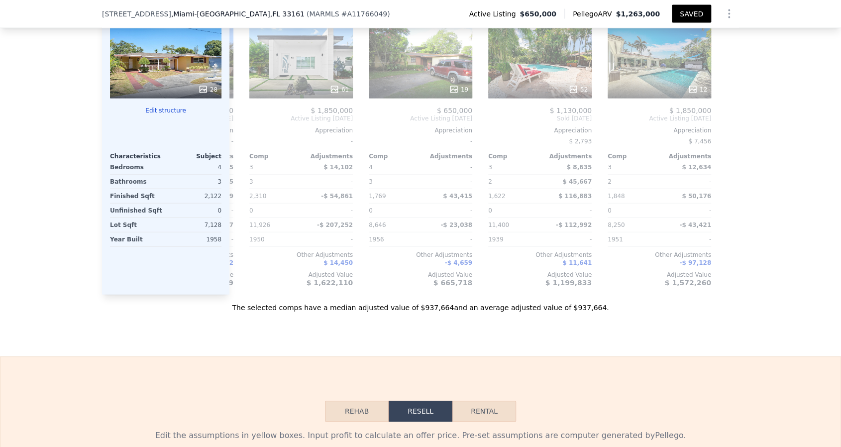
click at [739, 24] on button "Show Options" at bounding box center [729, 14] width 20 height 20
click at [739, 70] on div "Share Analysis" at bounding box center [682, 60] width 111 height 20
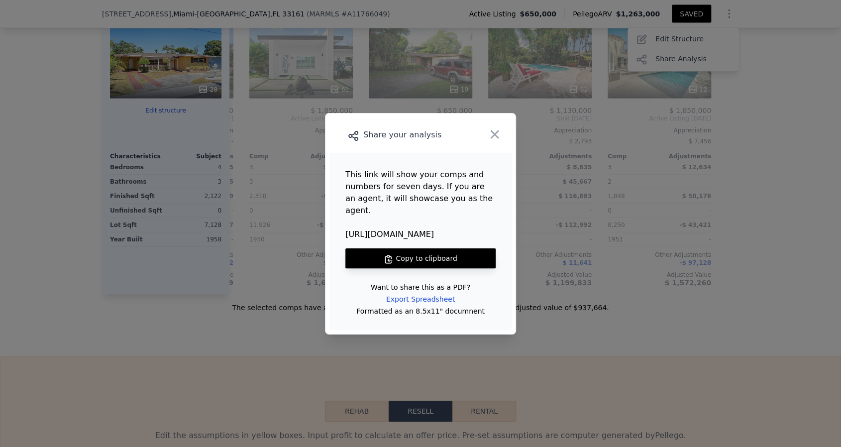
click at [425, 265] on button "Copy to clipboard" at bounding box center [420, 258] width 150 height 20
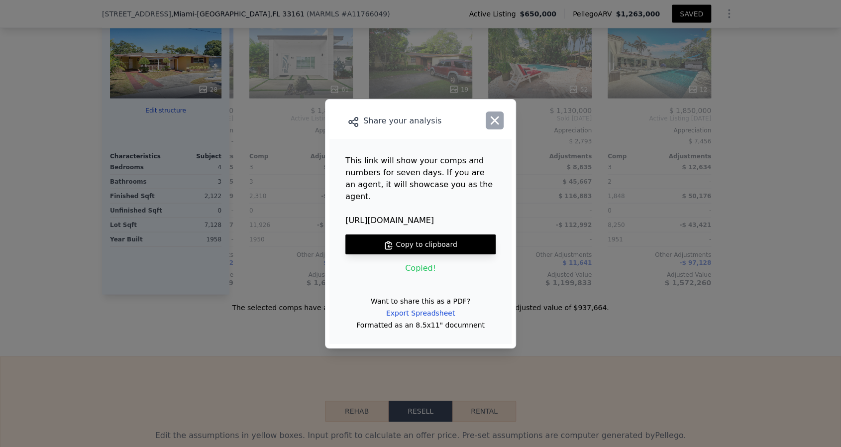
click at [499, 116] on icon "button" at bounding box center [495, 120] width 8 height 8
type input "1622"
type input "2934"
checkbox input "false"
checkbox input "true"
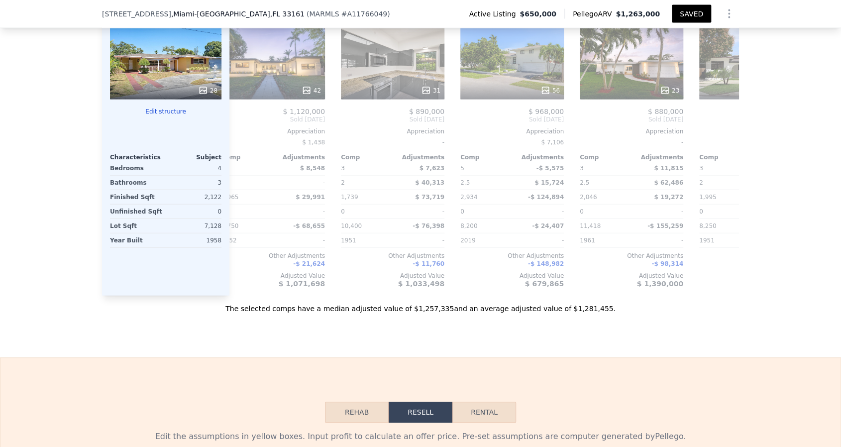
scroll to position [1179, 0]
click at [110, 8] on input "checkbox" at bounding box center [106, 4] width 8 height 8
checkbox input "false"
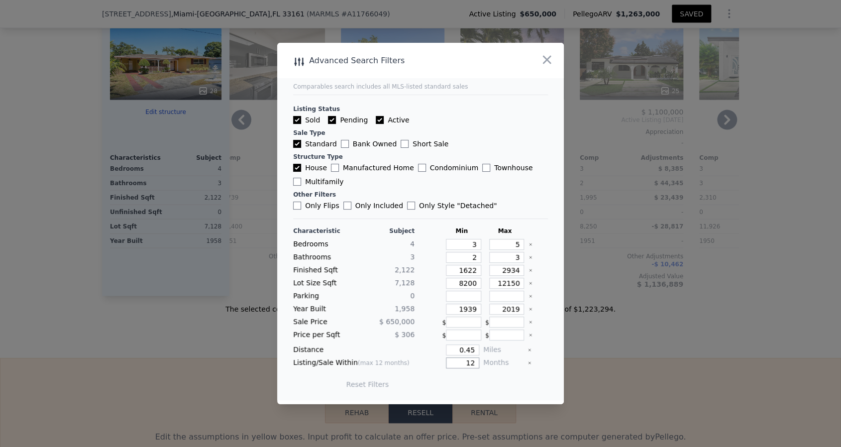
drag, startPoint x: 488, startPoint y: 395, endPoint x: 474, endPoint y: 394, distance: 13.9
click at [474, 368] on input "12" at bounding box center [462, 362] width 33 height 11
type input "6"
click at [492, 391] on button "Update Search" at bounding box center [475, 384] width 75 height 14
checkbox input "false"
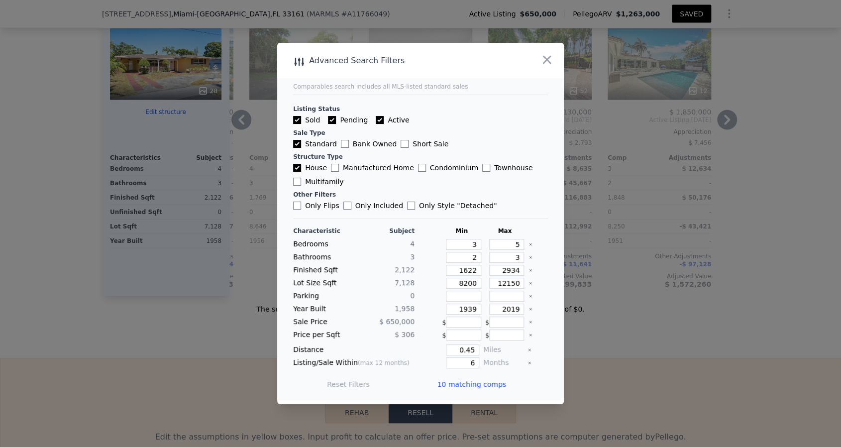
click at [226, 422] on div at bounding box center [420, 223] width 841 height 447
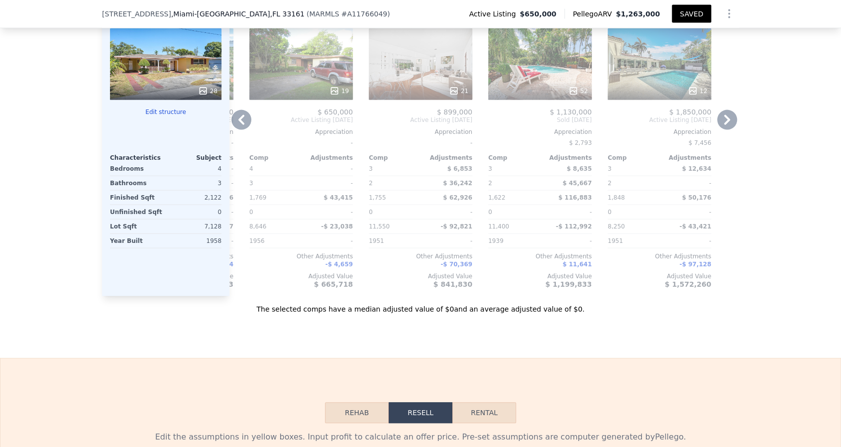
click at [377, 8] on input "checkbox" at bounding box center [373, 4] width 8 height 8
checkbox input "true"
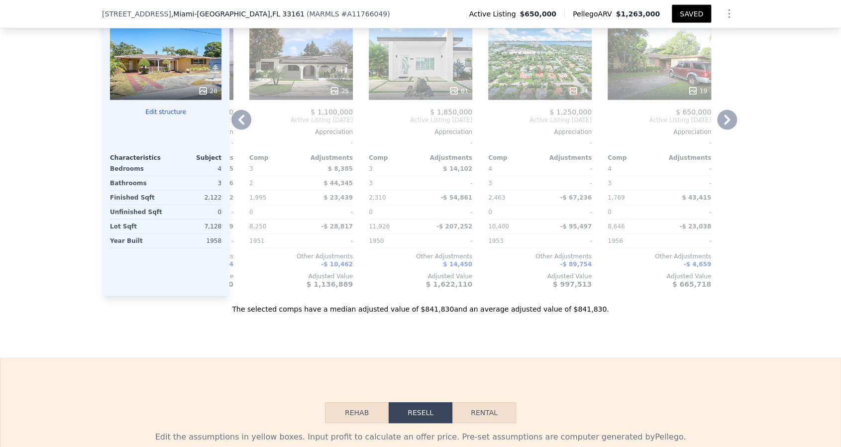
scroll to position [1180, 0]
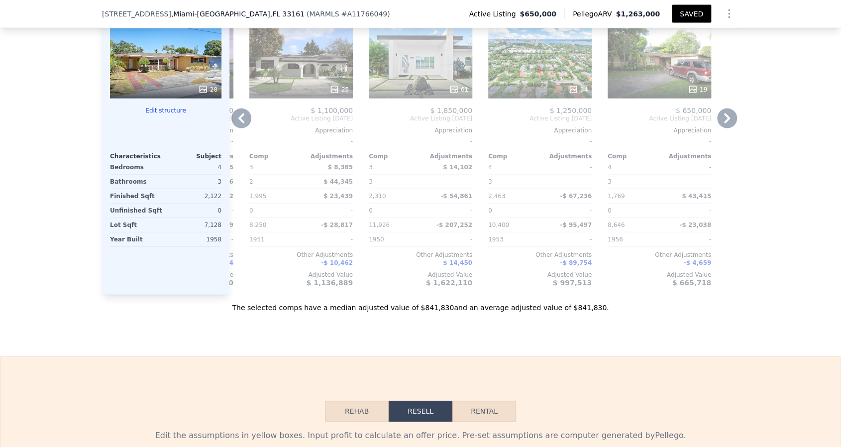
click at [238, 123] on icon at bounding box center [241, 118] width 6 height 10
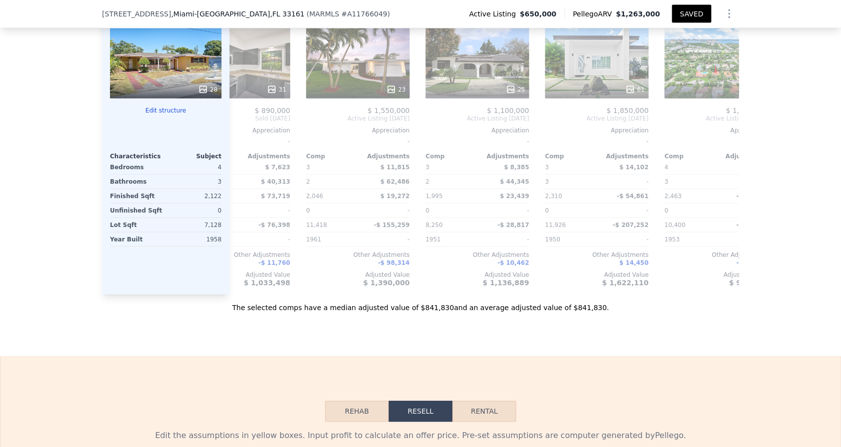
scroll to position [0, 498]
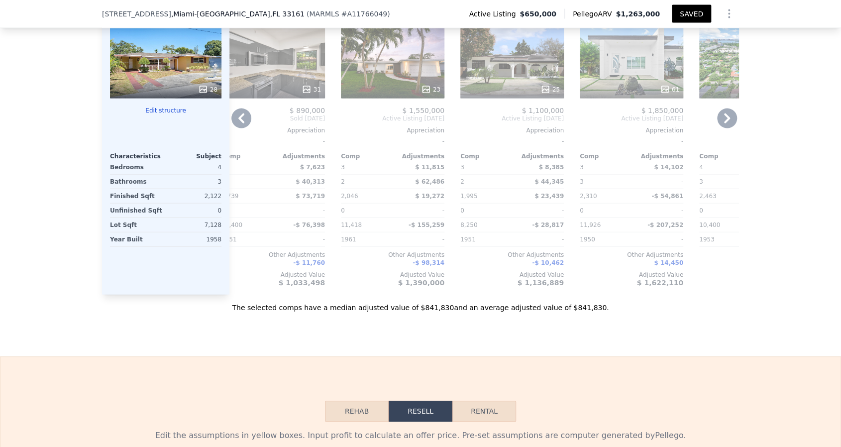
click at [238, 123] on icon at bounding box center [241, 118] width 6 height 10
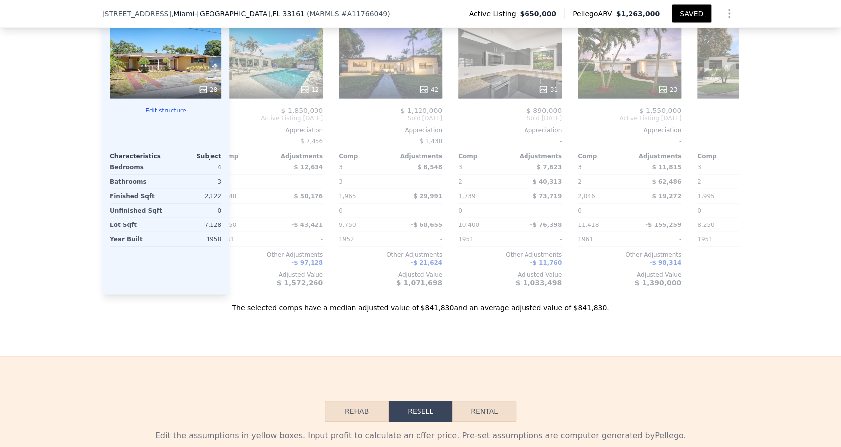
scroll to position [0, 259]
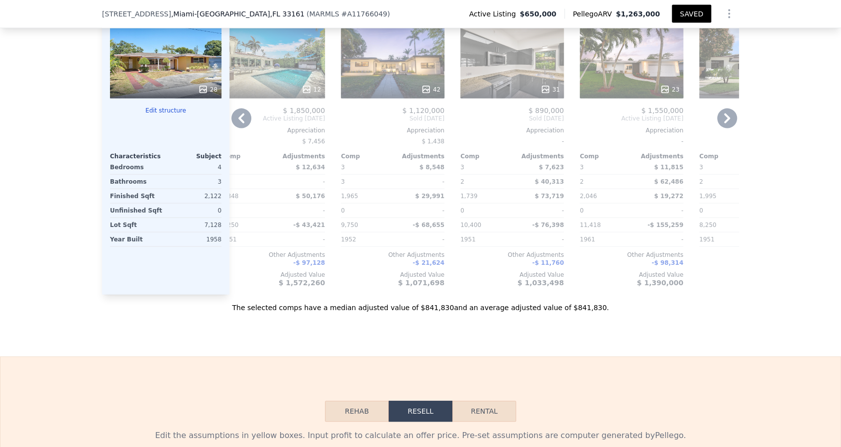
click at [238, 123] on icon at bounding box center [241, 118] width 6 height 10
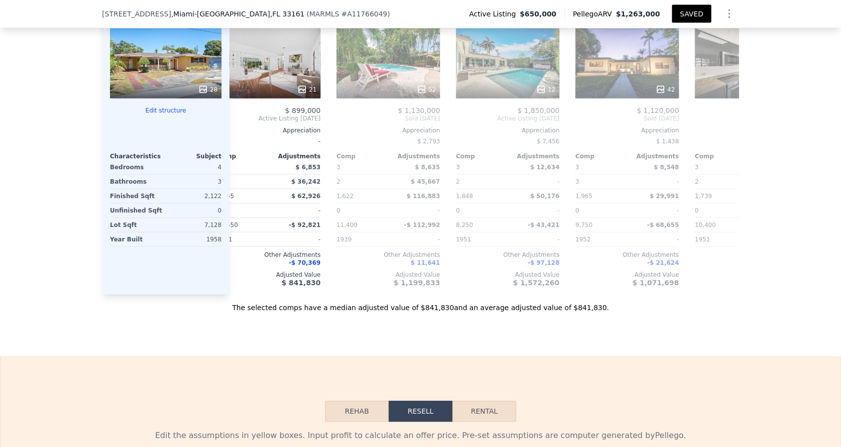
scroll to position [0, 20]
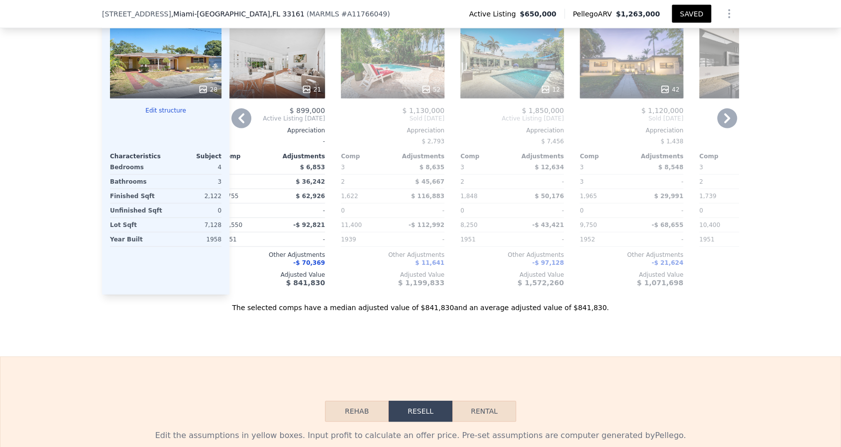
click at [790, 99] on div "31" at bounding box center [750, 63] width 103 height 72
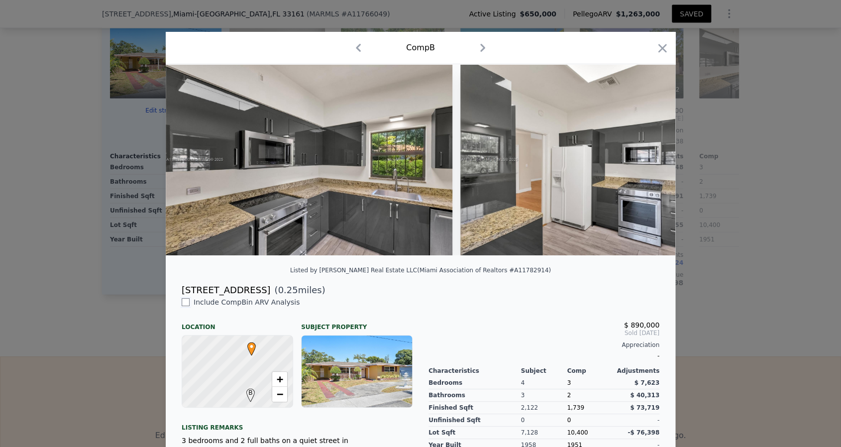
click at [182, 306] on input "checkbox" at bounding box center [186, 302] width 8 height 8
checkbox input "true"
click at [669, 55] on icon "button" at bounding box center [662, 48] width 14 height 14
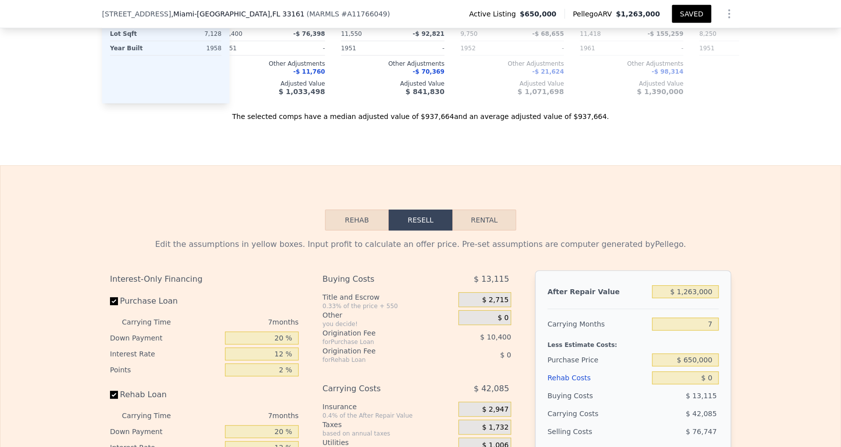
scroll to position [1374, 0]
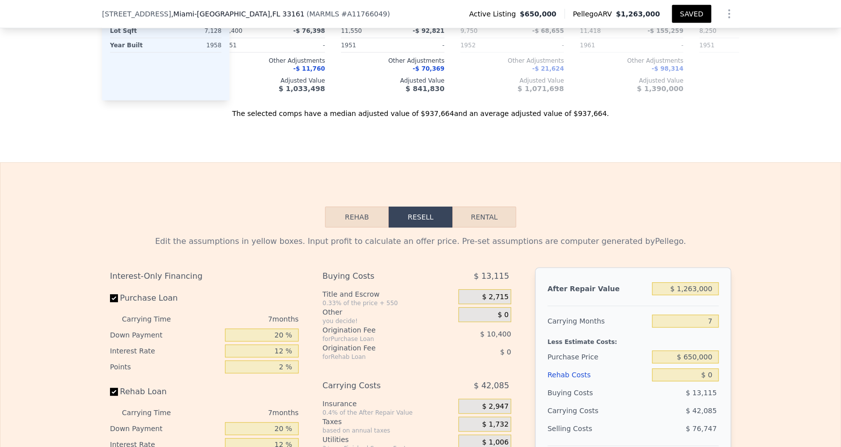
checkbox input "false"
checkbox input "true"
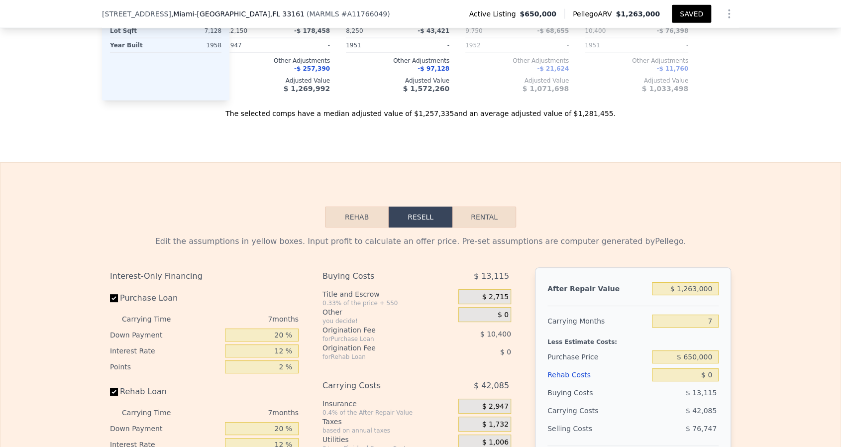
scroll to position [0, 498]
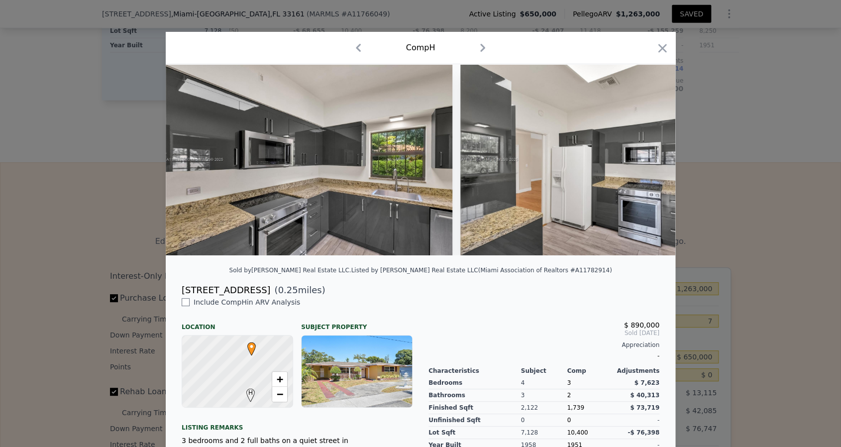
drag, startPoint x: 119, startPoint y: 365, endPoint x: 288, endPoint y: 368, distance: 168.7
click at [288, 297] on div "10643 NE 11th Ave ( 0.25 miles)" at bounding box center [421, 290] width 494 height 14
copy div "10643 NE 11th Ave ( 0.25 miles)"
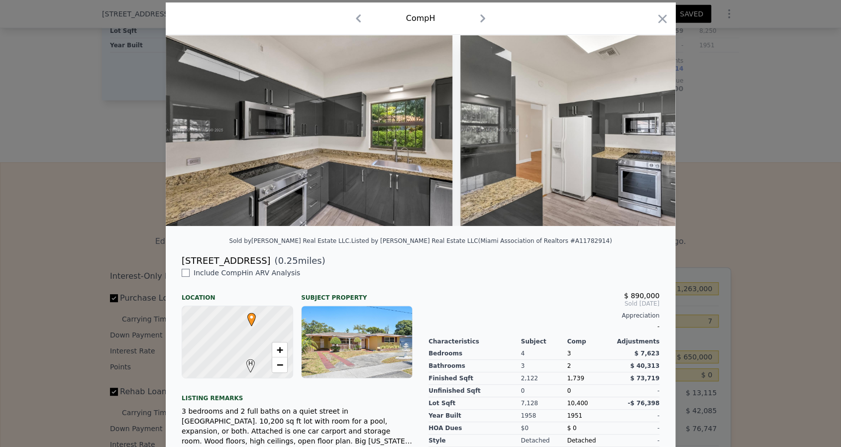
scroll to position [30, 0]
click at [667, 22] on icon "button" at bounding box center [662, 18] width 8 height 8
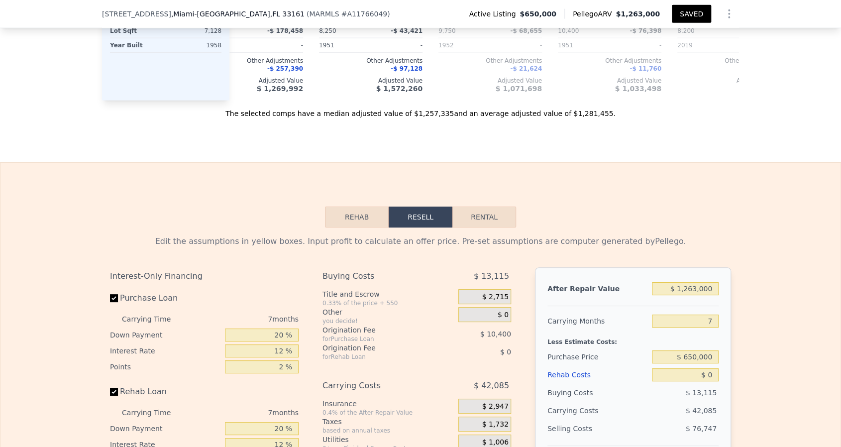
scroll to position [0, 498]
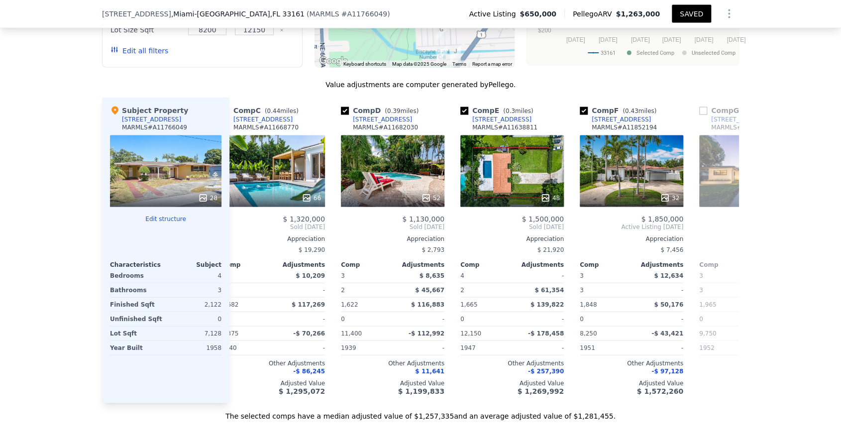
scroll to position [1042, 0]
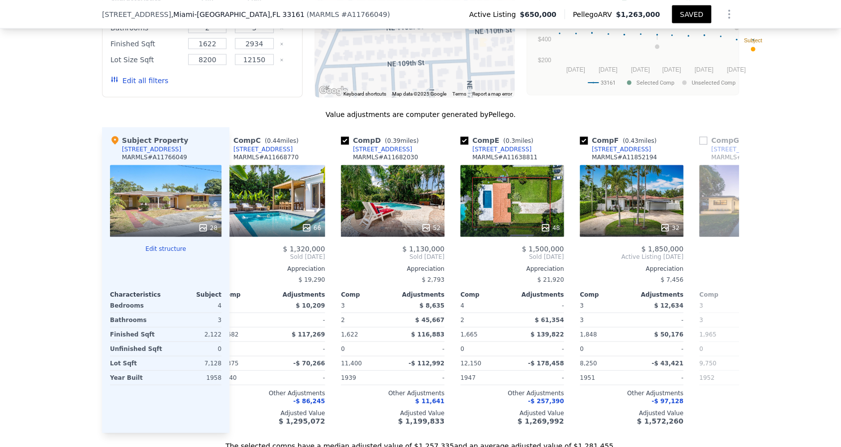
drag, startPoint x: 443, startPoint y: 206, endPoint x: 349, endPoint y: 232, distance: 97.2
click at [349, 97] on div at bounding box center [414, 17] width 201 height 159
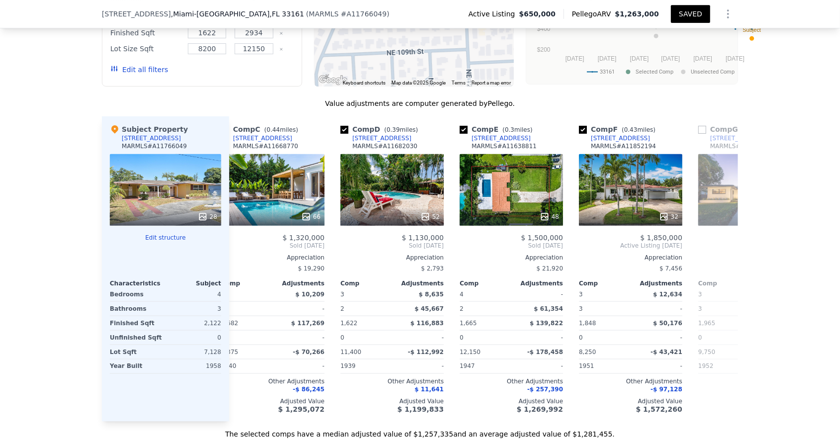
scroll to position [1025, 0]
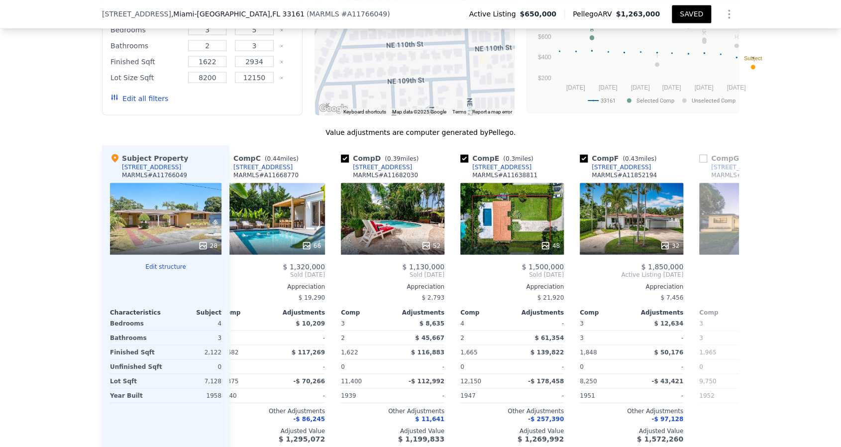
click at [21, 16] on div "1155 NE 110th St , Miami-Dade County , FL 33161 ( MARMLS # A11766049 ) Active L…" at bounding box center [420, 14] width 841 height 28
click at [270, 16] on span ", FL 33161" at bounding box center [287, 14] width 34 height 8
drag, startPoint x: 23, startPoint y: 17, endPoint x: 211, endPoint y: 19, distance: 188.6
click at [211, 19] on div "1155 NE 110th St , Miami-Dade County , FL 33161" at bounding box center [203, 14] width 203 height 10
click at [270, 18] on span ", FL 33161" at bounding box center [287, 14] width 34 height 8
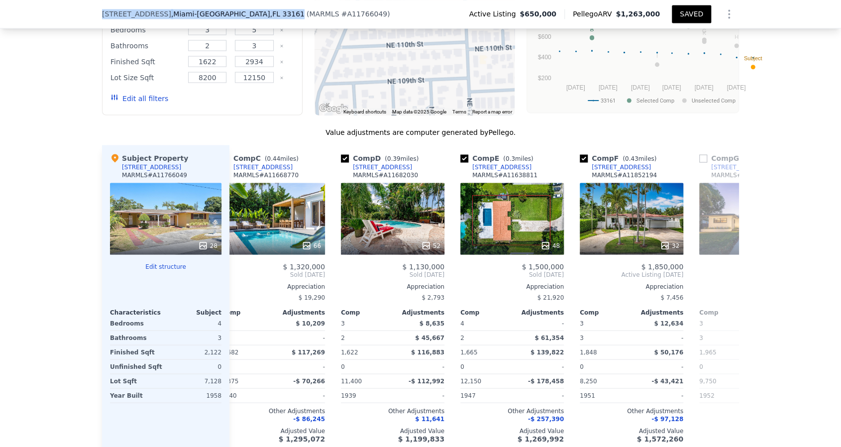
drag, startPoint x: 212, startPoint y: 18, endPoint x: 20, endPoint y: 18, distance: 192.1
click at [20, 18] on div "1155 NE 110th St , Miami-Dade County , FL 33161 ( MARMLS # A11766049 ) Active L…" at bounding box center [420, 14] width 841 height 28
copy div "1155 NE 110th St , Miami-Dade County , FL 33161"
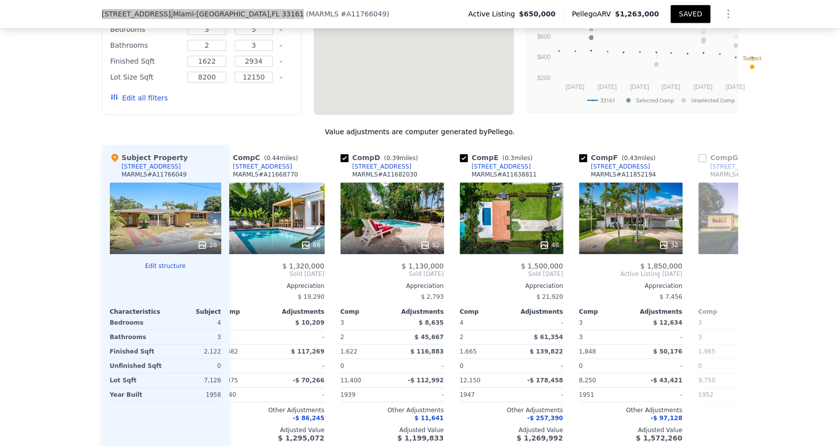
scroll to position [0, 259]
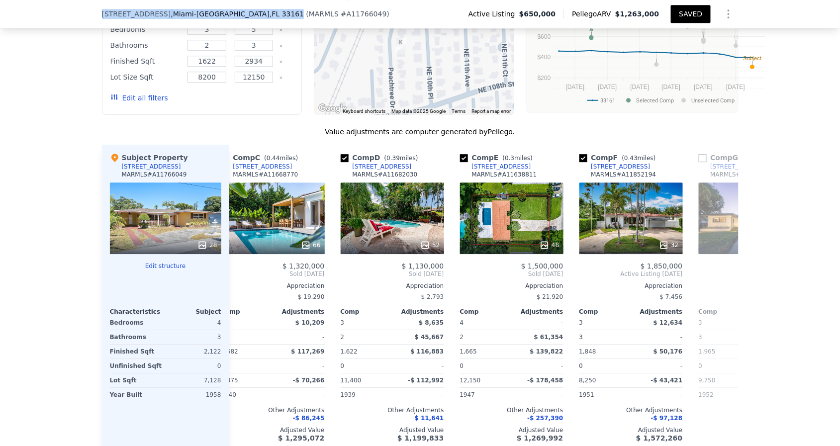
drag, startPoint x: 445, startPoint y: 309, endPoint x: 389, endPoint y: 268, distance: 69.9
click at [389, 115] on div at bounding box center [414, 35] width 201 height 159
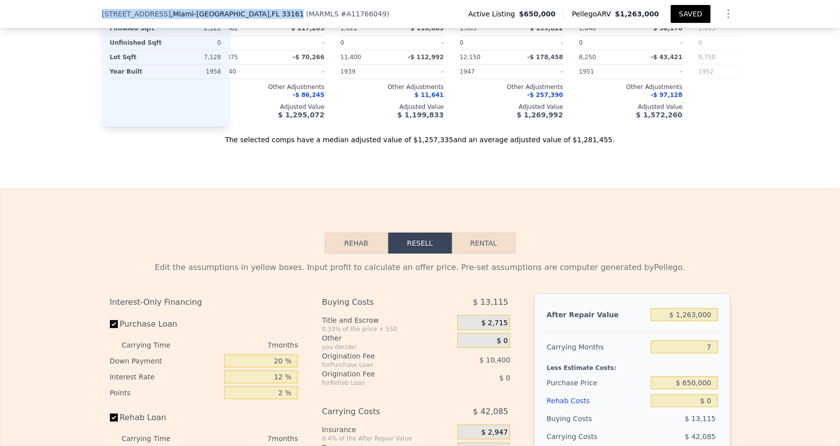
scroll to position [1347, 0]
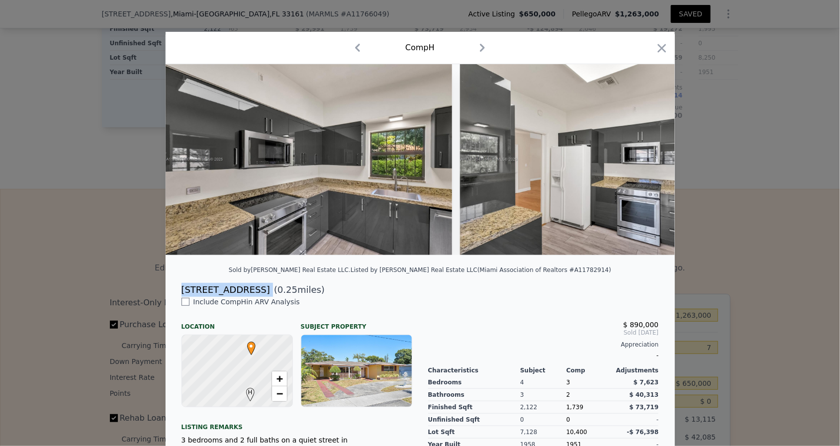
drag, startPoint x: 123, startPoint y: 364, endPoint x: 216, endPoint y: 366, distance: 93.6
click at [216, 297] on div "10643 NE 11th Ave ( 0.25 miles)" at bounding box center [421, 290] width 494 height 14
copy div "[STREET_ADDRESS]"
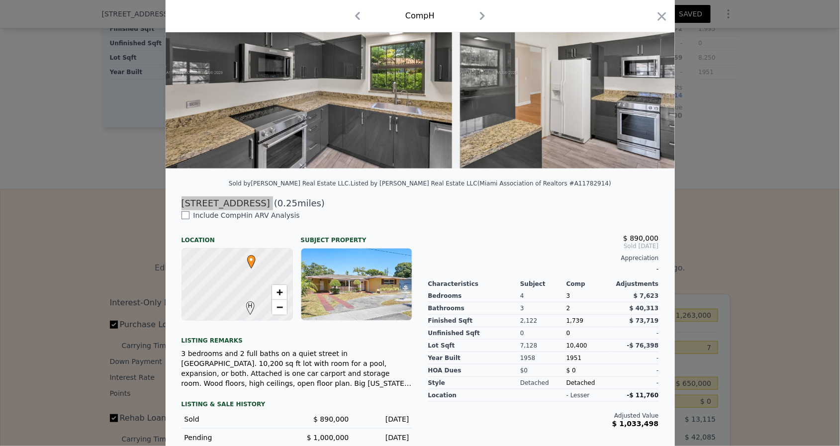
scroll to position [88, 0]
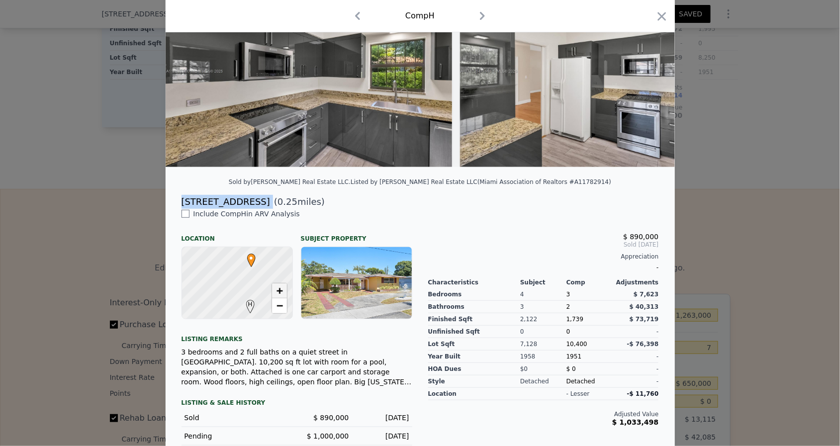
click at [276, 297] on span "+" at bounding box center [279, 291] width 6 height 12
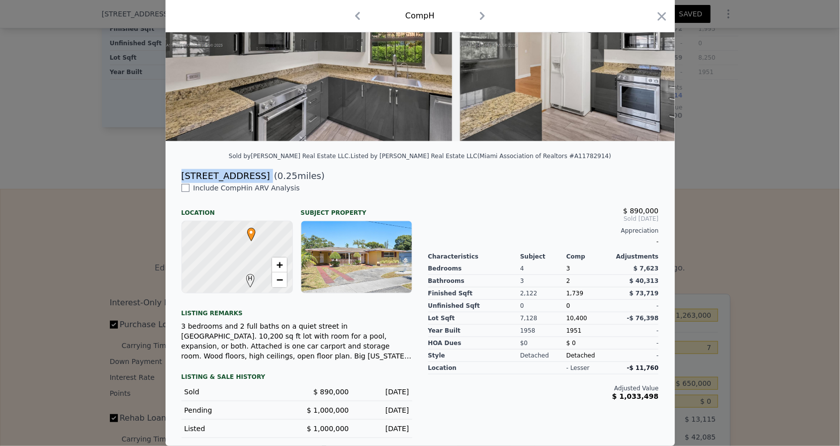
scroll to position [252, 0]
click at [276, 259] on span "+" at bounding box center [279, 265] width 6 height 12
drag, startPoint x: 193, startPoint y: 203, endPoint x: 199, endPoint y: 281, distance: 78.3
click at [199, 281] on div "Include Comp H in ARV Analysis Location Subject Property H • + − Listing remark…" at bounding box center [297, 310] width 247 height 255
click at [276, 259] on span "+" at bounding box center [279, 265] width 6 height 12
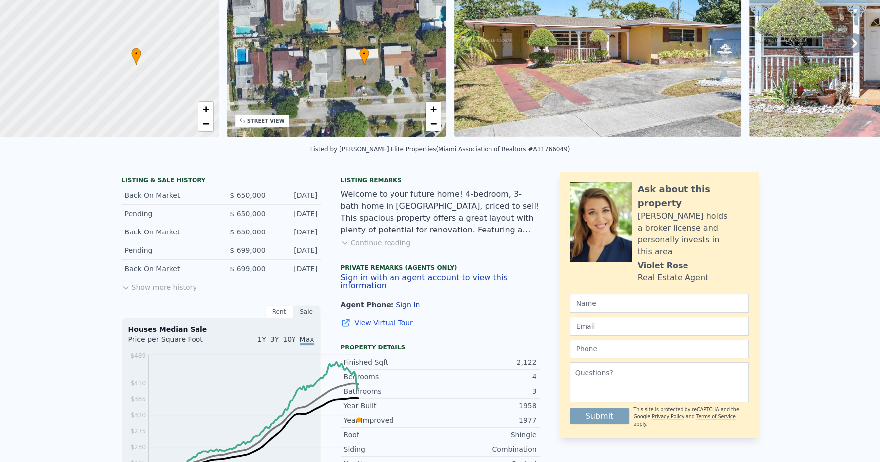
scroll to position [4, 0]
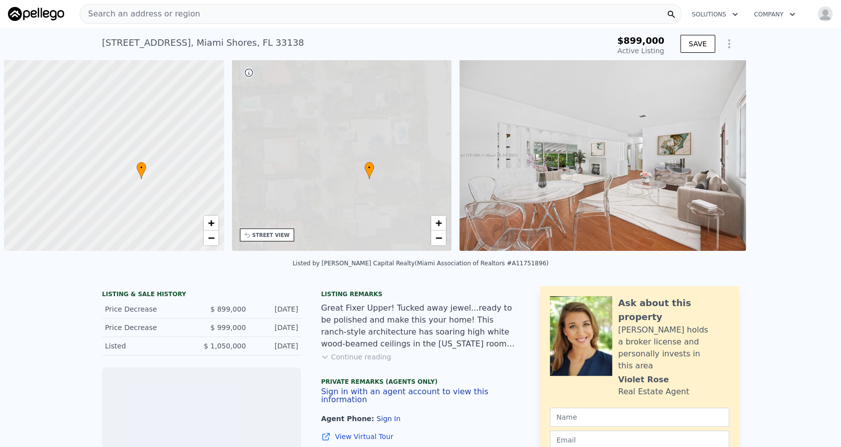
scroll to position [0, 5]
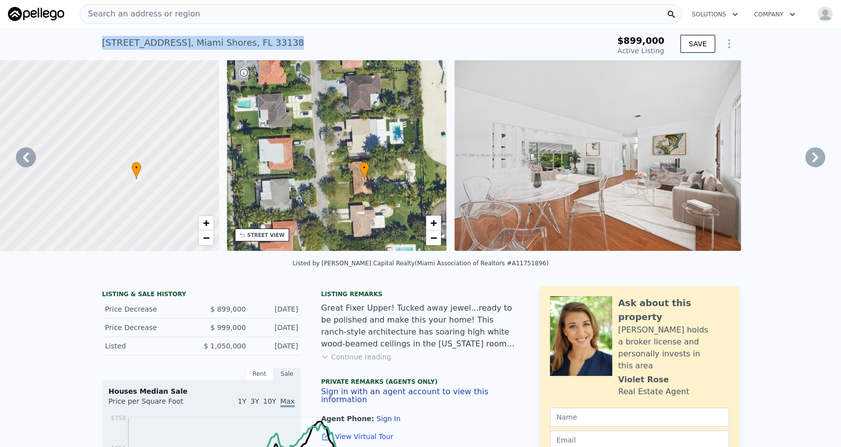
drag, startPoint x: 24, startPoint y: 55, endPoint x: 272, endPoint y: 54, distance: 248.3
click at [272, 54] on div "[STREET_ADDRESS] Active at $899k" at bounding box center [337, 46] width 470 height 28
click at [271, 54] on div "[STREET_ADDRESS] Active at $899k" at bounding box center [337, 46] width 470 height 28
drag, startPoint x: 13, startPoint y: 52, endPoint x: 275, endPoint y: 55, distance: 261.3
click at [275, 55] on div "[STREET_ADDRESS] Active at $899k $899,000 Active Listing SAVE" at bounding box center [420, 44] width 841 height 32
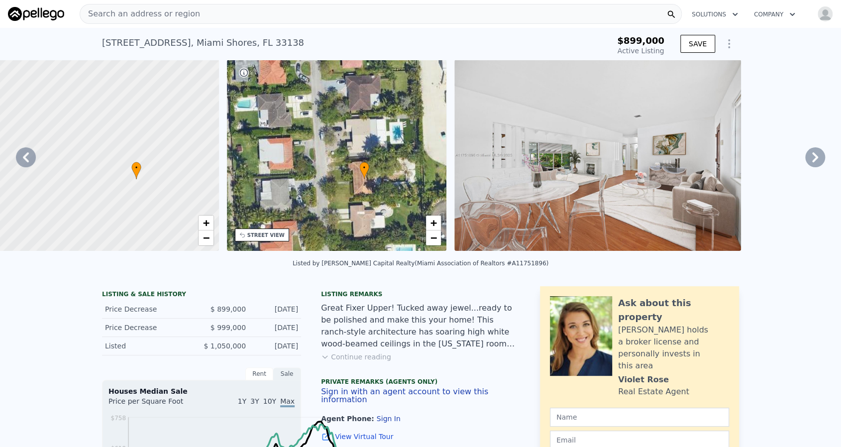
click at [274, 56] on div "[STREET_ADDRESS] Active at $899k" at bounding box center [337, 46] width 470 height 28
drag, startPoint x: 224, startPoint y: 53, endPoint x: 23, endPoint y: 60, distance: 201.2
click at [102, 60] on div "[STREET_ADDRESS] Active at $899k" at bounding box center [337, 46] width 470 height 28
copy div "[STREET_ADDRESS]"
